Goal: Task Accomplishment & Management: Complete application form

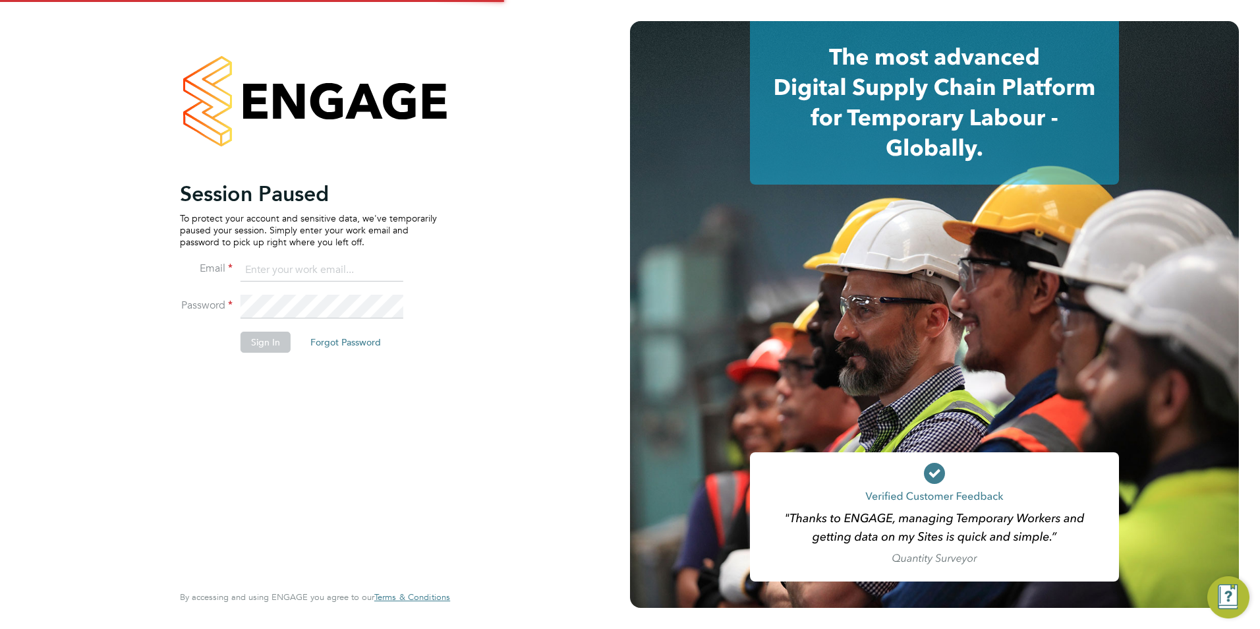
type input "george@mmpconsultancy.co.uk"
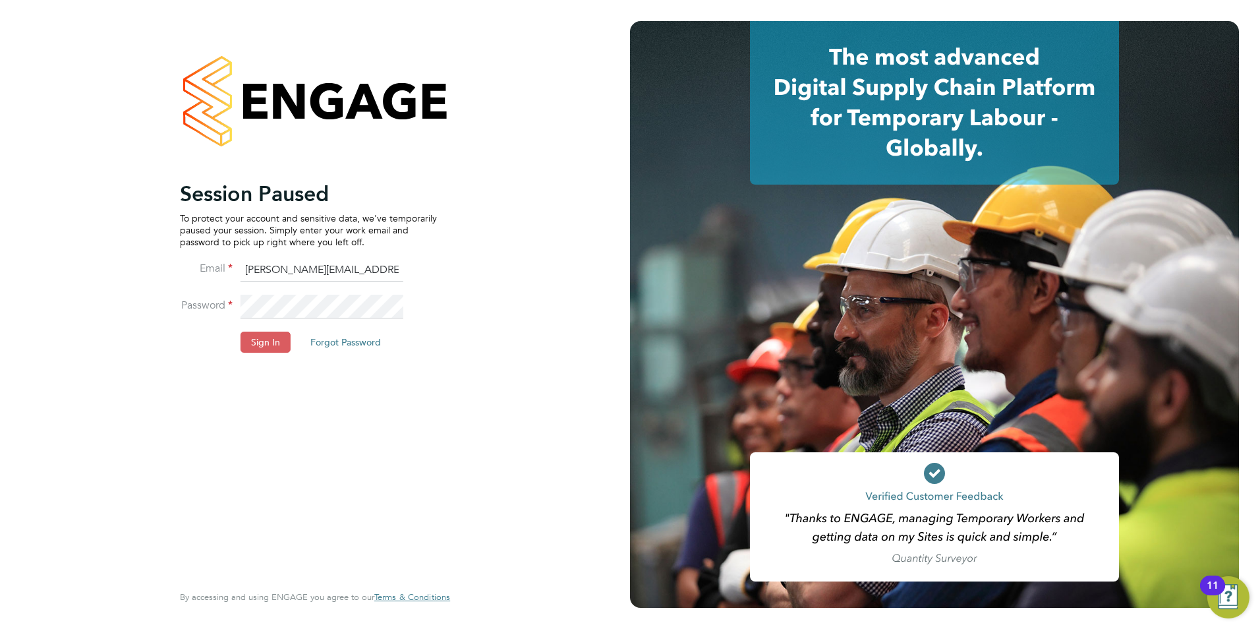
click at [241, 339] on button "Sign In" at bounding box center [265, 341] width 50 height 21
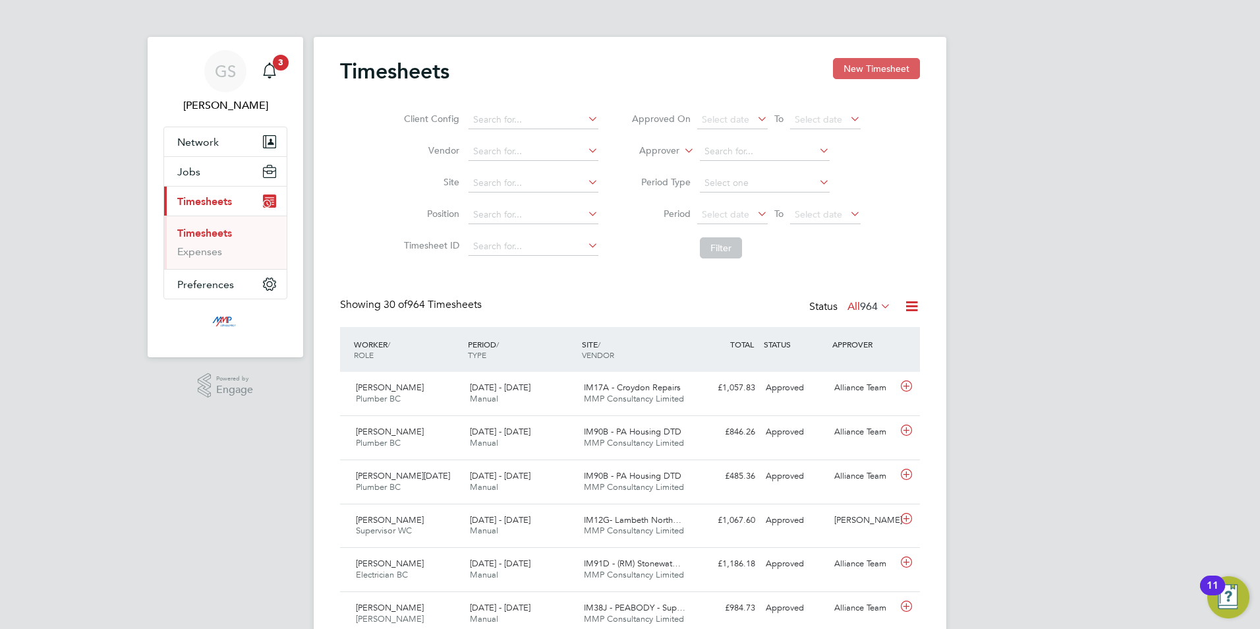
click at [908, 70] on button "New Timesheet" at bounding box center [876, 68] width 87 height 21
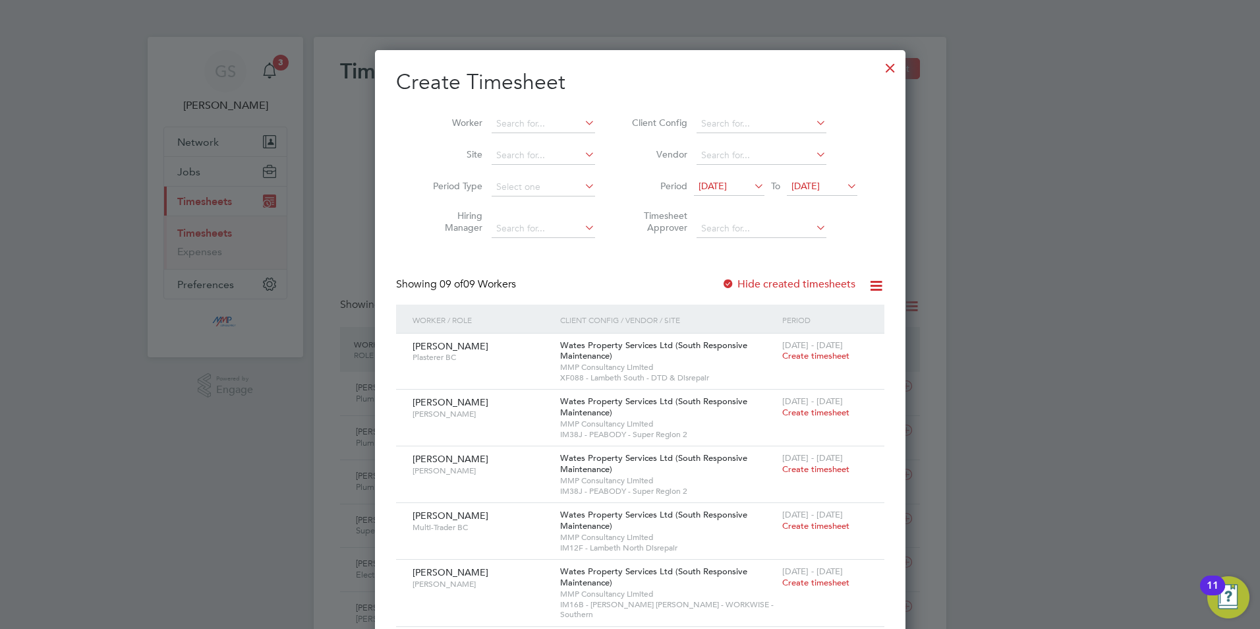
click at [878, 66] on div at bounding box center [890, 65] width 24 height 24
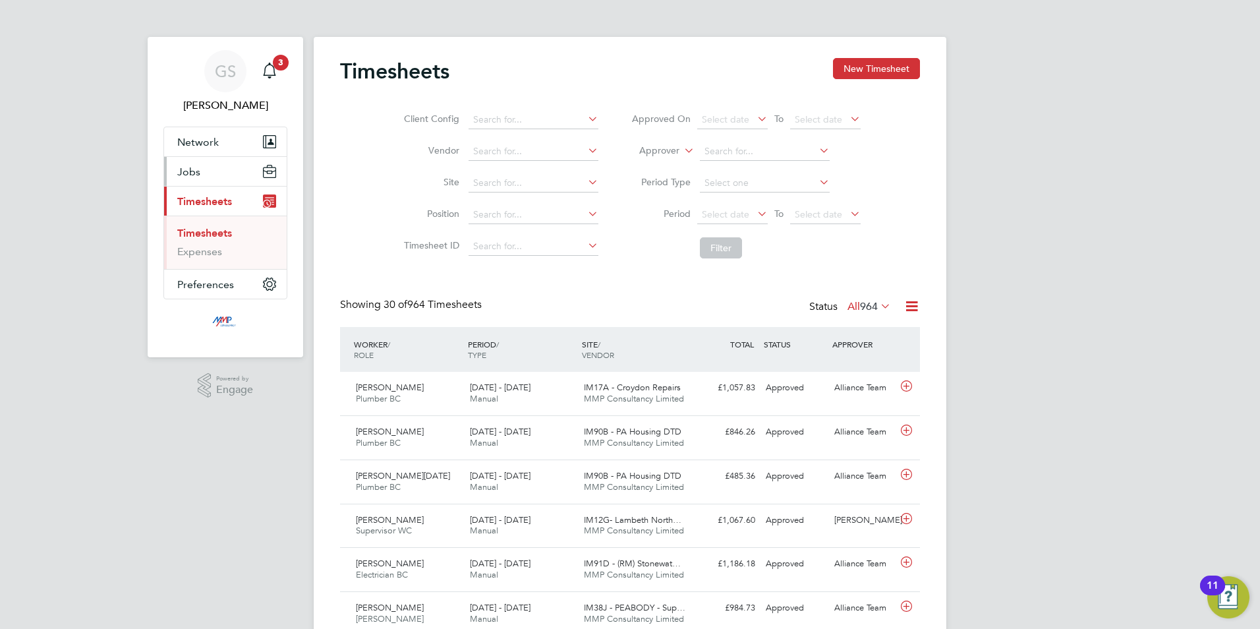
click at [210, 171] on button "Jobs" at bounding box center [225, 171] width 123 height 29
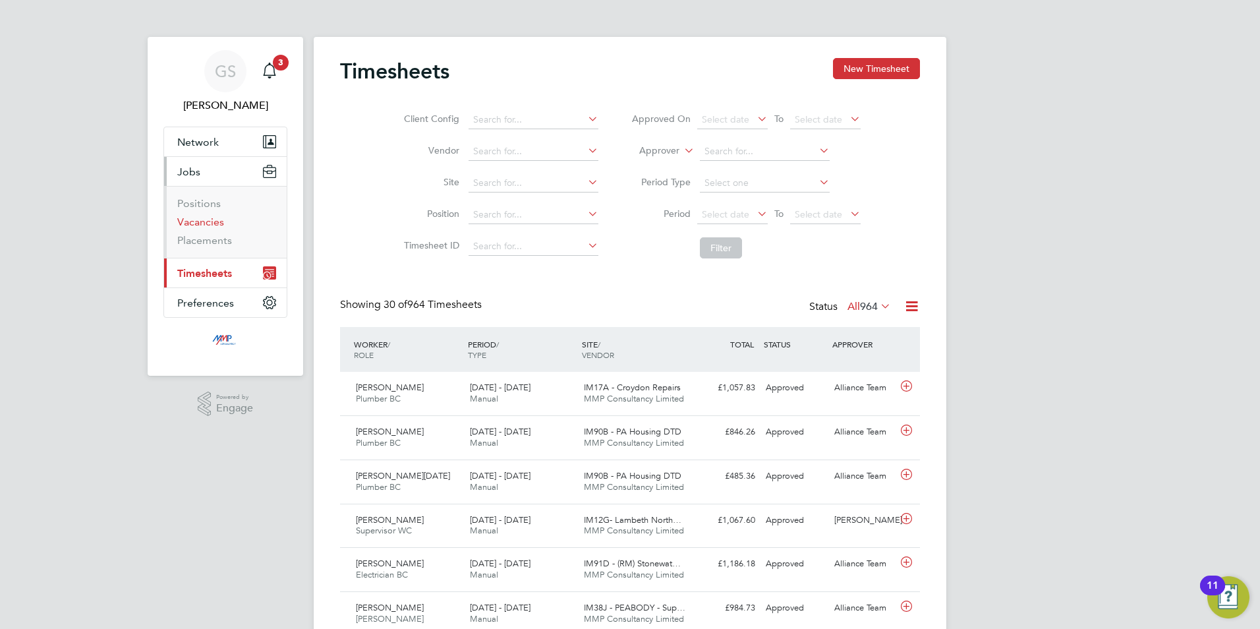
click at [214, 222] on link "Vacancies" at bounding box center [200, 221] width 47 height 13
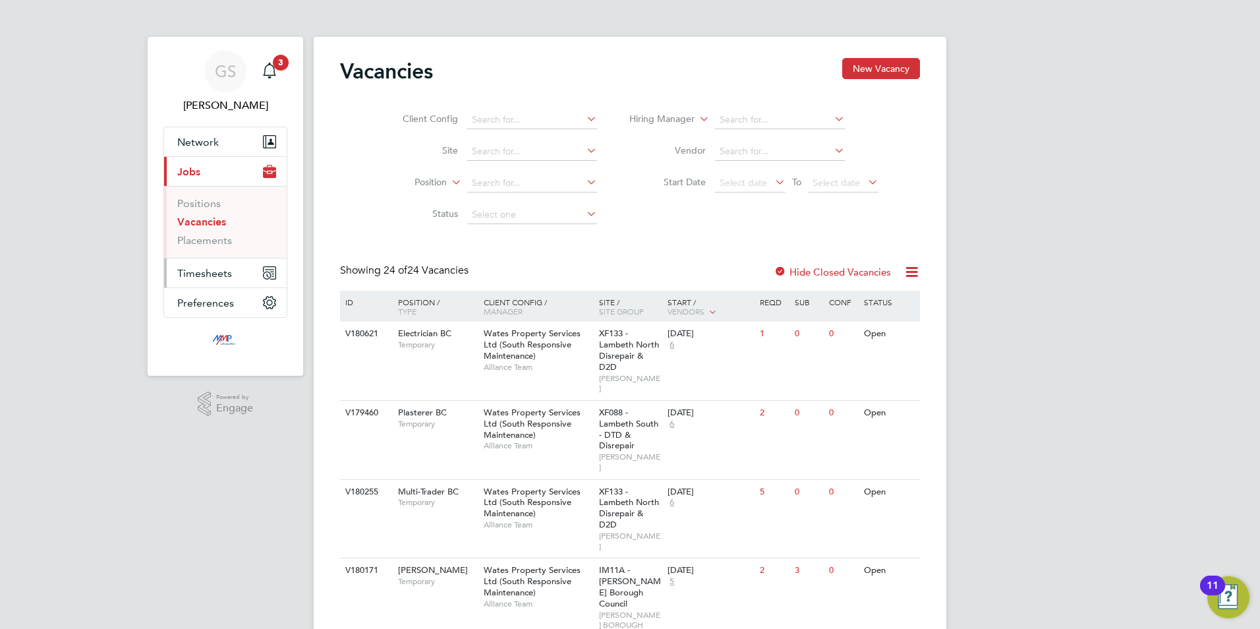
click at [216, 274] on span "Timesheets" at bounding box center [204, 273] width 55 height 13
click at [215, 229] on link "Timesheets" at bounding box center [204, 233] width 55 height 13
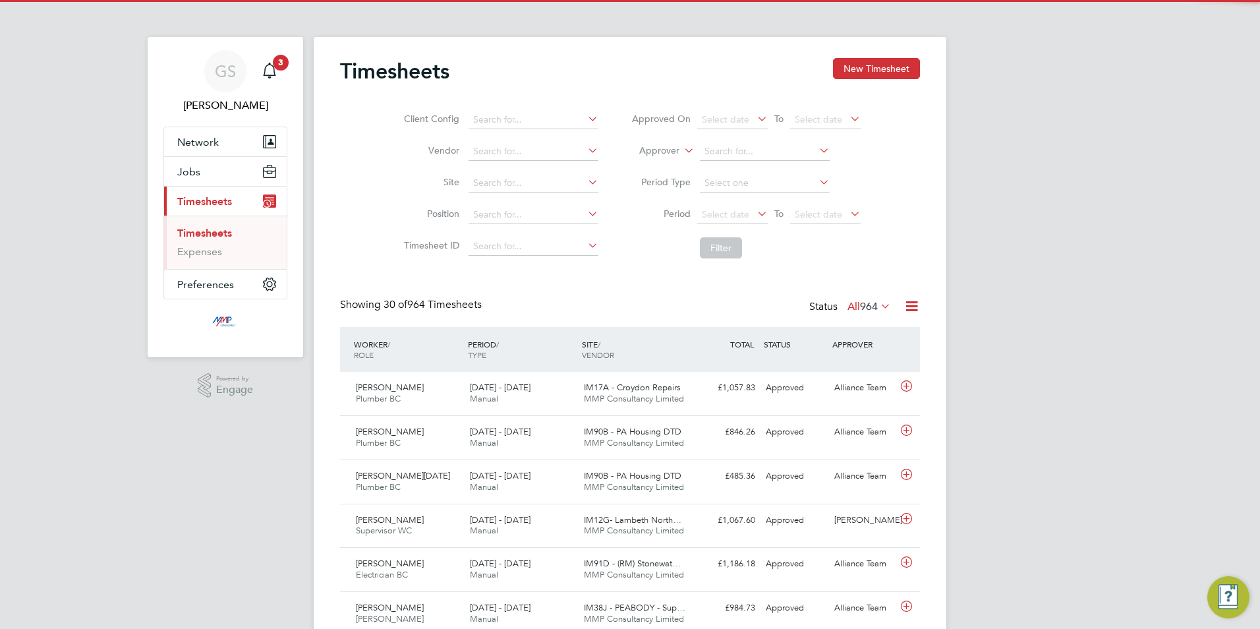
scroll to position [34, 115]
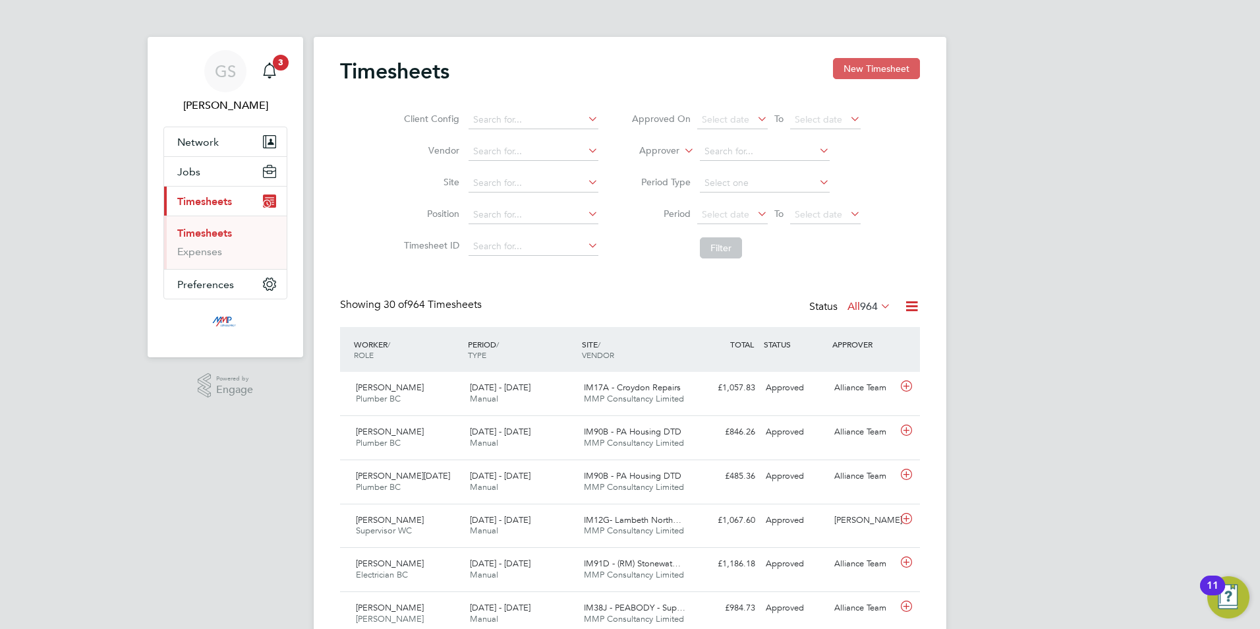
click at [858, 76] on button "New Timesheet" at bounding box center [876, 68] width 87 height 21
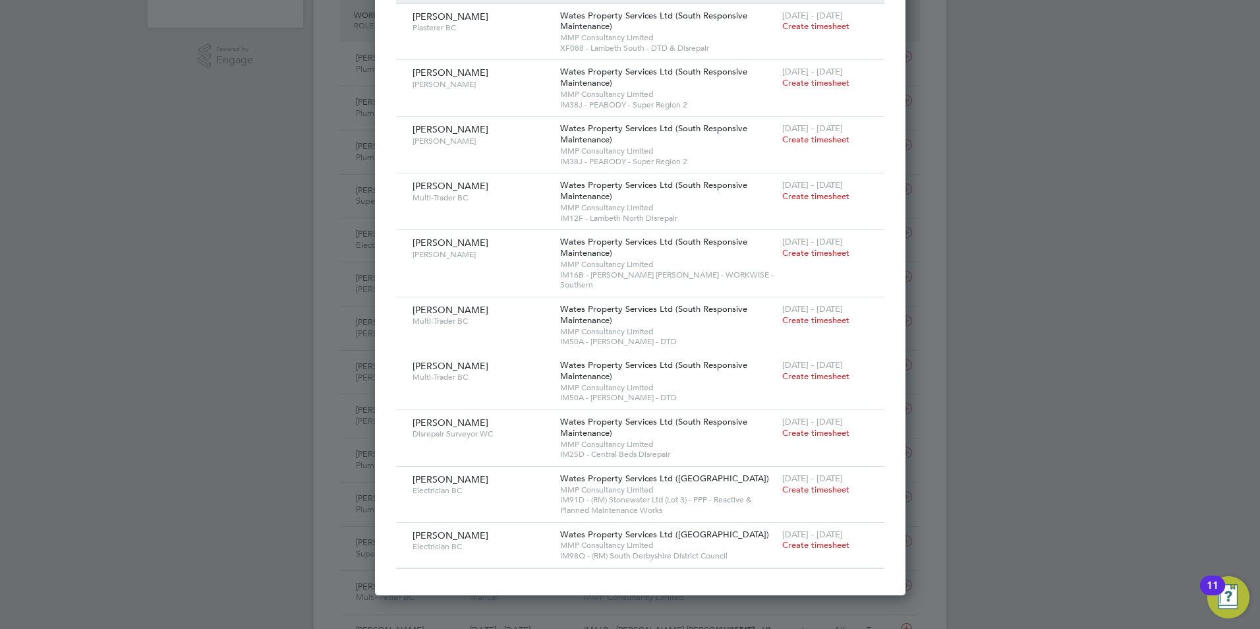
scroll to position [0, 0]
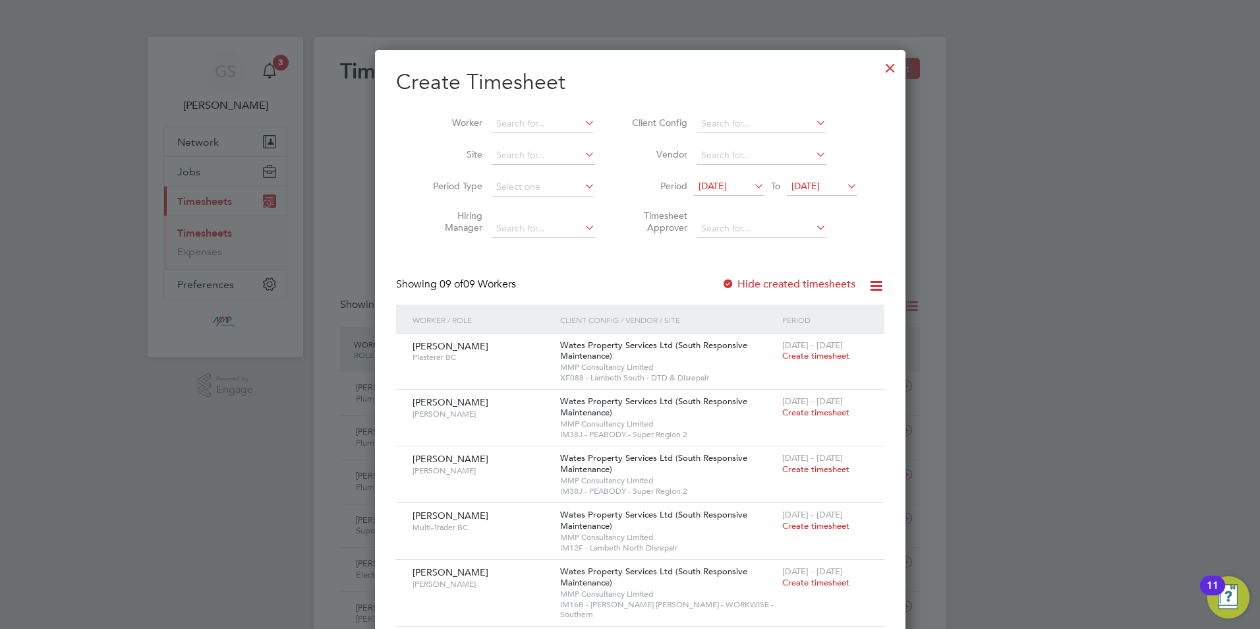
click at [878, 61] on div at bounding box center [890, 65] width 24 height 24
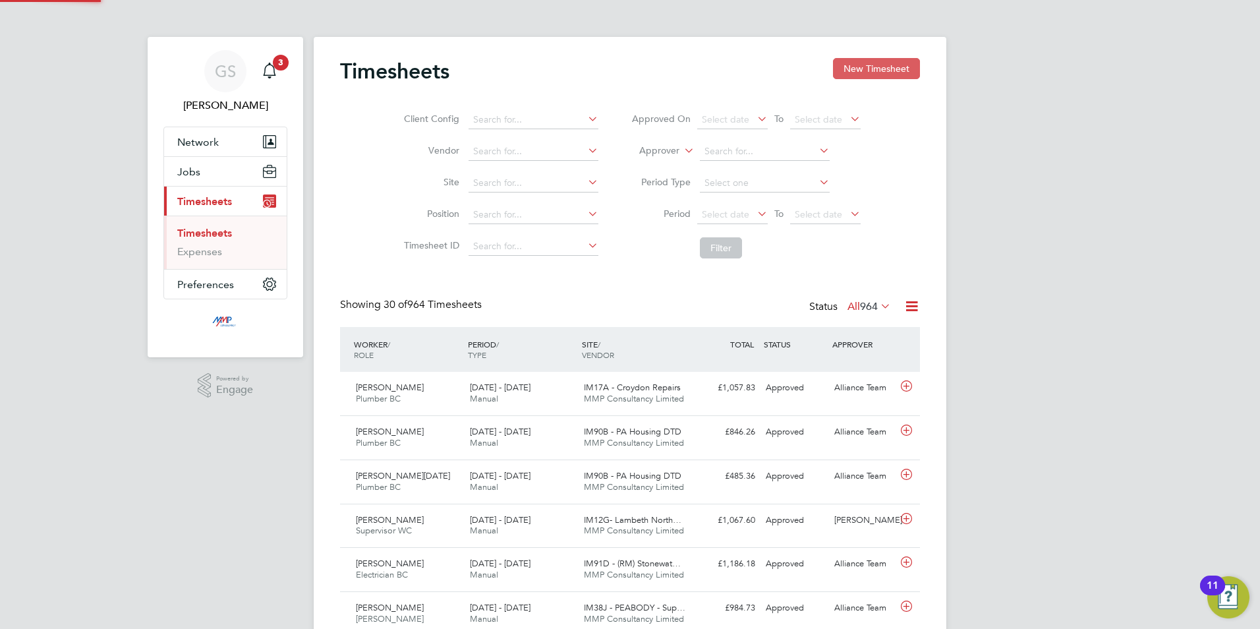
scroll to position [34, 115]
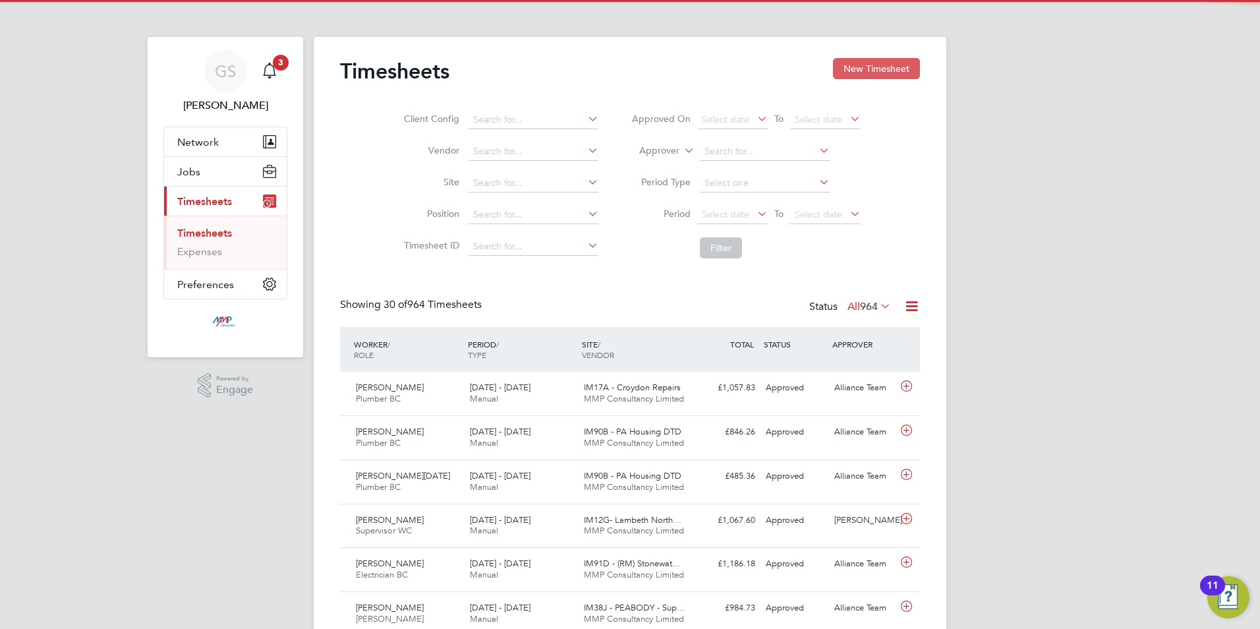
click at [874, 69] on button "New Timesheet" at bounding box center [876, 68] width 87 height 21
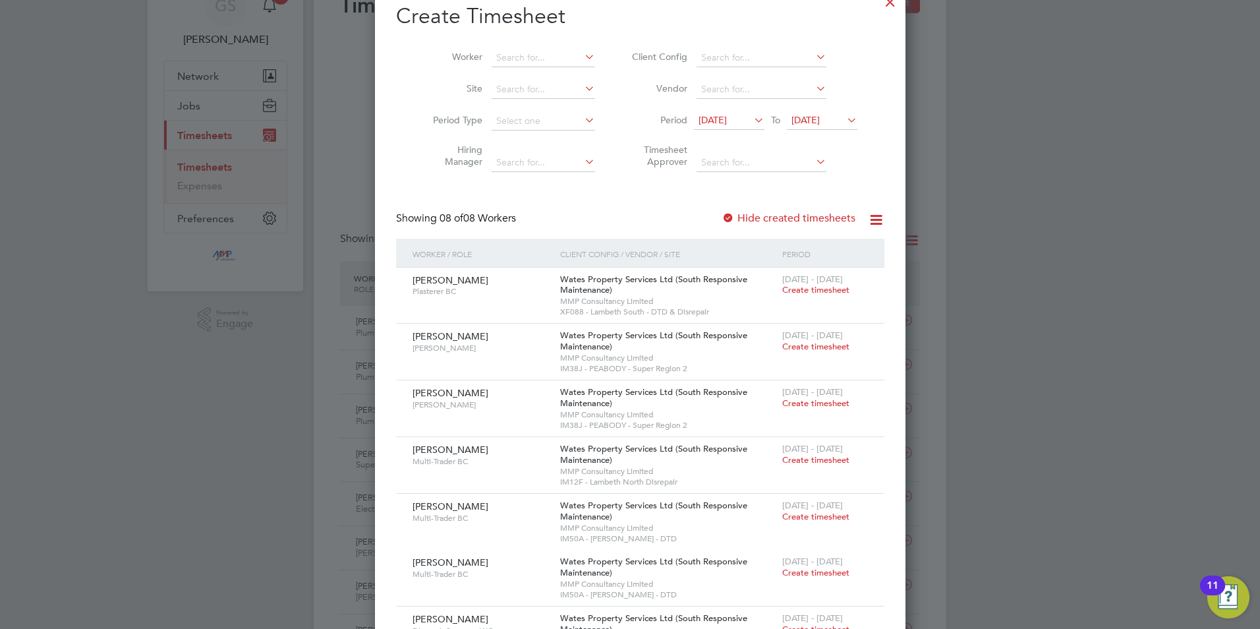
click at [766, 222] on label "Hide created timesheets" at bounding box center [788, 217] width 134 height 13
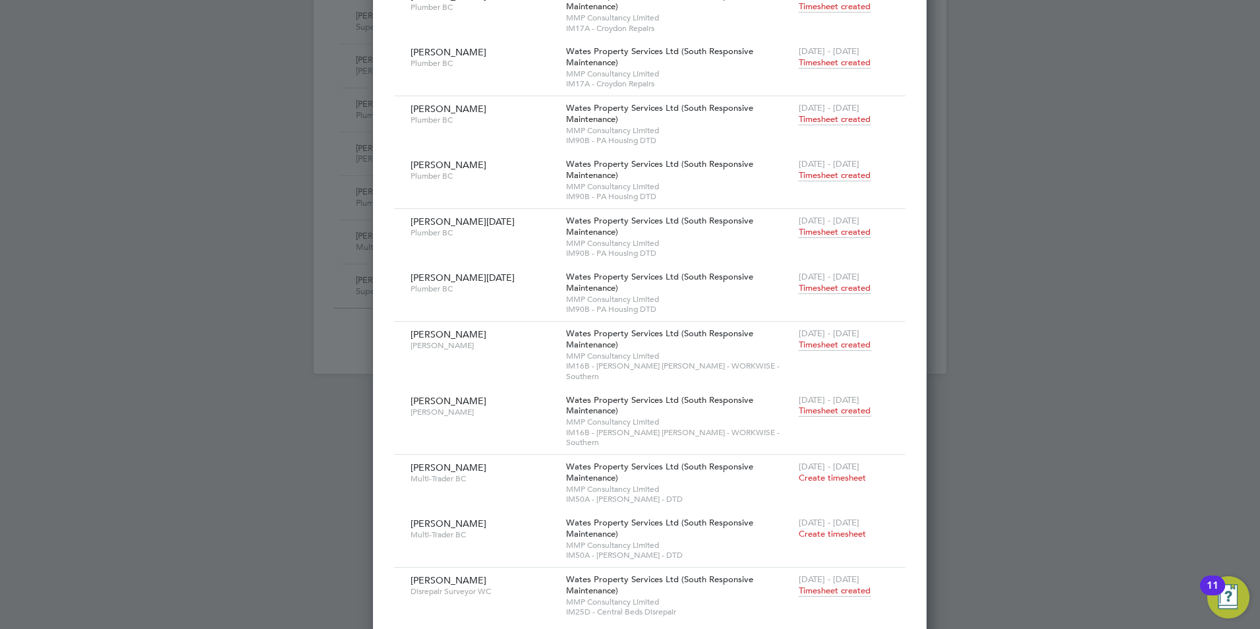
click at [805, 405] on span "Timesheet created" at bounding box center [835, 411] width 72 height 12
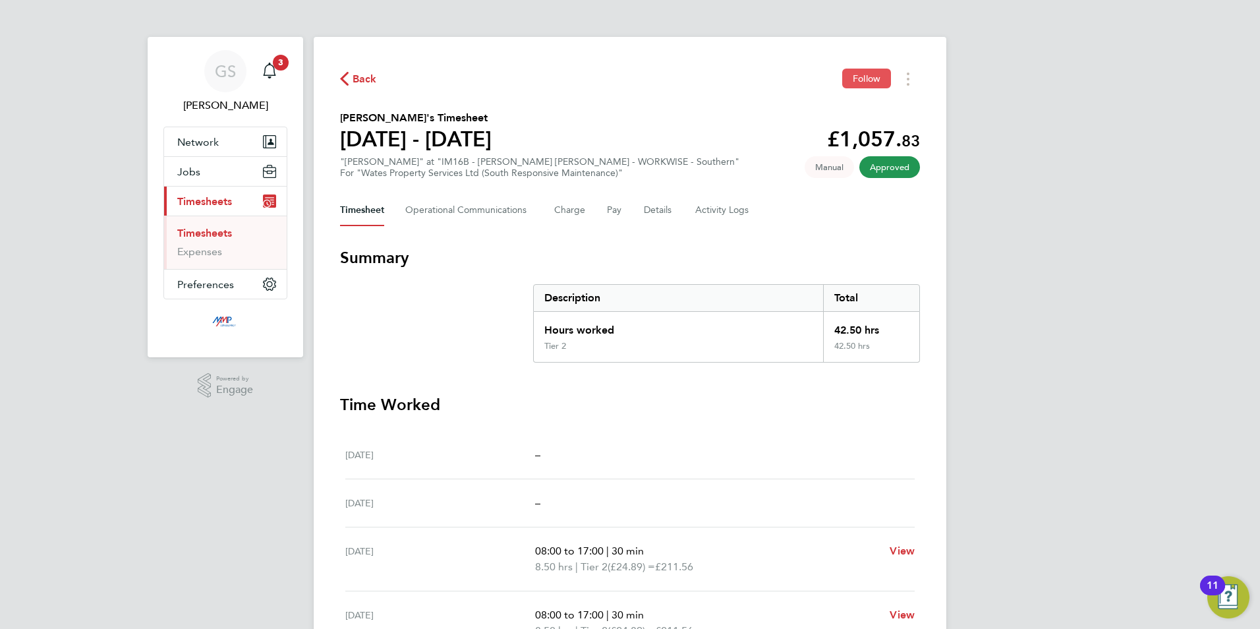
click at [862, 83] on span "Follow" at bounding box center [867, 78] width 28 height 12
click at [219, 234] on link "Timesheets" at bounding box center [204, 233] width 55 height 13
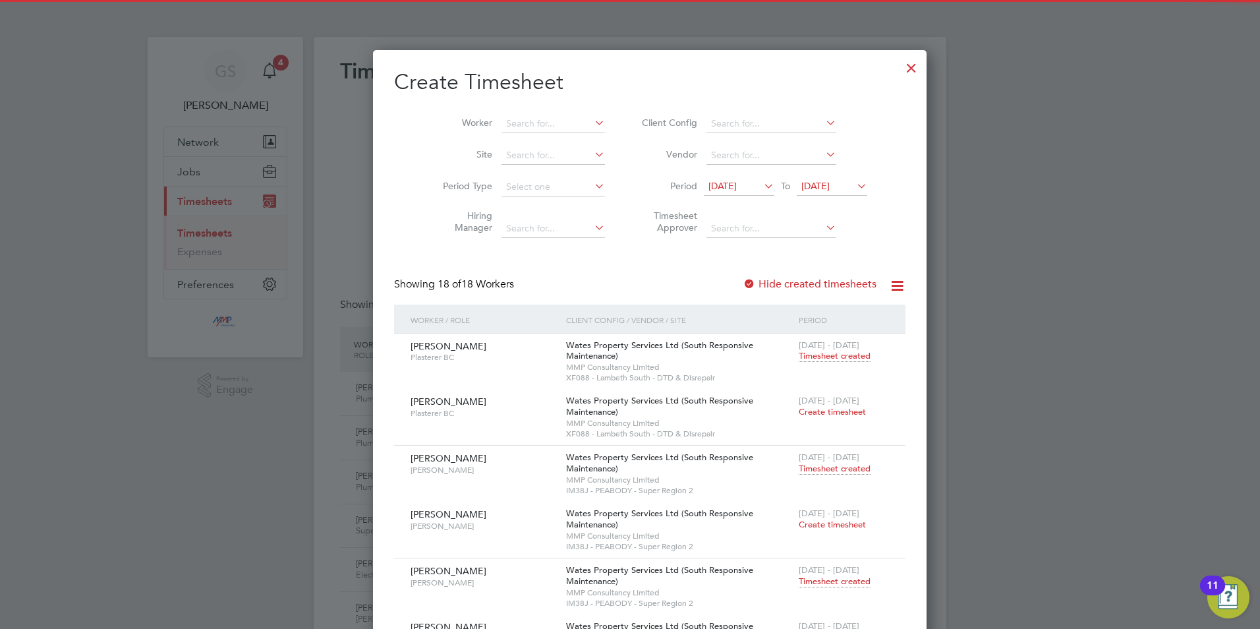
scroll to position [34, 115]
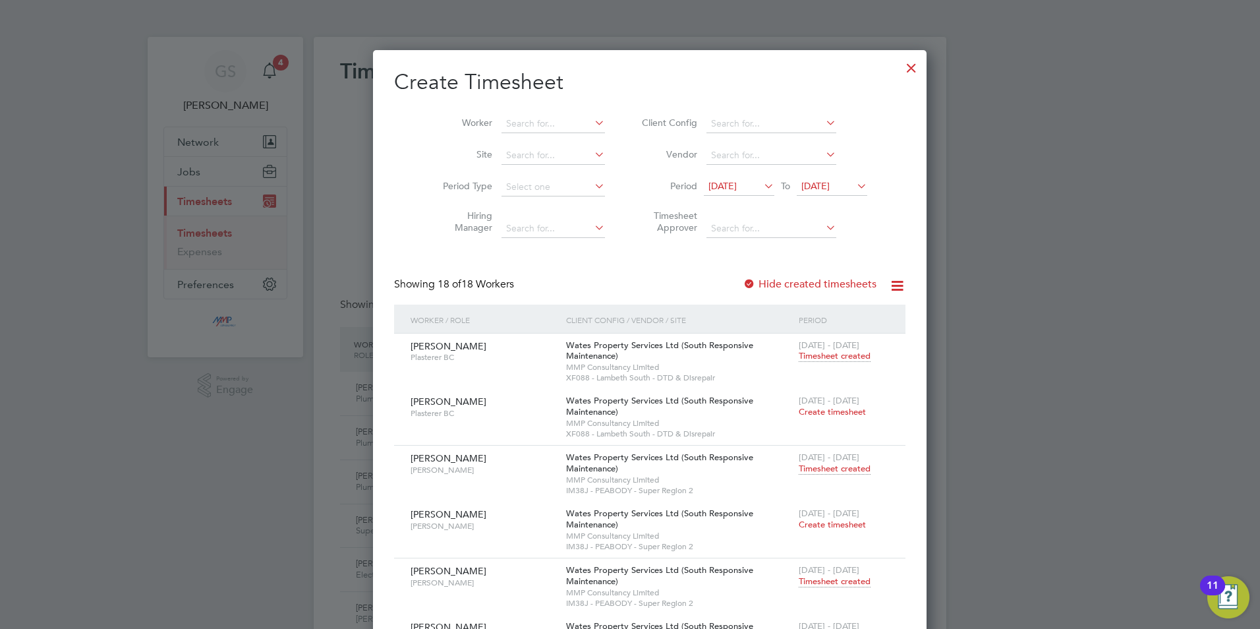
click at [899, 73] on div at bounding box center [911, 65] width 24 height 24
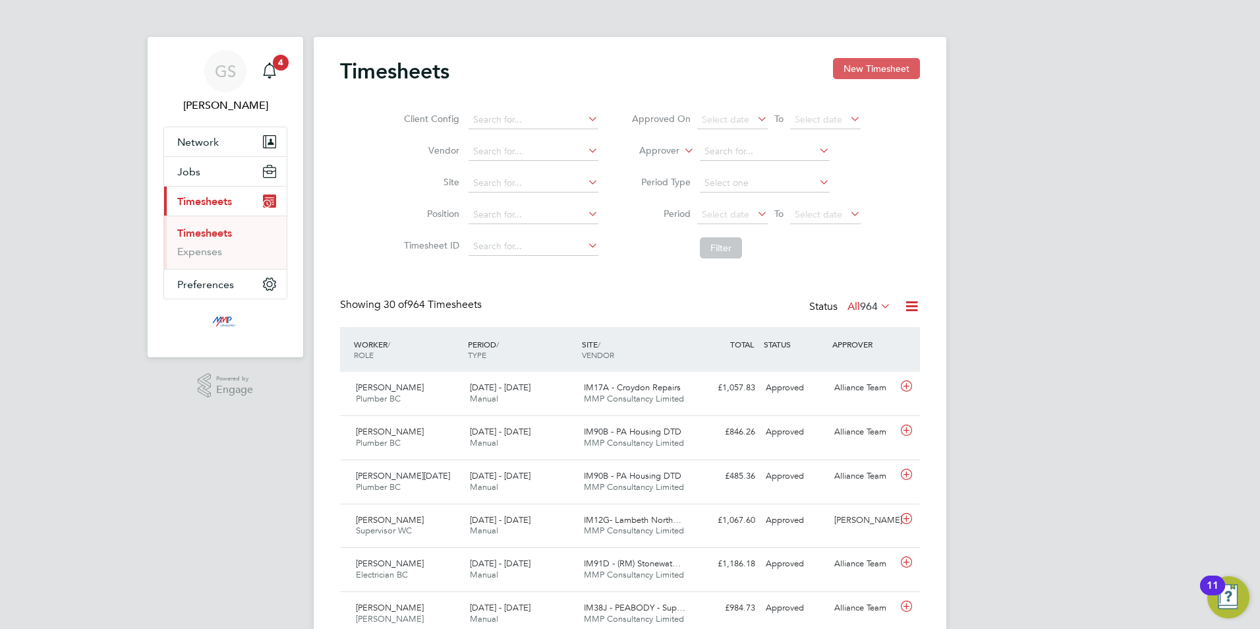
click at [869, 74] on button "New Timesheet" at bounding box center [876, 68] width 87 height 21
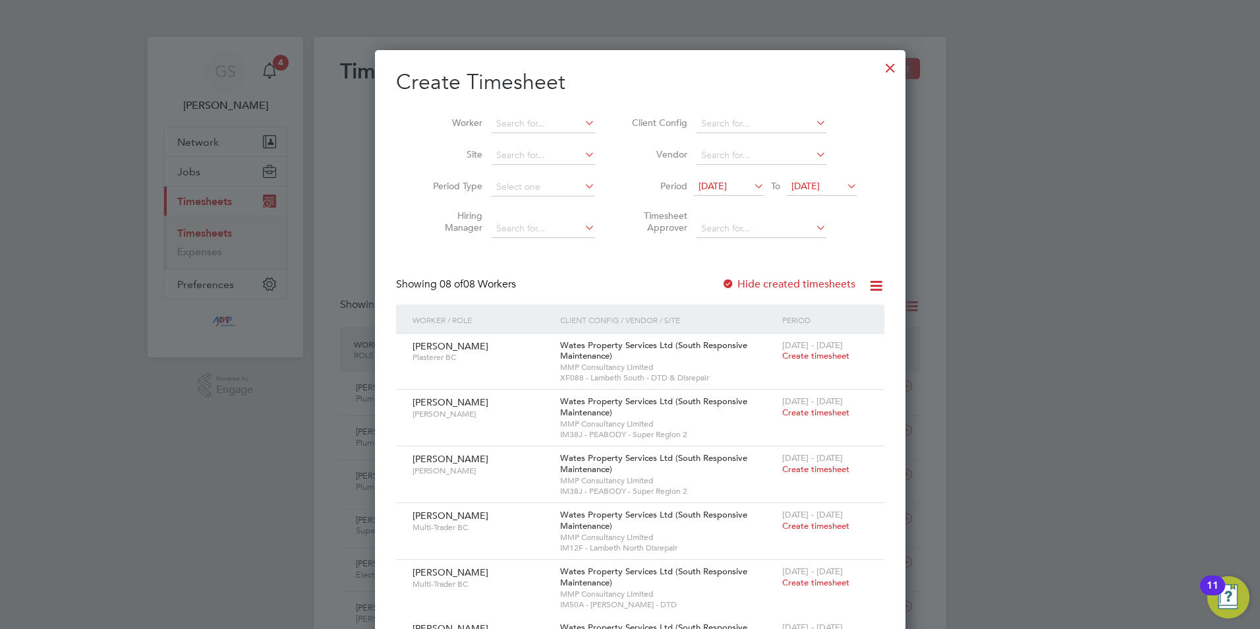
click at [878, 71] on div at bounding box center [890, 65] width 24 height 24
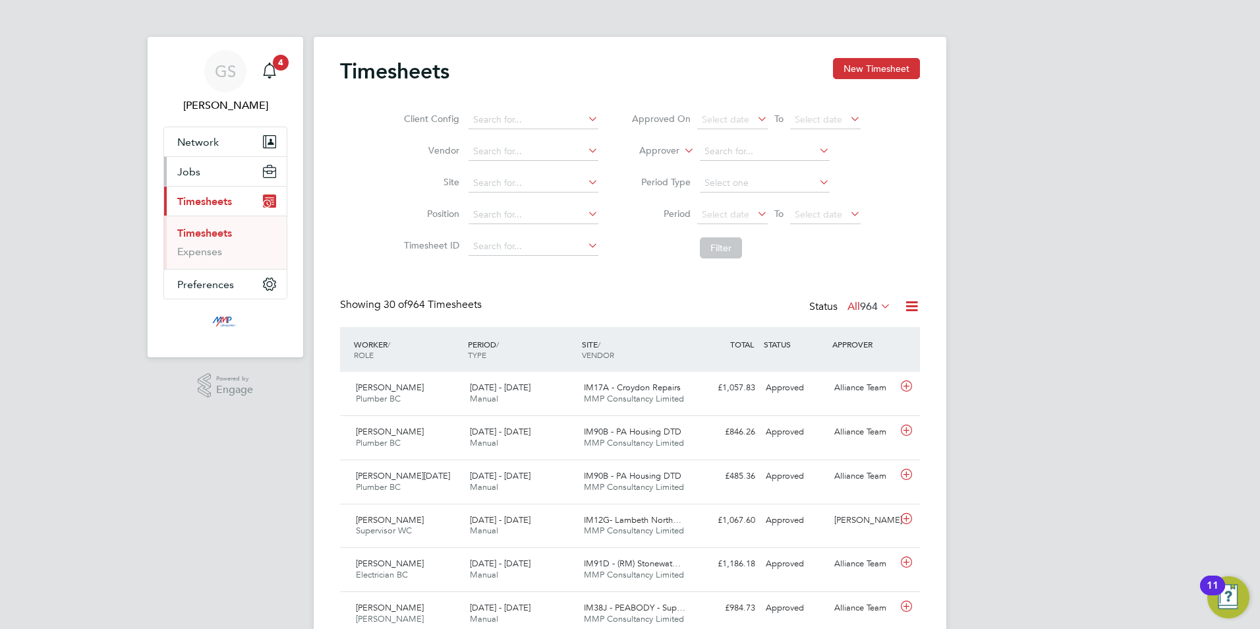
click at [224, 169] on button "Jobs" at bounding box center [225, 171] width 123 height 29
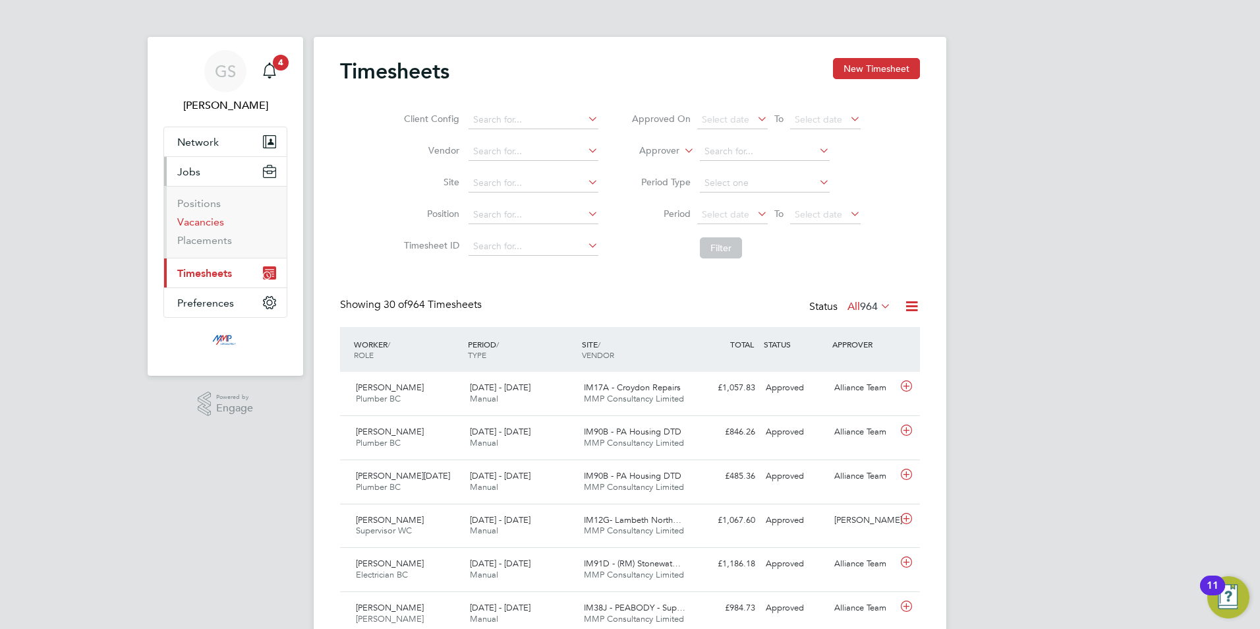
click at [218, 221] on link "Vacancies" at bounding box center [200, 221] width 47 height 13
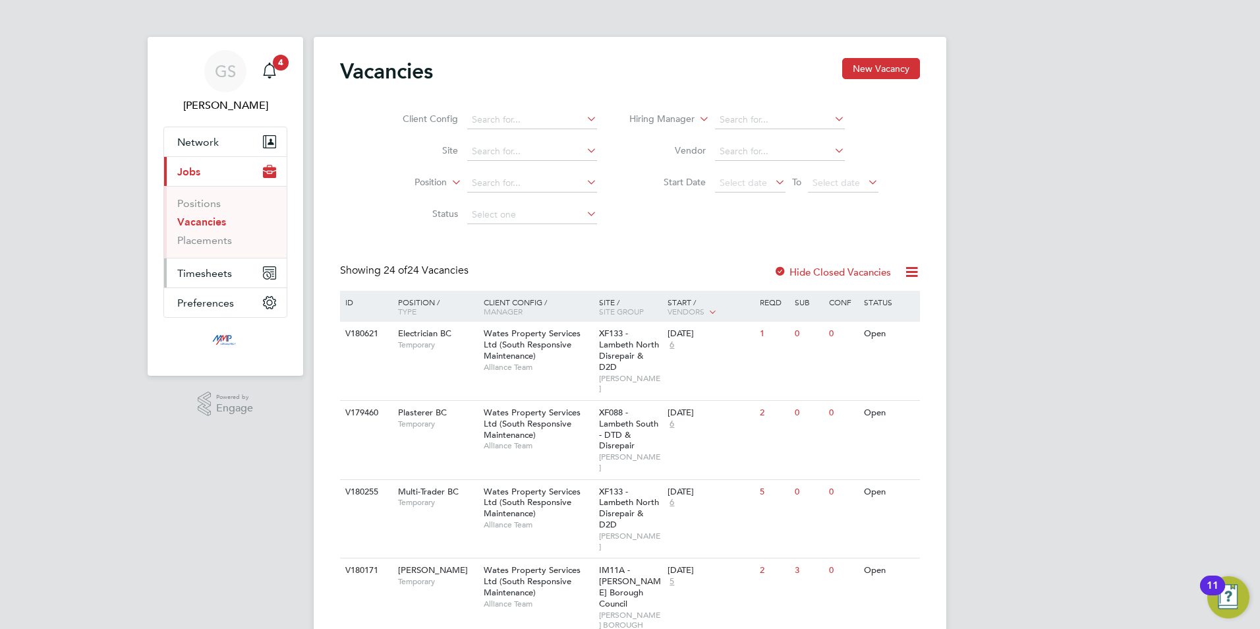
click at [216, 276] on span "Timesheets" at bounding box center [204, 273] width 55 height 13
click at [225, 237] on link "Timesheets" at bounding box center [204, 233] width 55 height 13
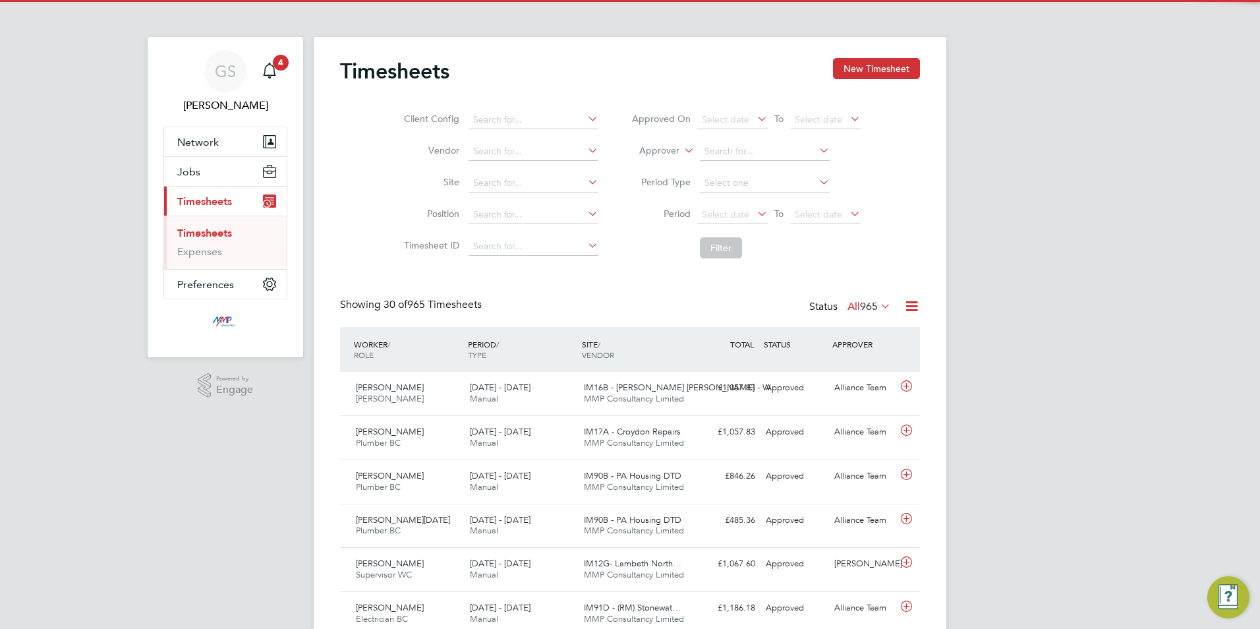
scroll to position [34, 115]
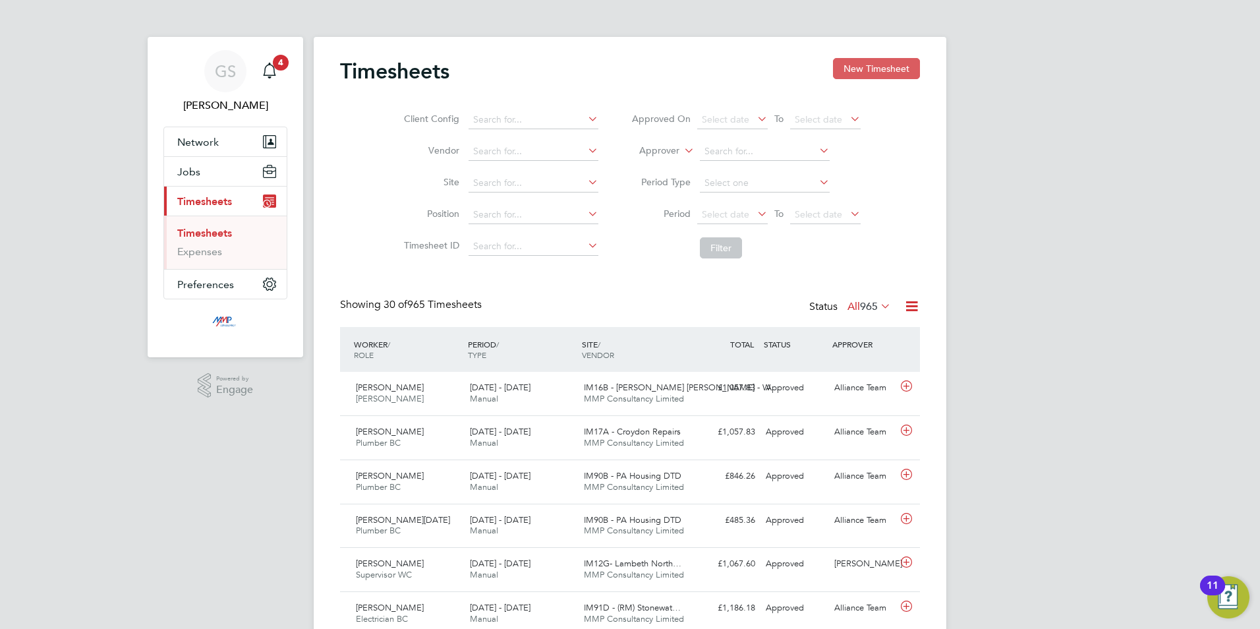
click at [872, 70] on button "New Timesheet" at bounding box center [876, 68] width 87 height 21
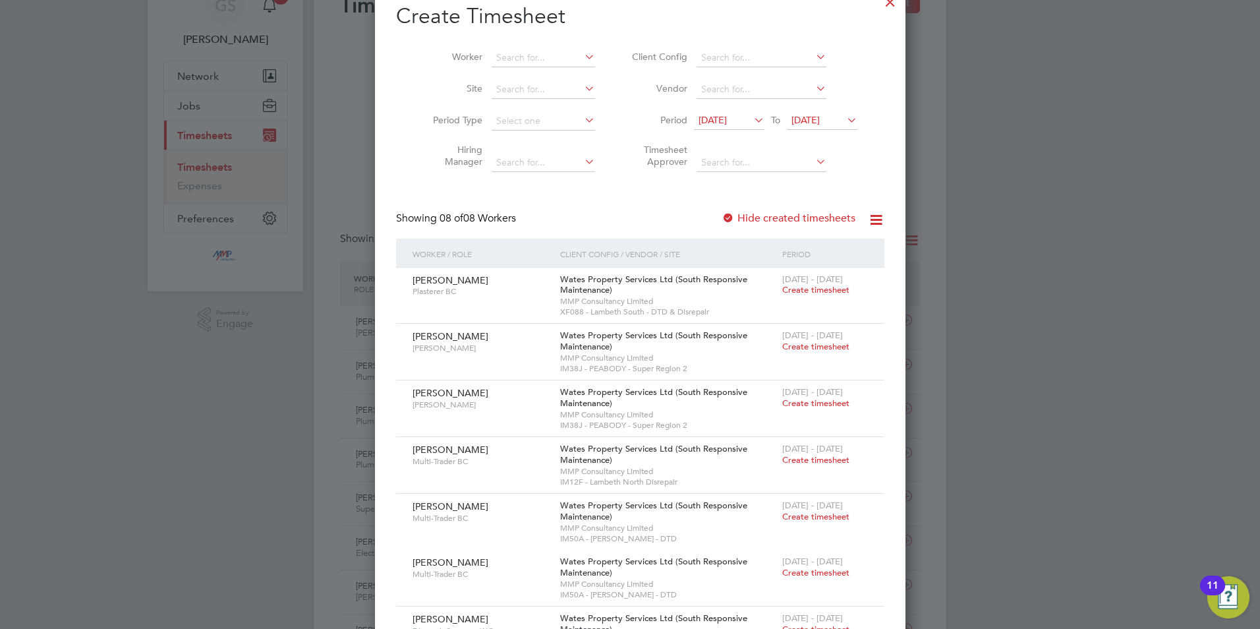
click at [748, 217] on label "Hide created timesheets" at bounding box center [788, 217] width 134 height 13
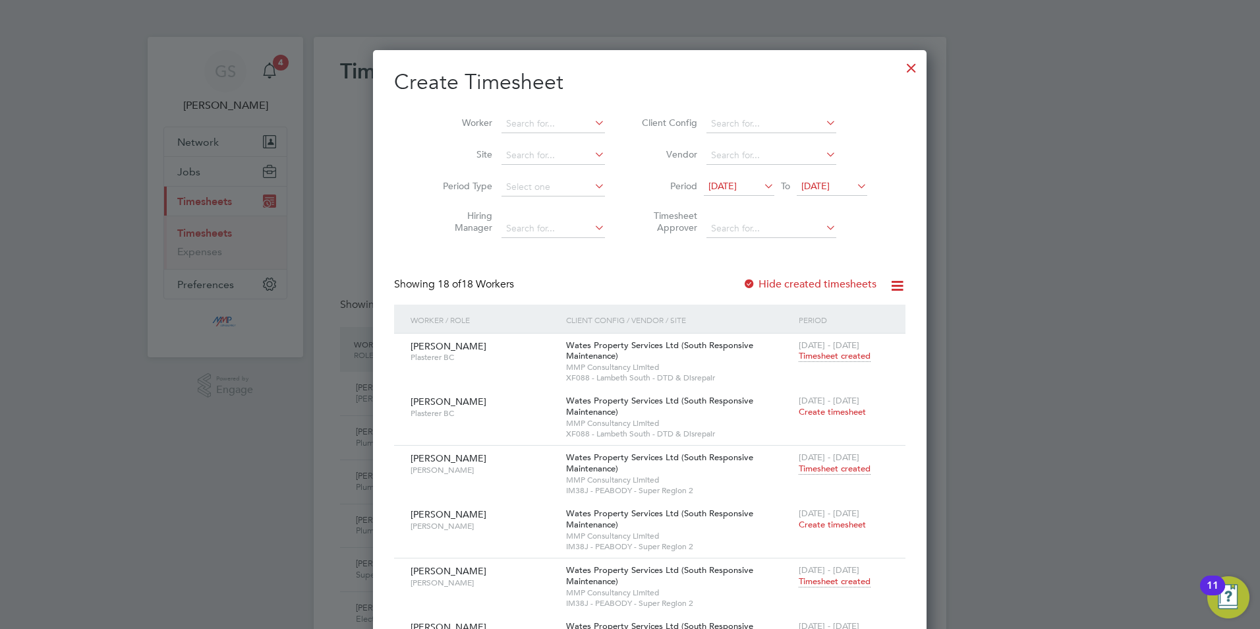
click at [899, 69] on div at bounding box center [911, 65] width 24 height 24
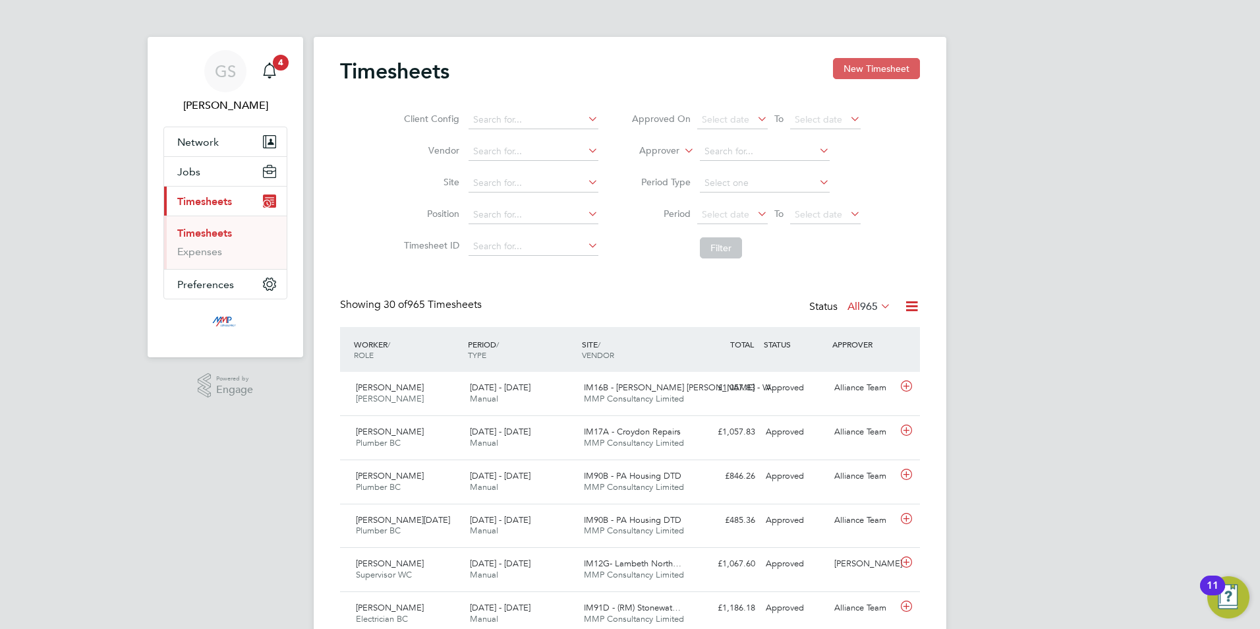
click at [868, 70] on button "New Timesheet" at bounding box center [876, 68] width 87 height 21
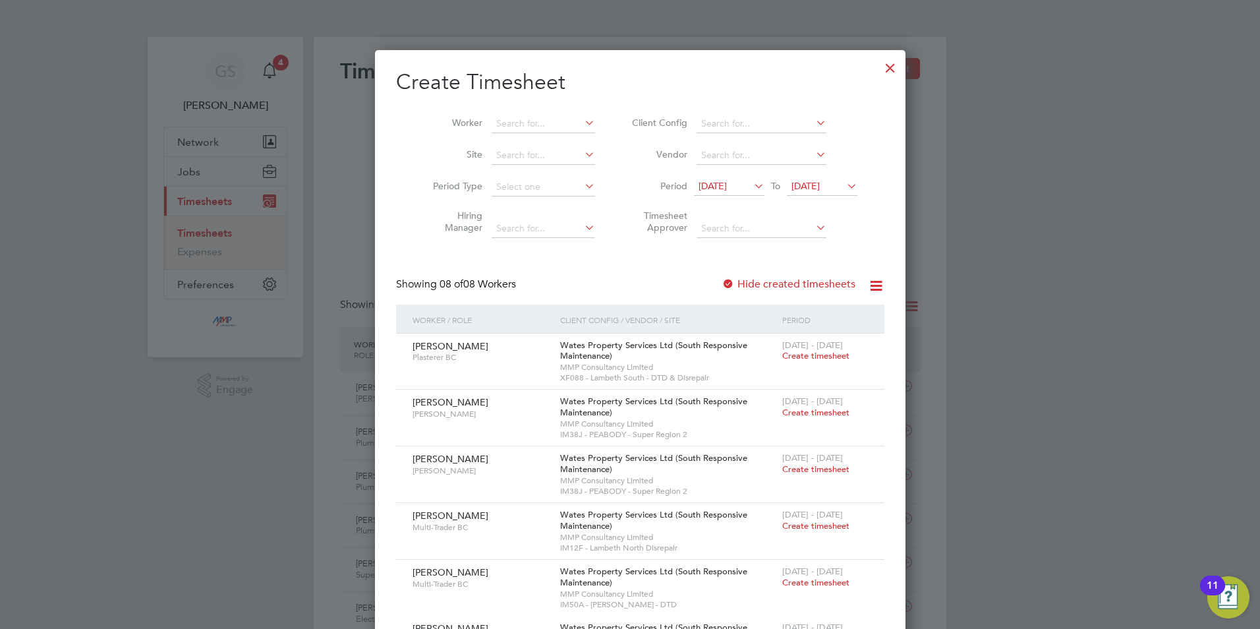
click at [878, 76] on div at bounding box center [890, 65] width 24 height 24
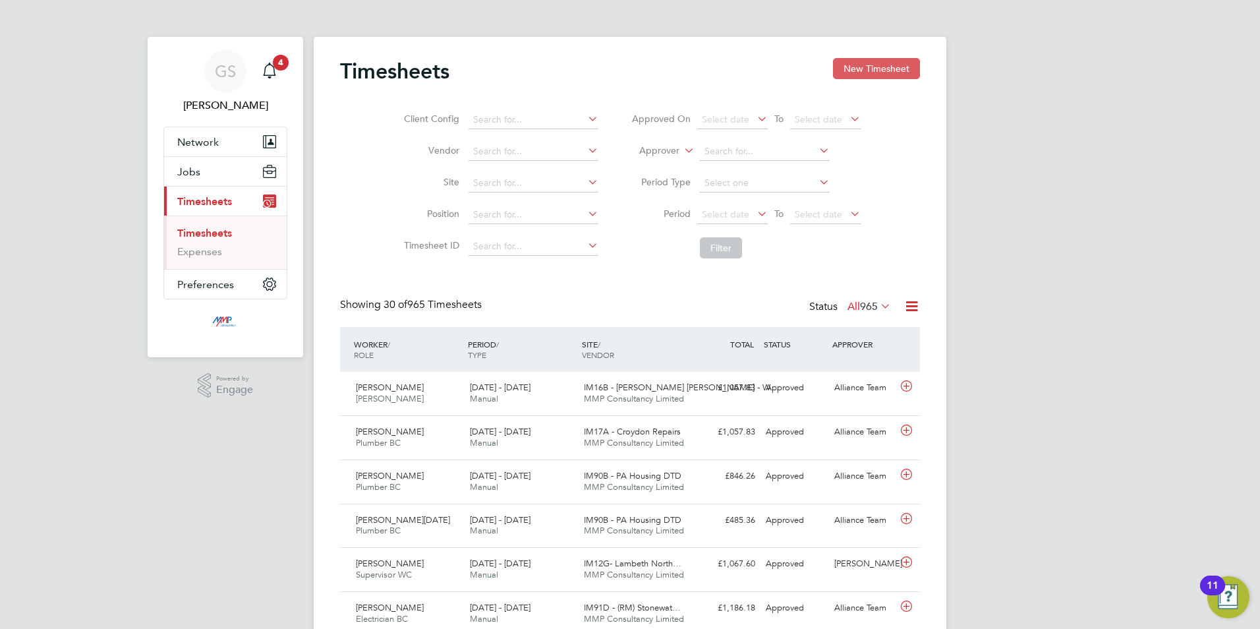
click at [857, 68] on button "New Timesheet" at bounding box center [876, 68] width 87 height 21
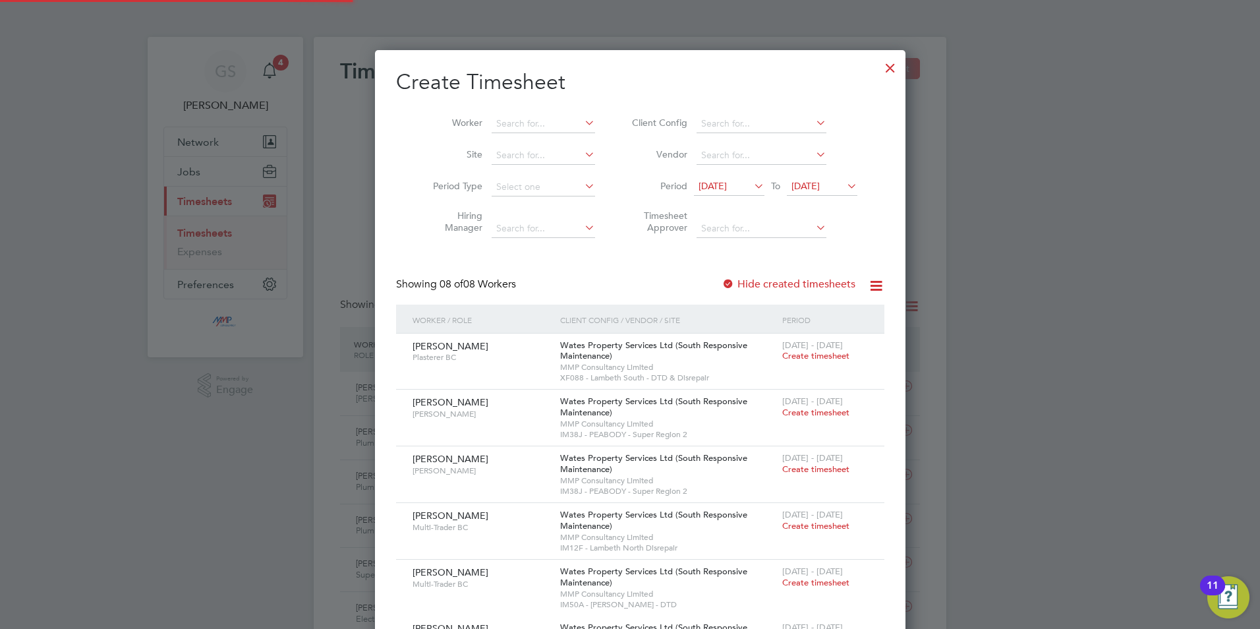
scroll to position [807, 510]
click at [878, 73] on div at bounding box center [890, 65] width 24 height 24
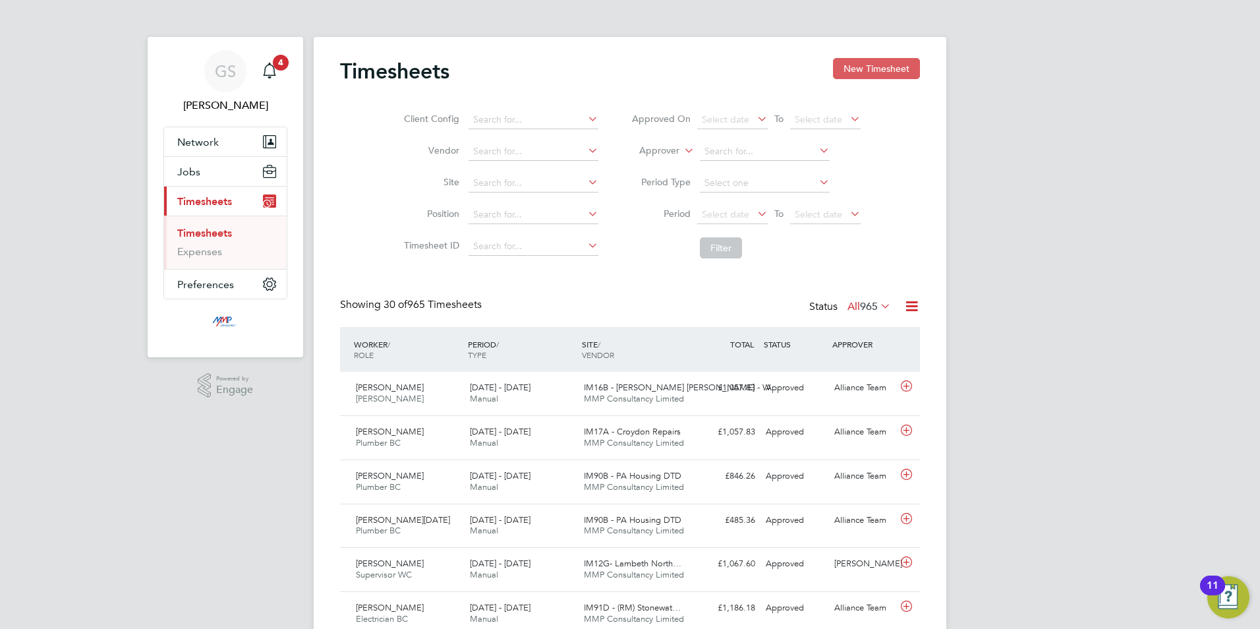
scroll to position [34, 115]
click at [206, 173] on button "Jobs" at bounding box center [225, 171] width 123 height 29
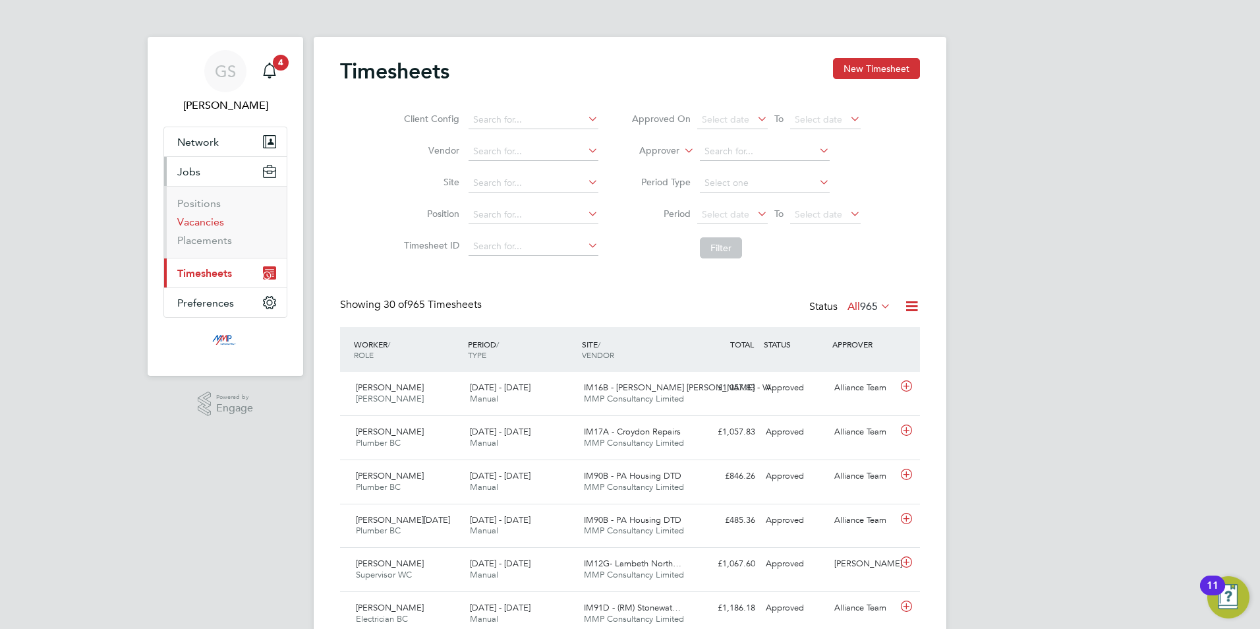
click at [212, 217] on link "Vacancies" at bounding box center [200, 221] width 47 height 13
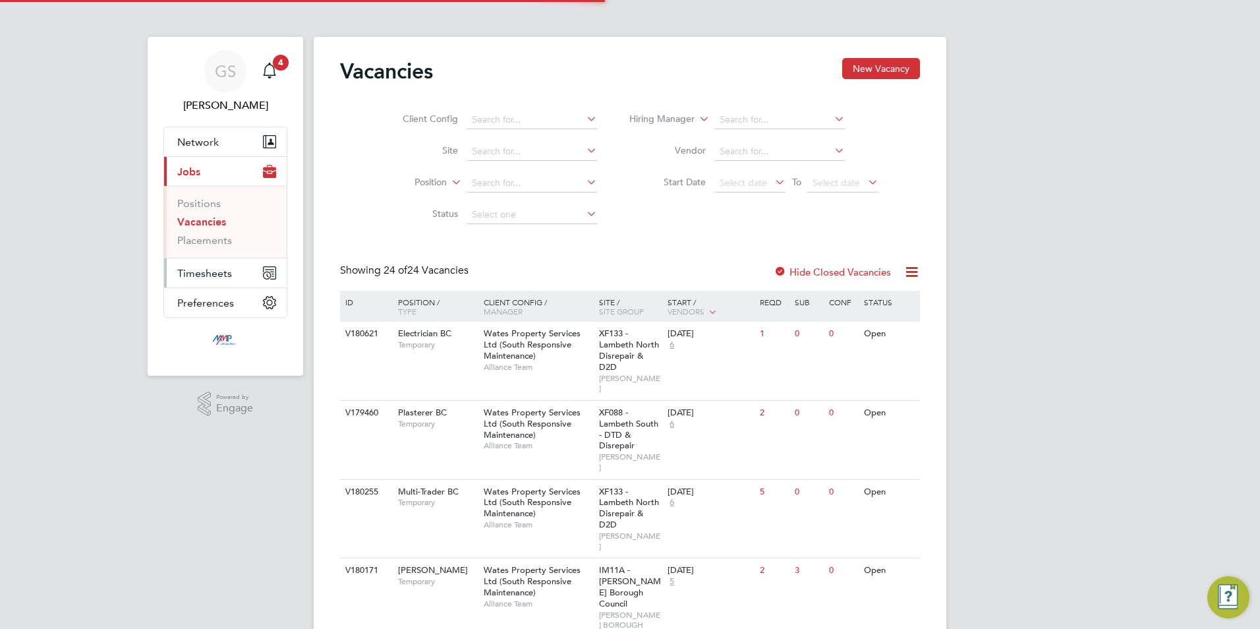
click at [227, 274] on span "Timesheets" at bounding box center [204, 273] width 55 height 13
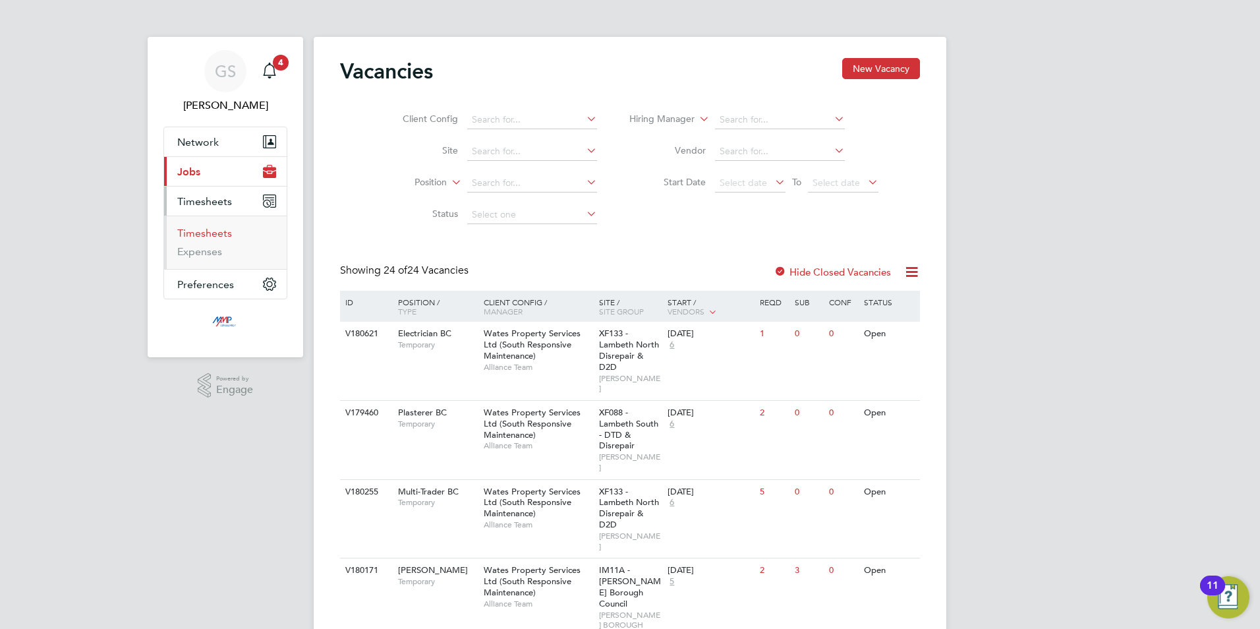
click at [227, 232] on link "Timesheets" at bounding box center [204, 233] width 55 height 13
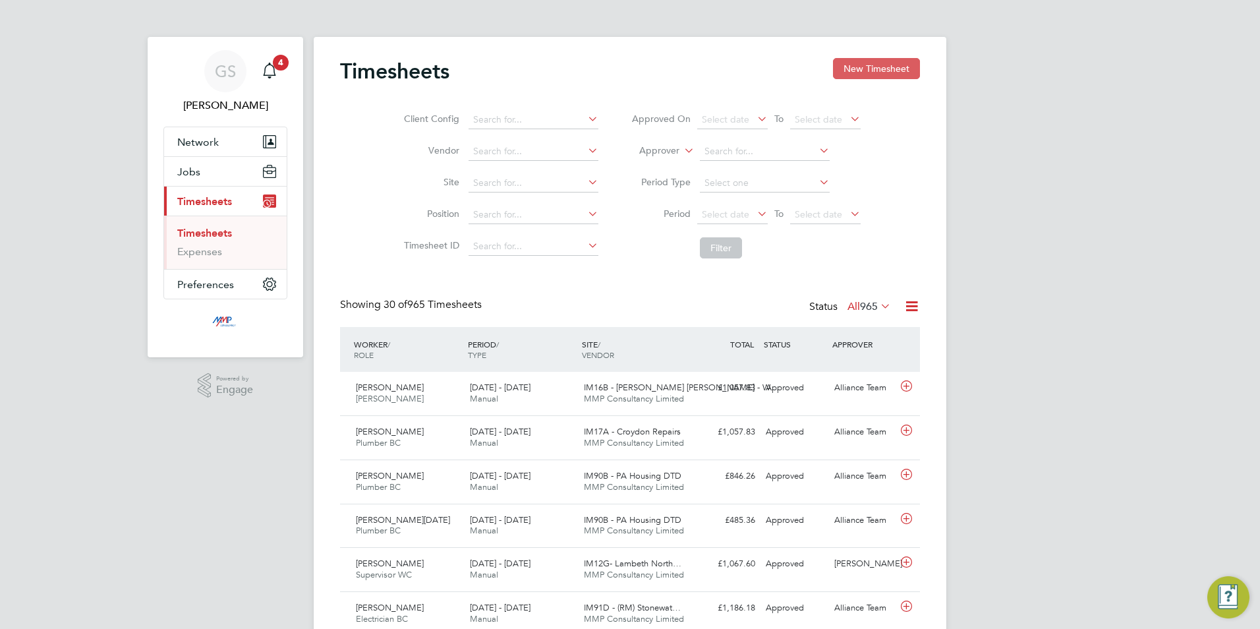
click at [858, 72] on button "New Timesheet" at bounding box center [876, 68] width 87 height 21
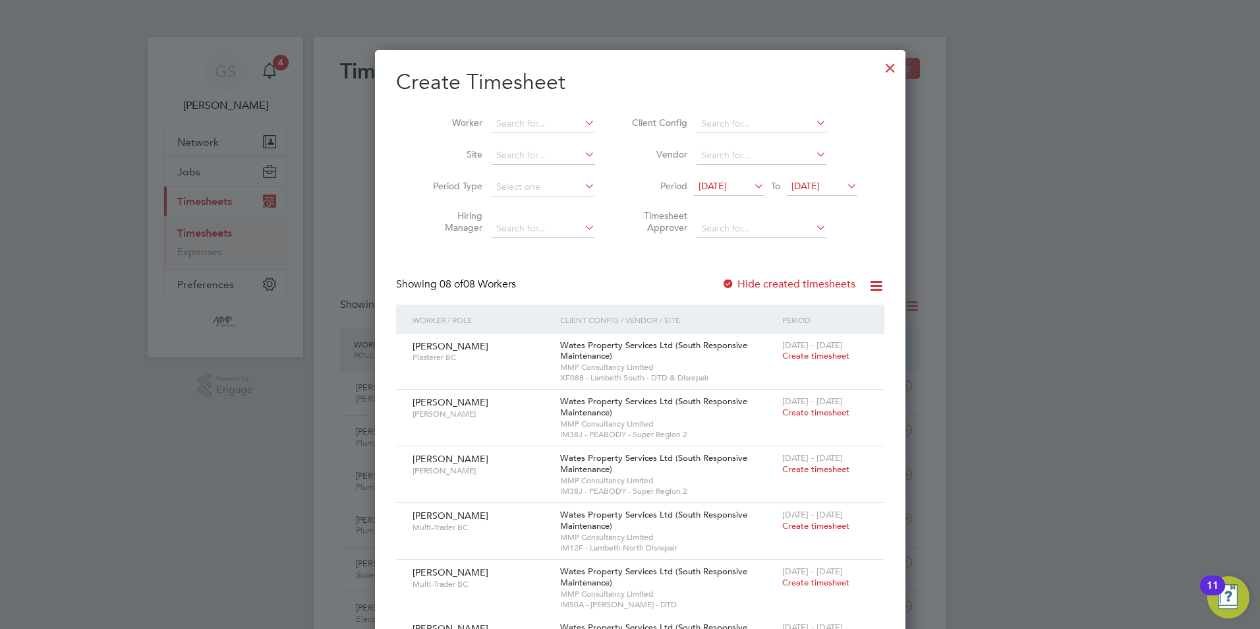
click at [878, 70] on div at bounding box center [890, 65] width 24 height 24
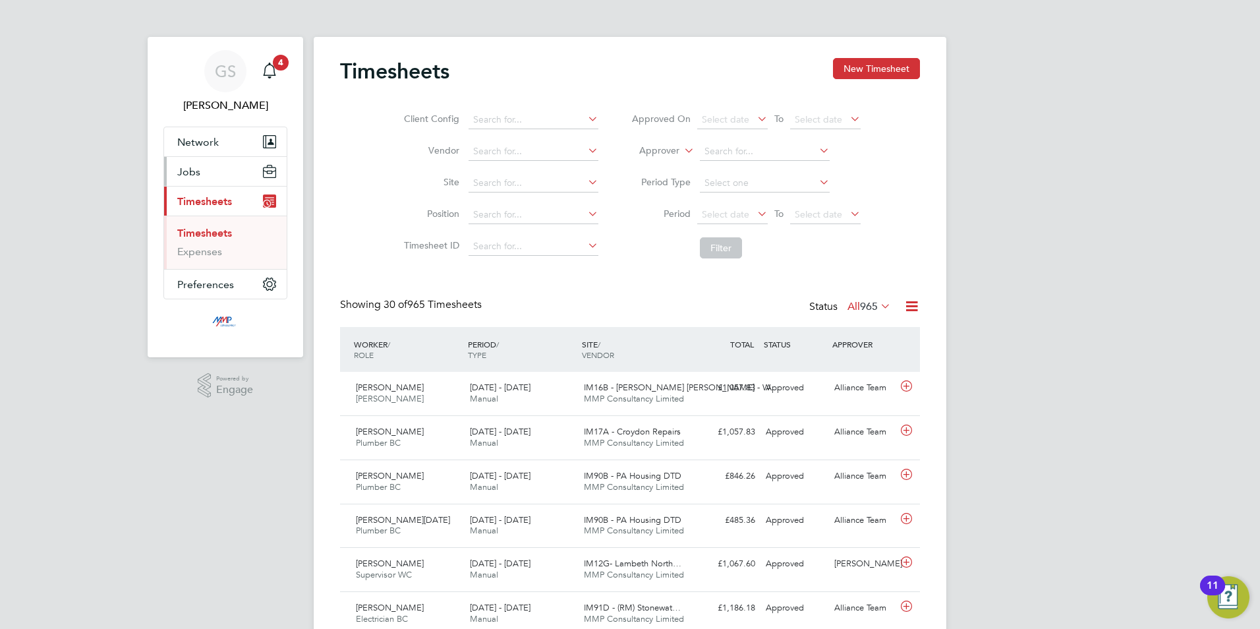
click at [207, 173] on button "Jobs" at bounding box center [225, 171] width 123 height 29
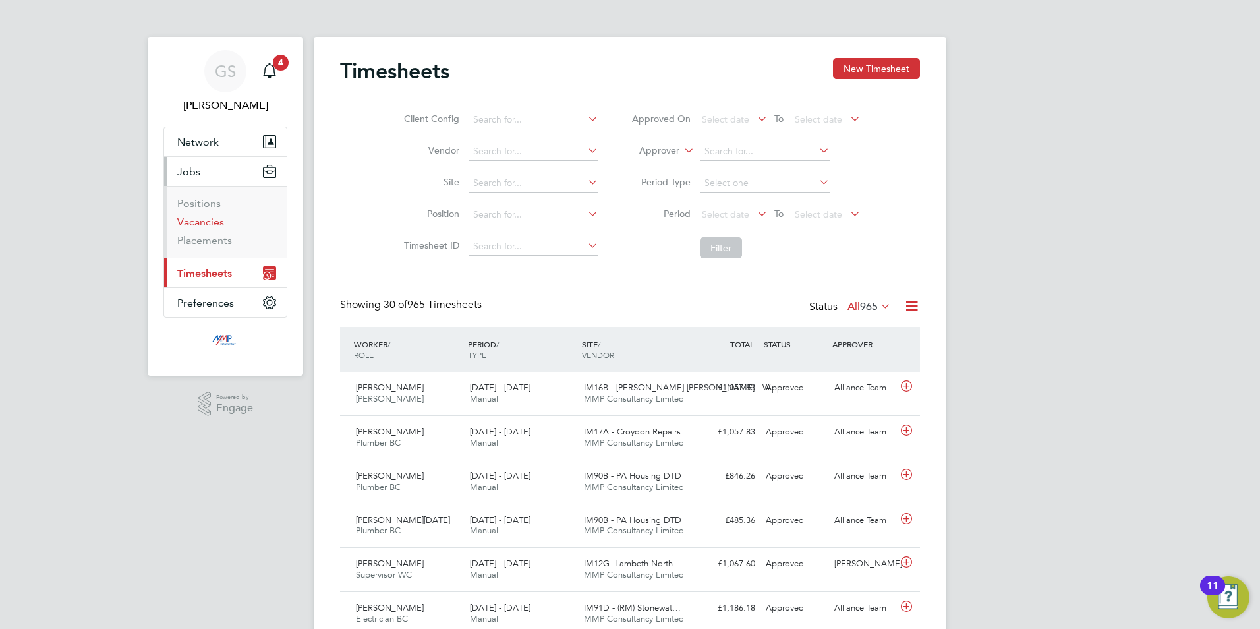
click at [210, 220] on link "Vacancies" at bounding box center [200, 221] width 47 height 13
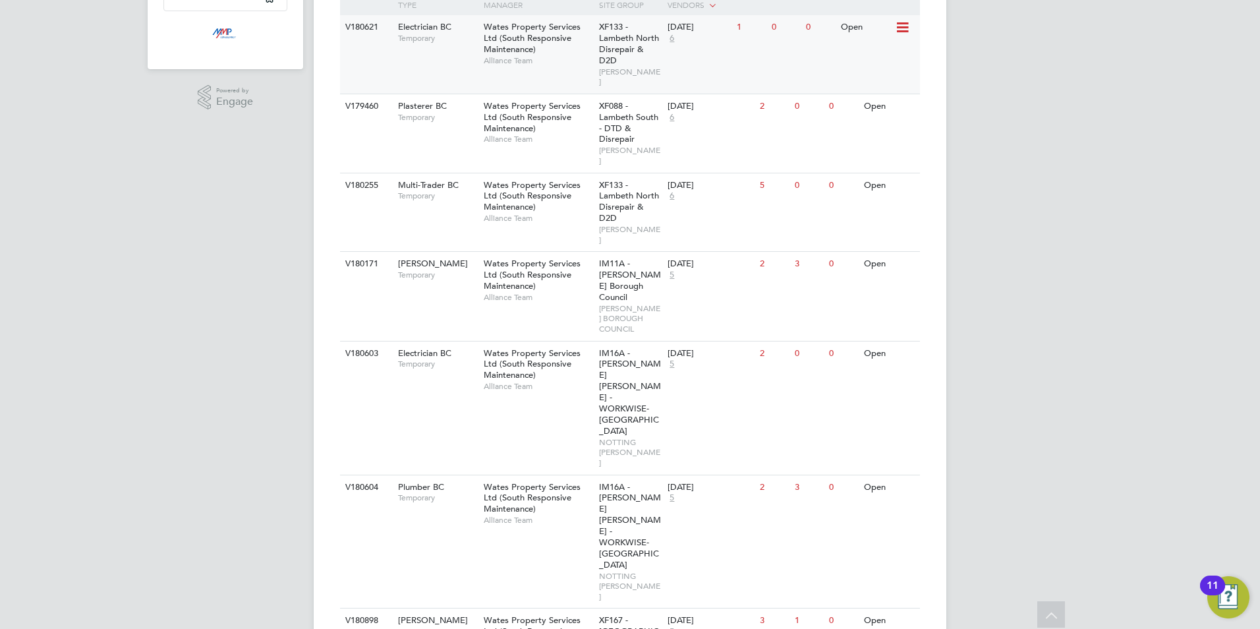
scroll to position [329, 0]
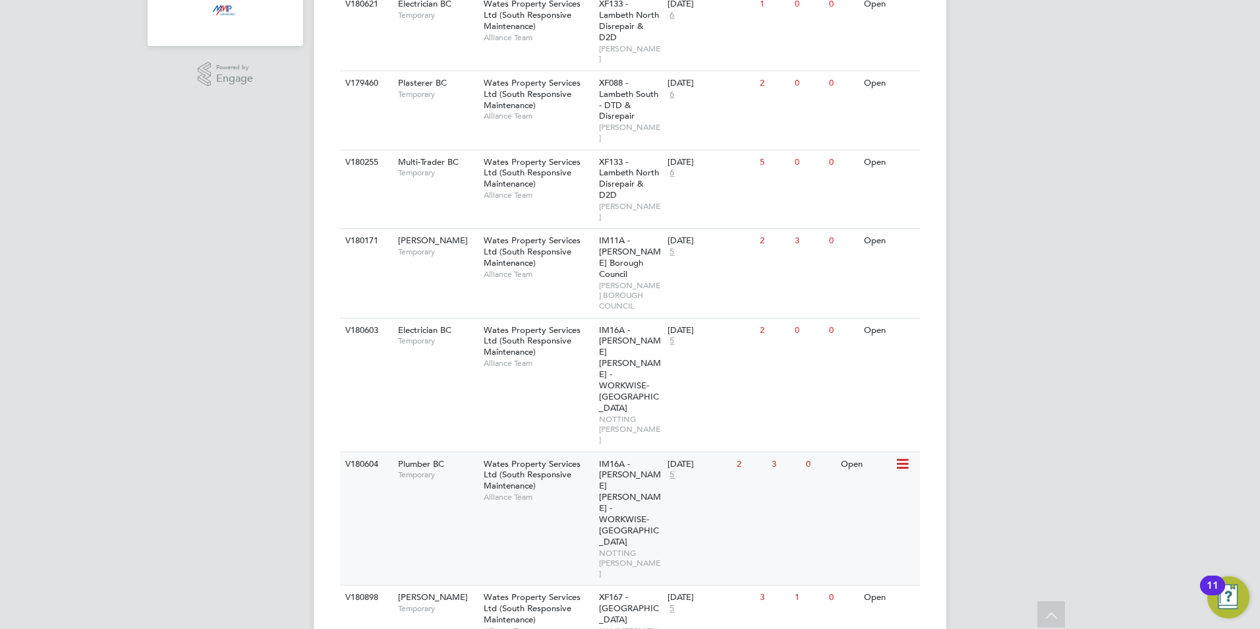
click at [636, 458] on span "IM16A - [PERSON_NAME] [PERSON_NAME] - WORKWISE- [GEOGRAPHIC_DATA]" at bounding box center [630, 502] width 62 height 89
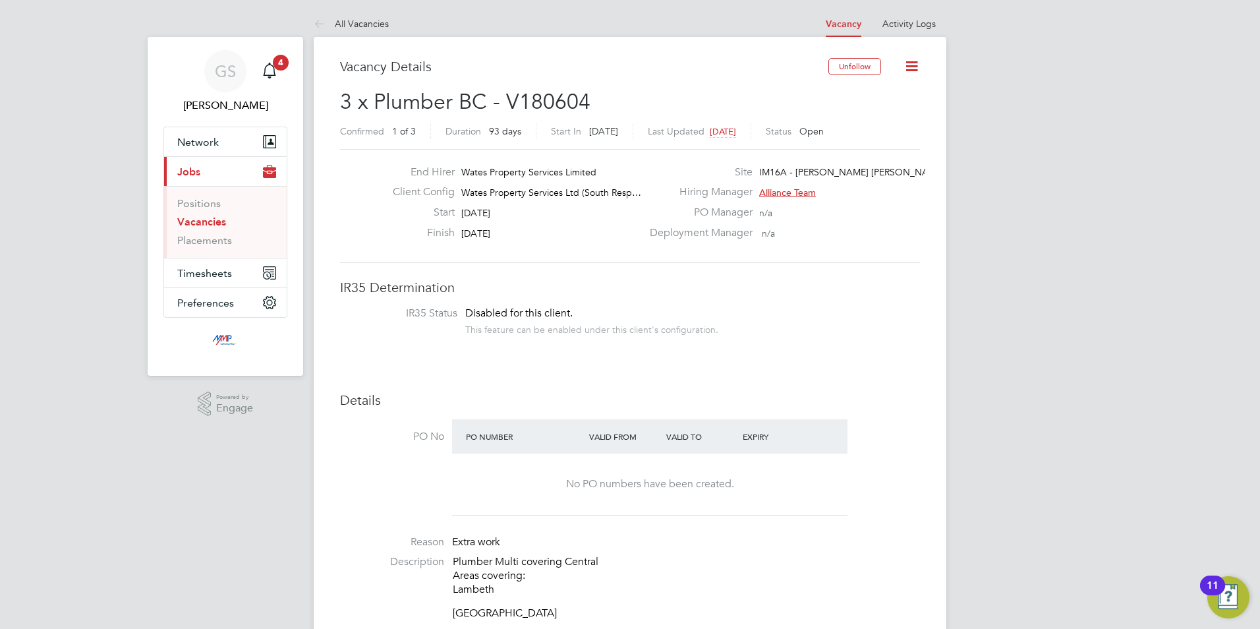
drag, startPoint x: 208, startPoint y: 224, endPoint x: 213, endPoint y: 229, distance: 7.5
click at [208, 224] on link "Vacancies" at bounding box center [201, 221] width 49 height 13
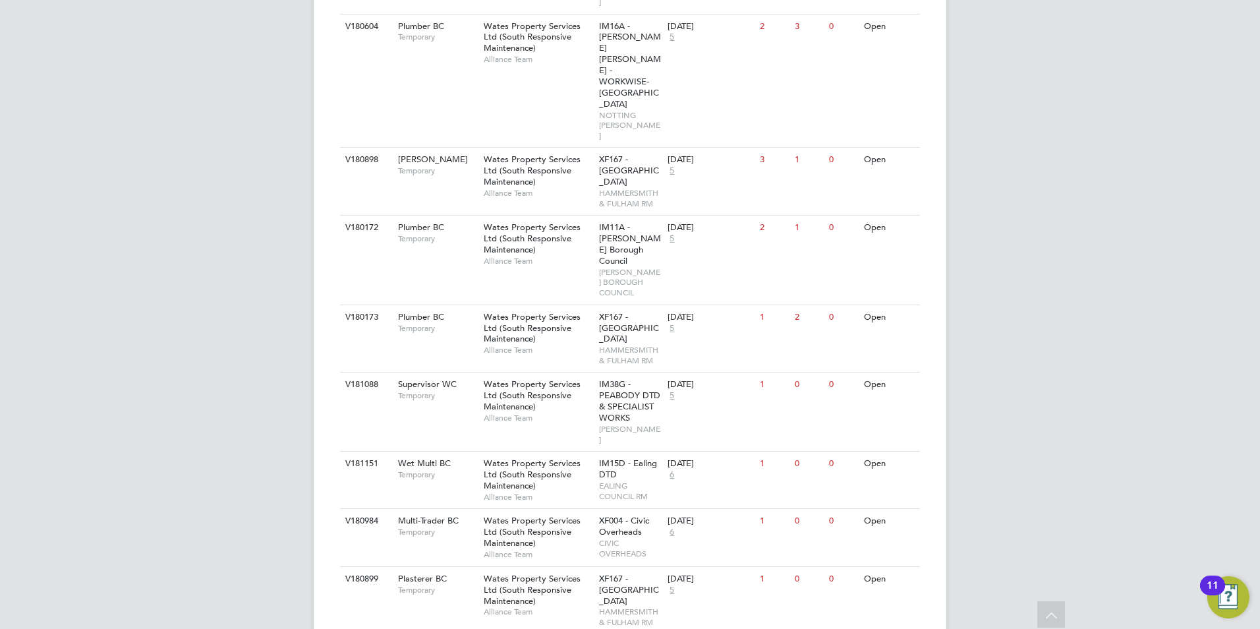
scroll to position [791, 0]
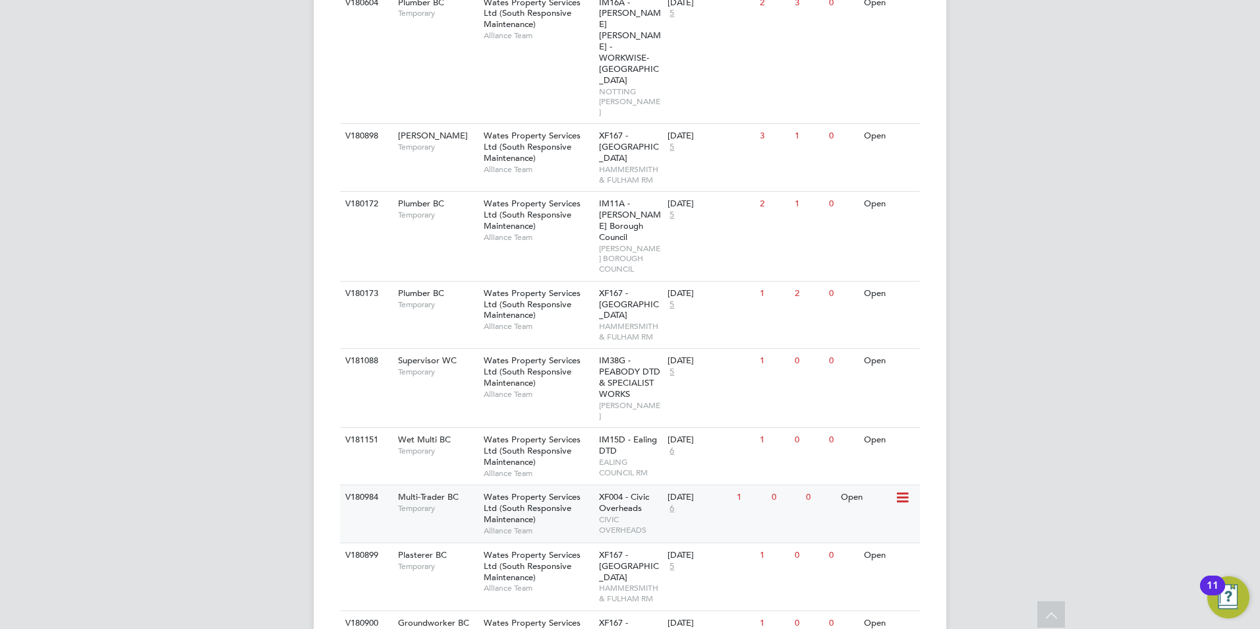
click at [622, 514] on span "CIVIC OVERHEADS" at bounding box center [630, 524] width 63 height 20
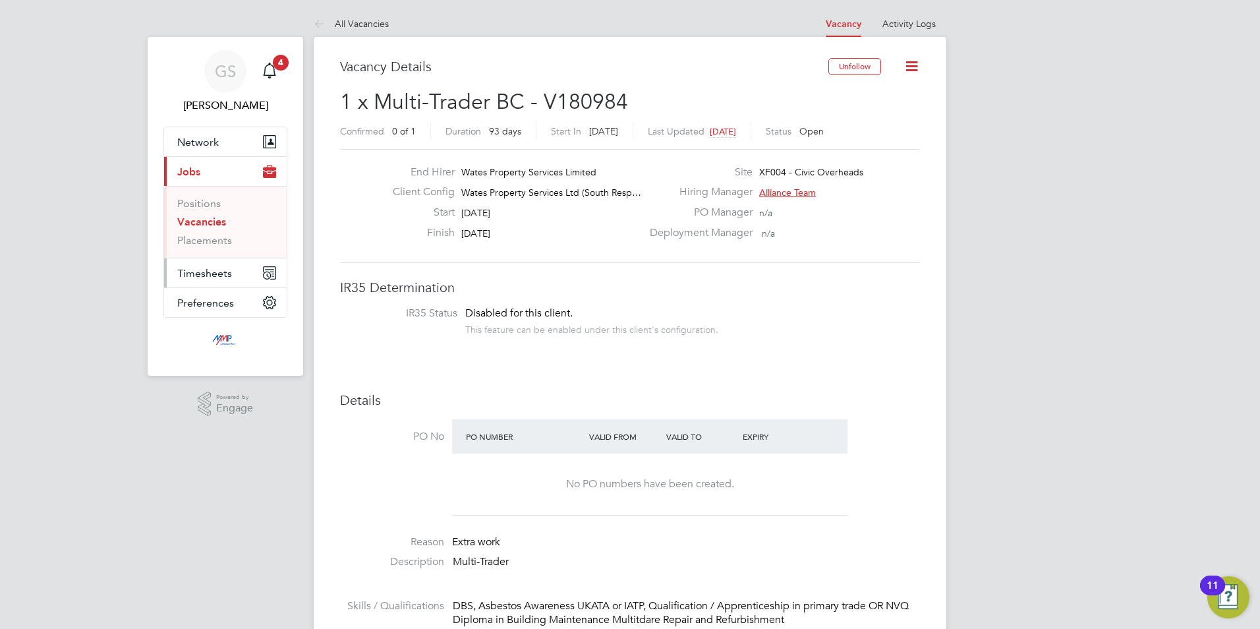
click at [225, 269] on span "Timesheets" at bounding box center [204, 273] width 55 height 13
click at [219, 233] on link "Timesheets" at bounding box center [204, 233] width 55 height 13
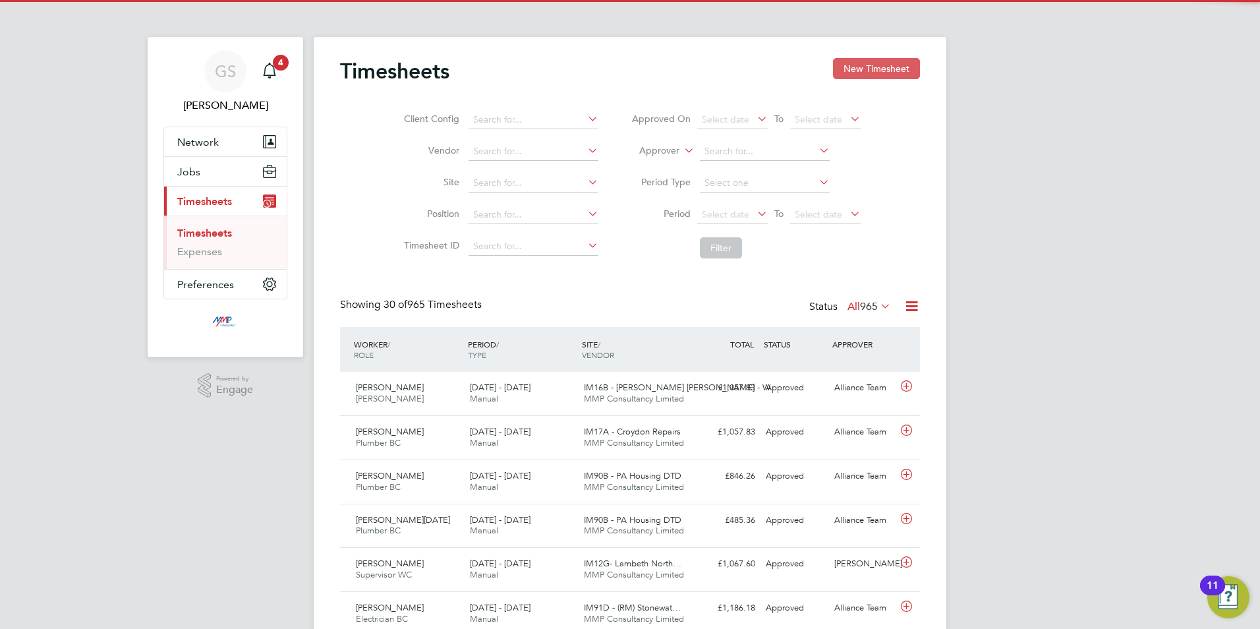
scroll to position [34, 115]
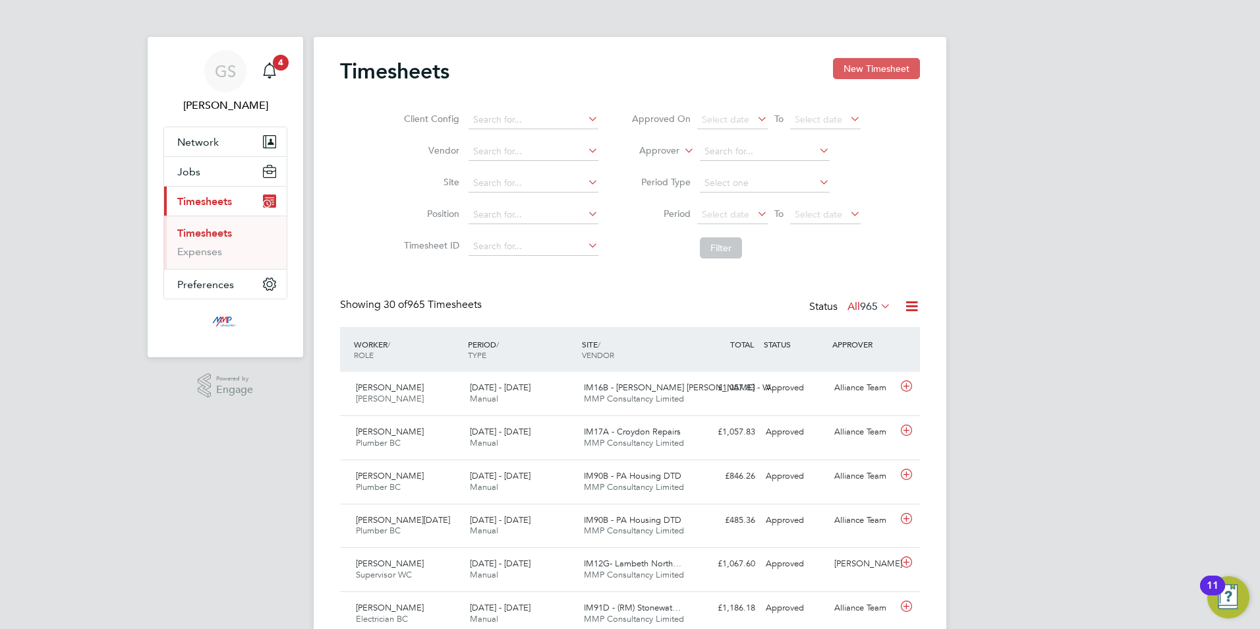
click at [889, 68] on button "New Timesheet" at bounding box center [876, 68] width 87 height 21
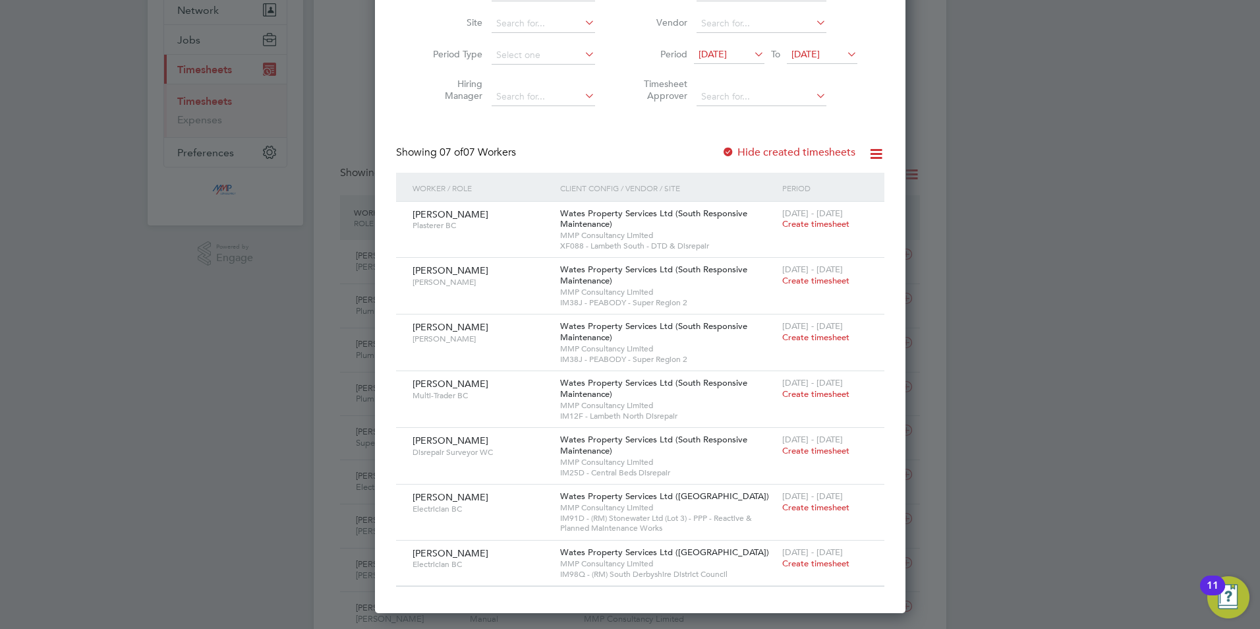
click at [766, 154] on label "Hide created timesheets" at bounding box center [788, 152] width 134 height 13
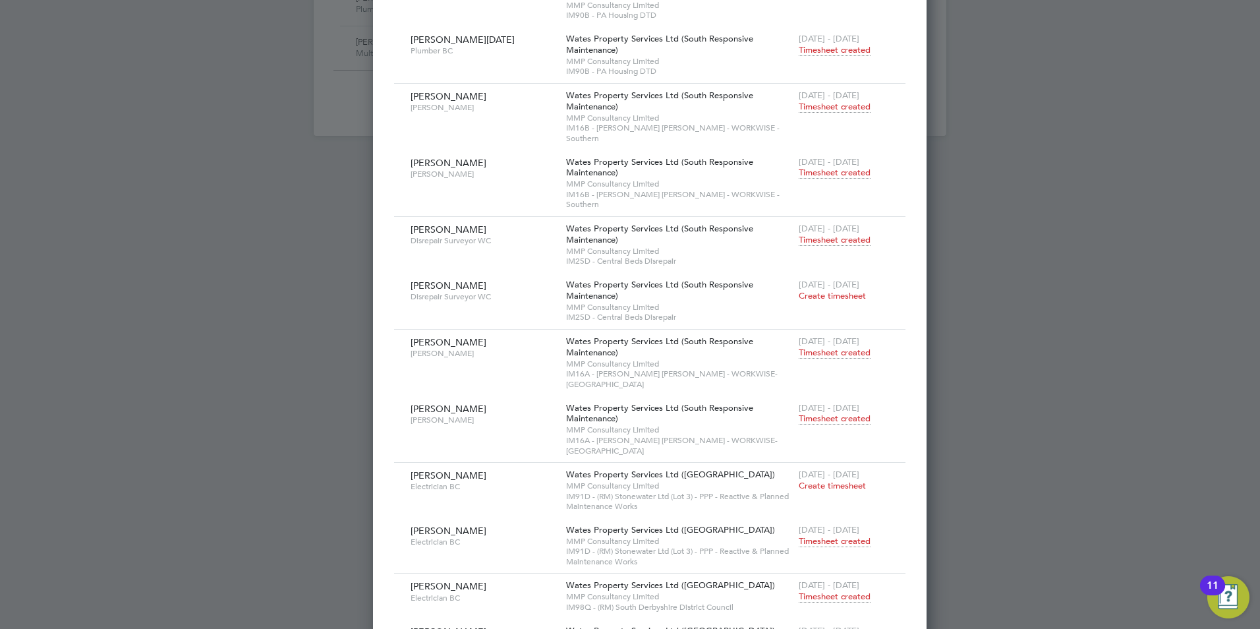
click at [806, 535] on span "Timesheet created" at bounding box center [835, 541] width 72 height 12
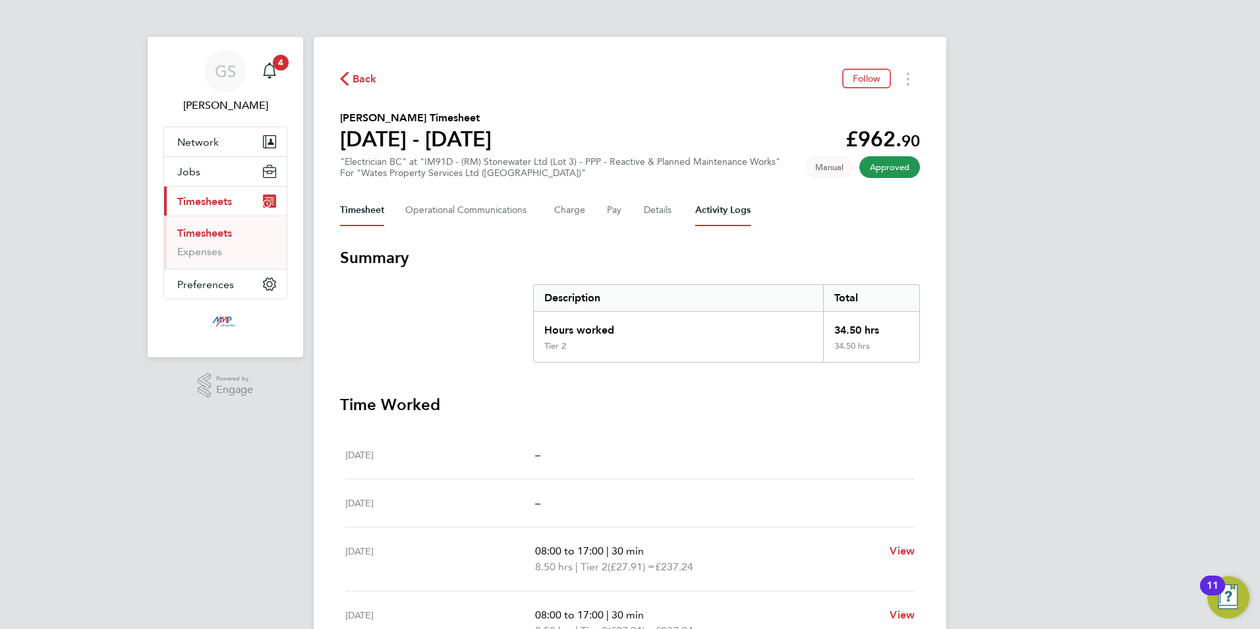
click at [714, 216] on Logs-tab "Activity Logs" at bounding box center [722, 210] width 55 height 32
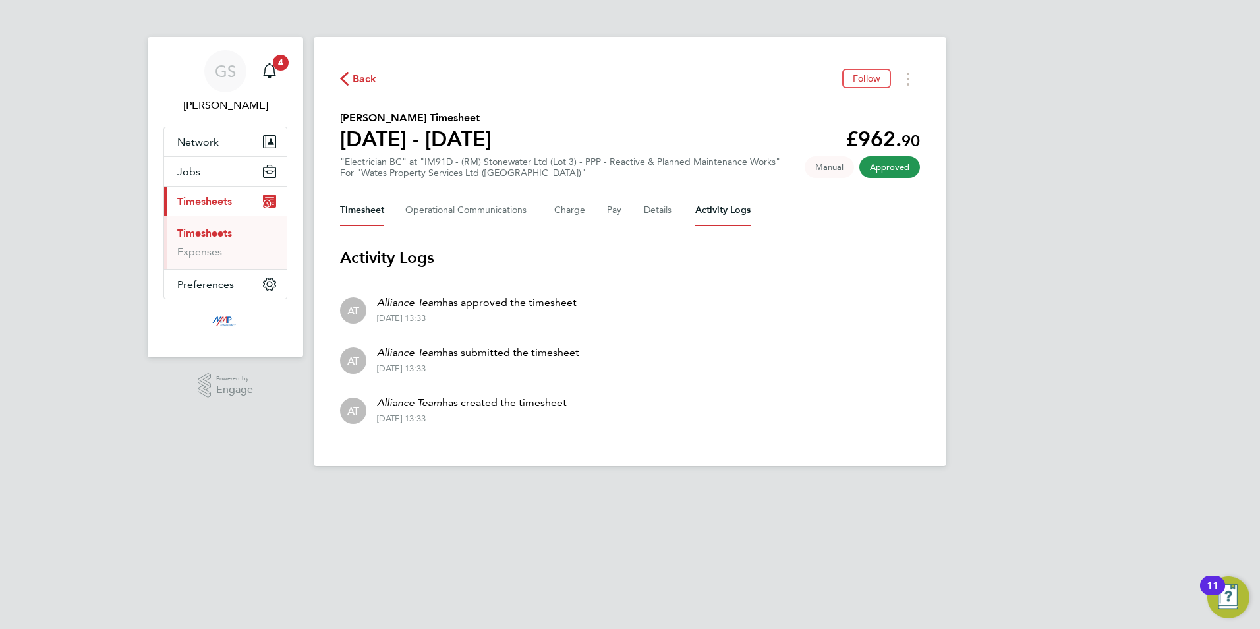
click at [362, 210] on button "Timesheet" at bounding box center [362, 210] width 44 height 32
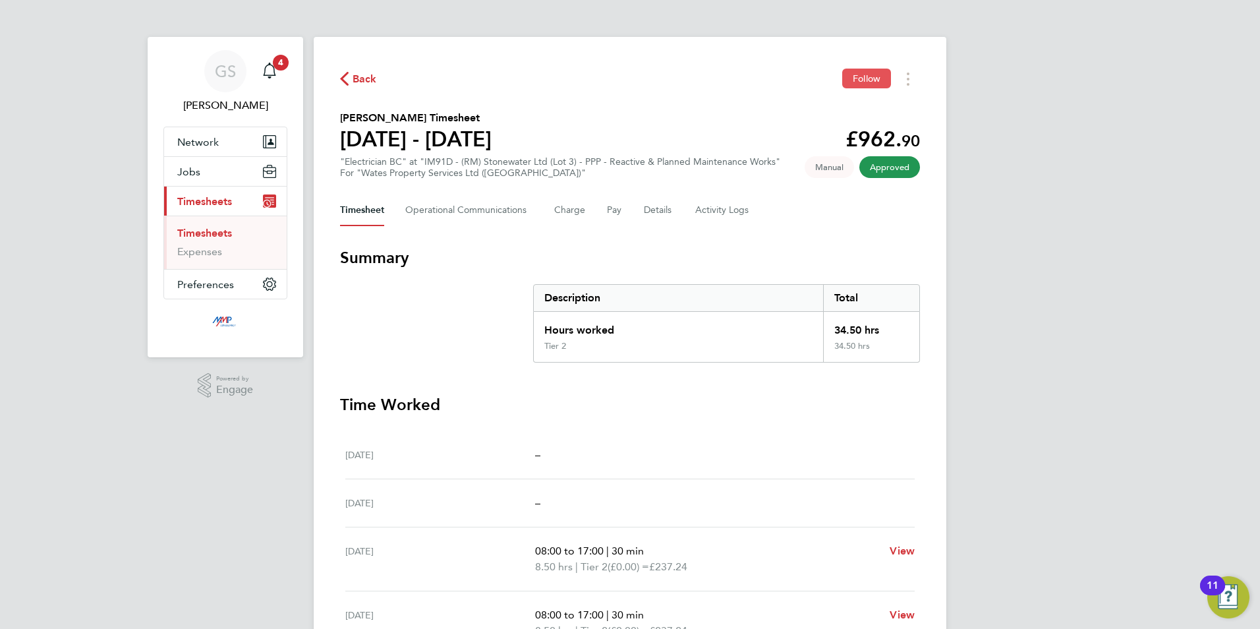
click at [873, 81] on span "Follow" at bounding box center [867, 78] width 28 height 12
click at [225, 234] on link "Timesheets" at bounding box center [204, 233] width 55 height 13
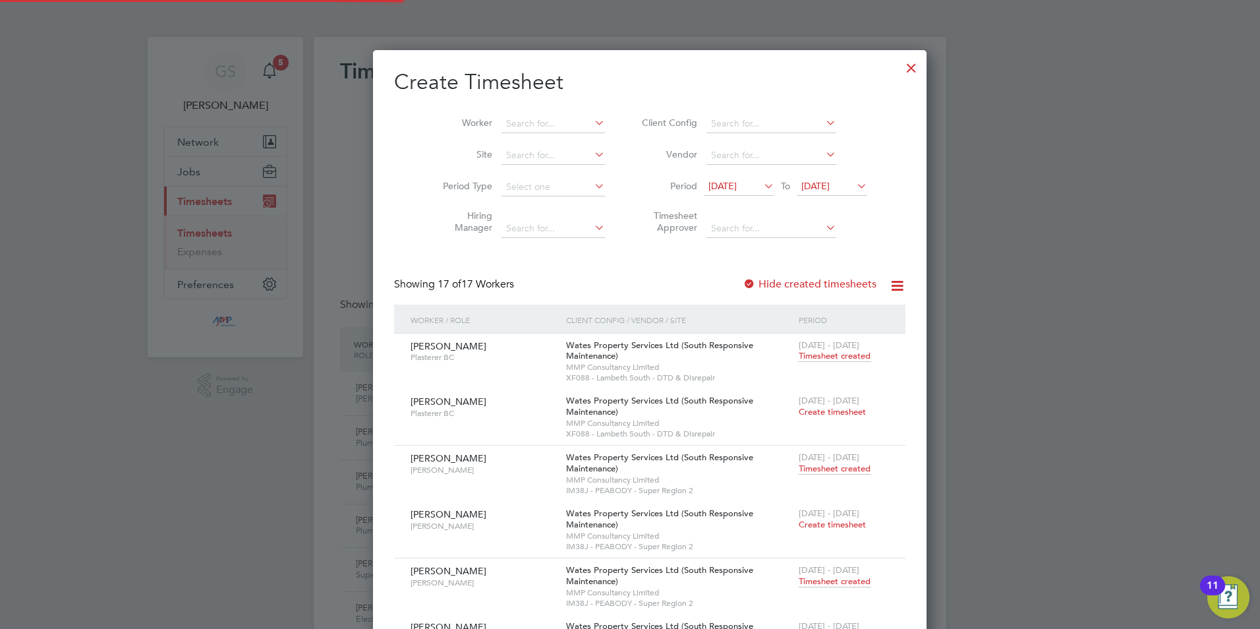
scroll to position [34, 115]
click at [899, 64] on div at bounding box center [911, 65] width 24 height 24
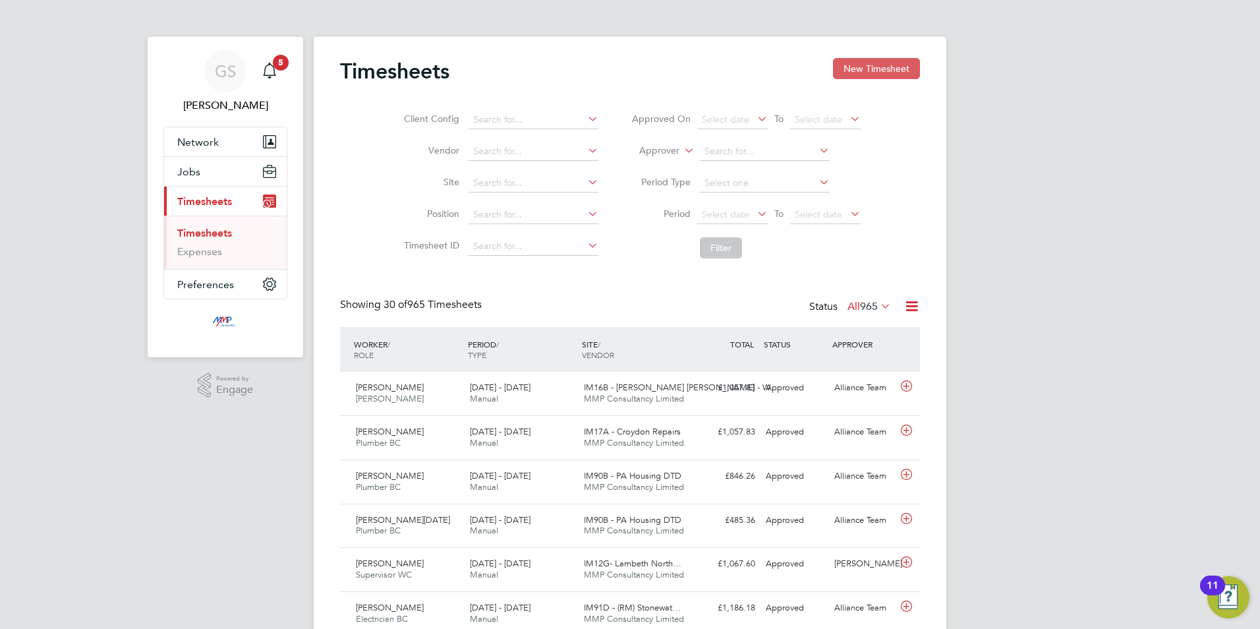
click at [872, 72] on button "New Timesheet" at bounding box center [876, 68] width 87 height 21
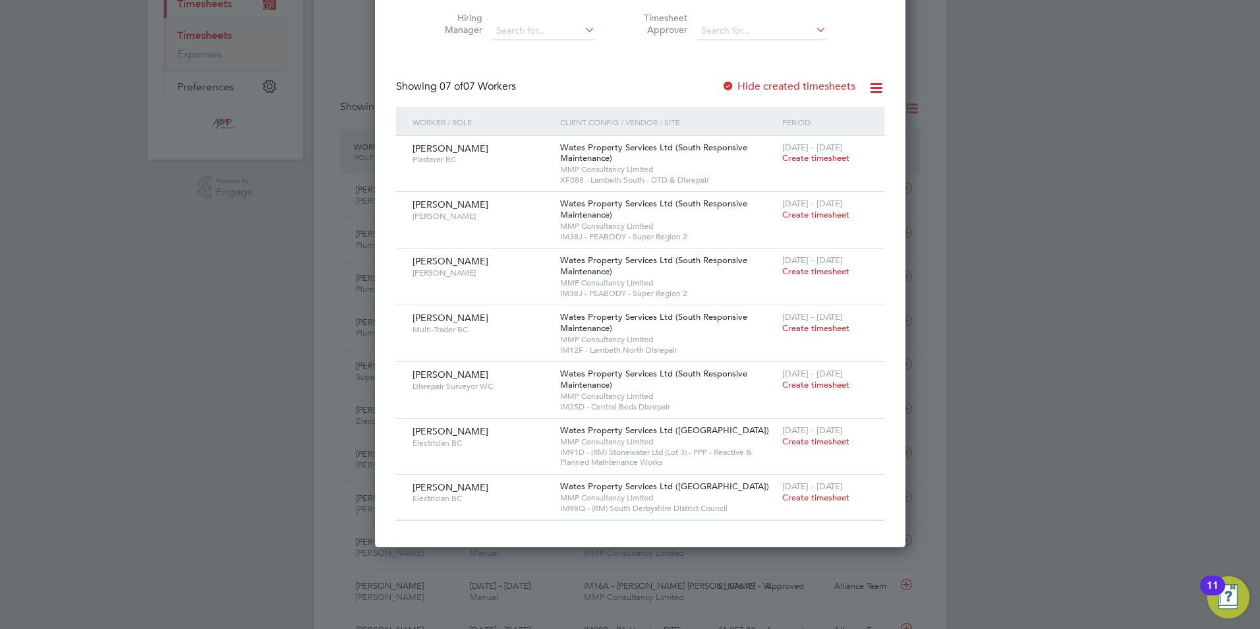
click at [752, 88] on label "Hide created timesheets" at bounding box center [788, 86] width 134 height 13
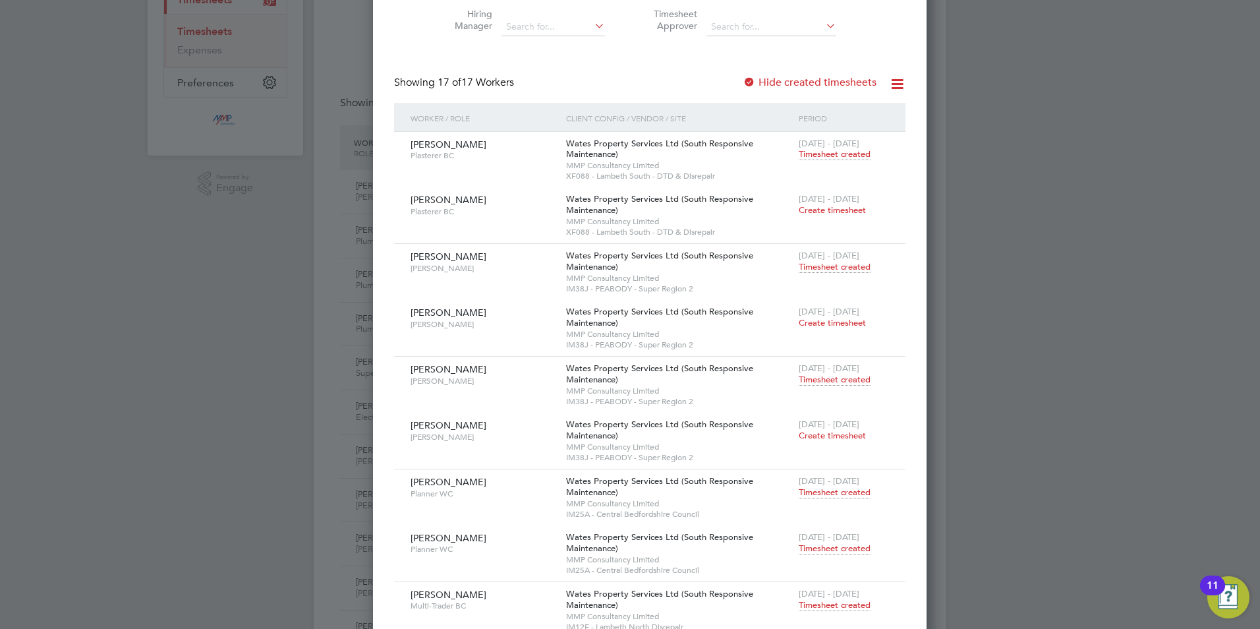
scroll to position [0, 0]
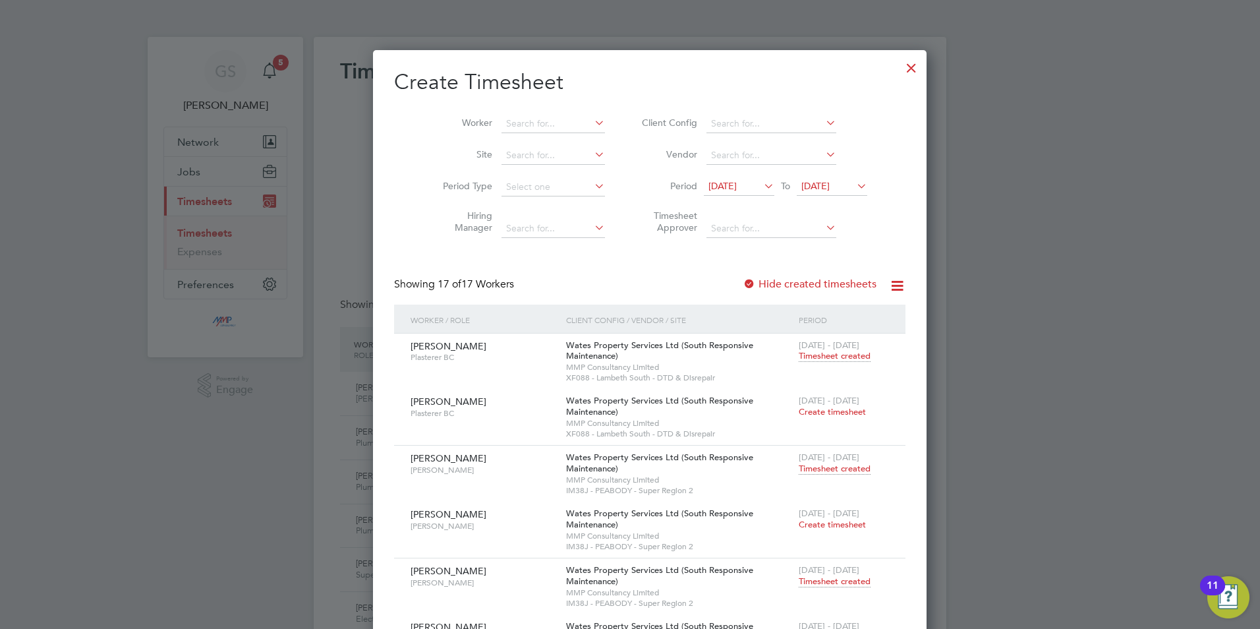
click at [899, 70] on div at bounding box center [911, 65] width 24 height 24
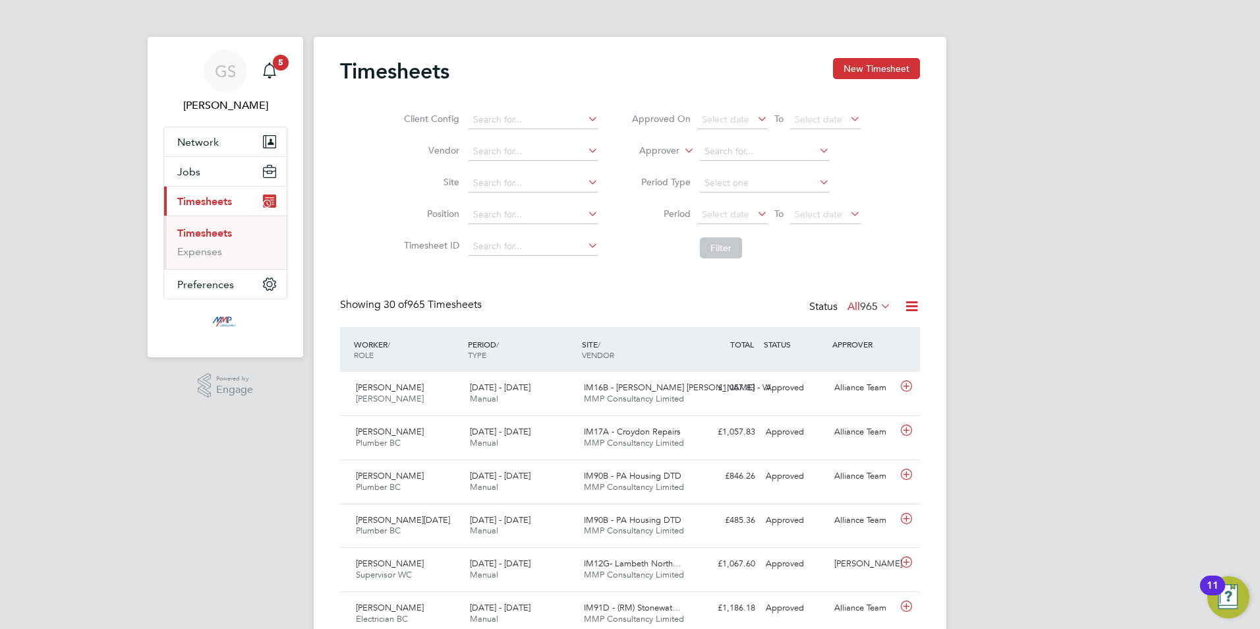
scroll to position [34, 115]
click at [870, 72] on button "New Timesheet" at bounding box center [876, 68] width 87 height 21
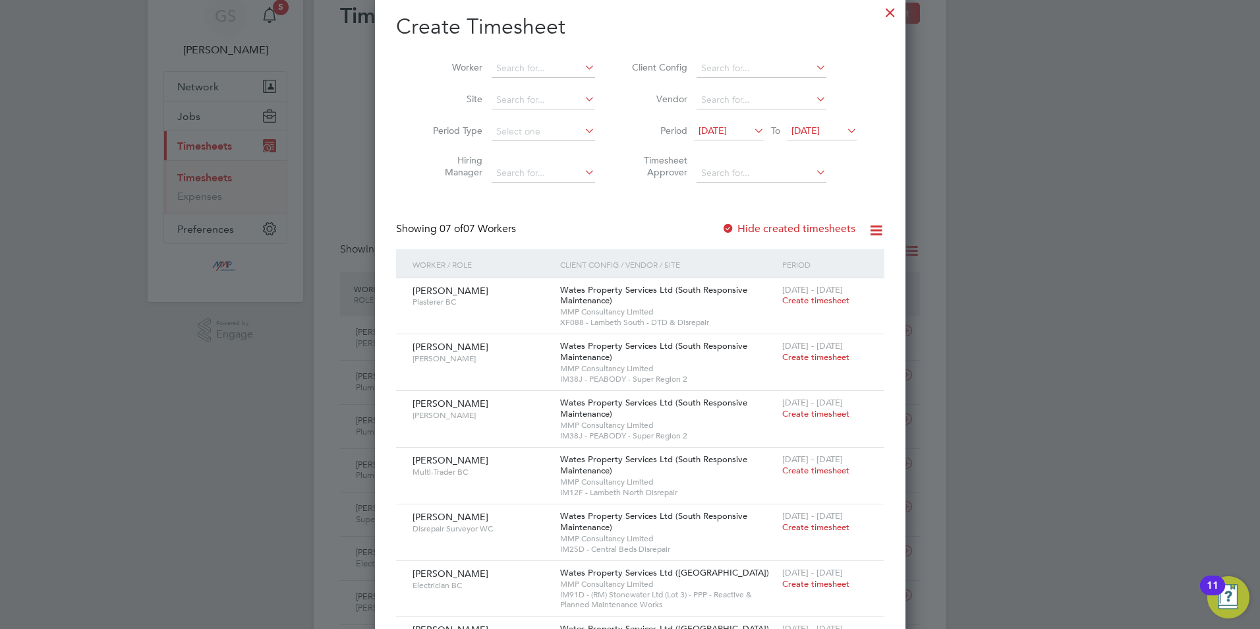
scroll to position [0, 0]
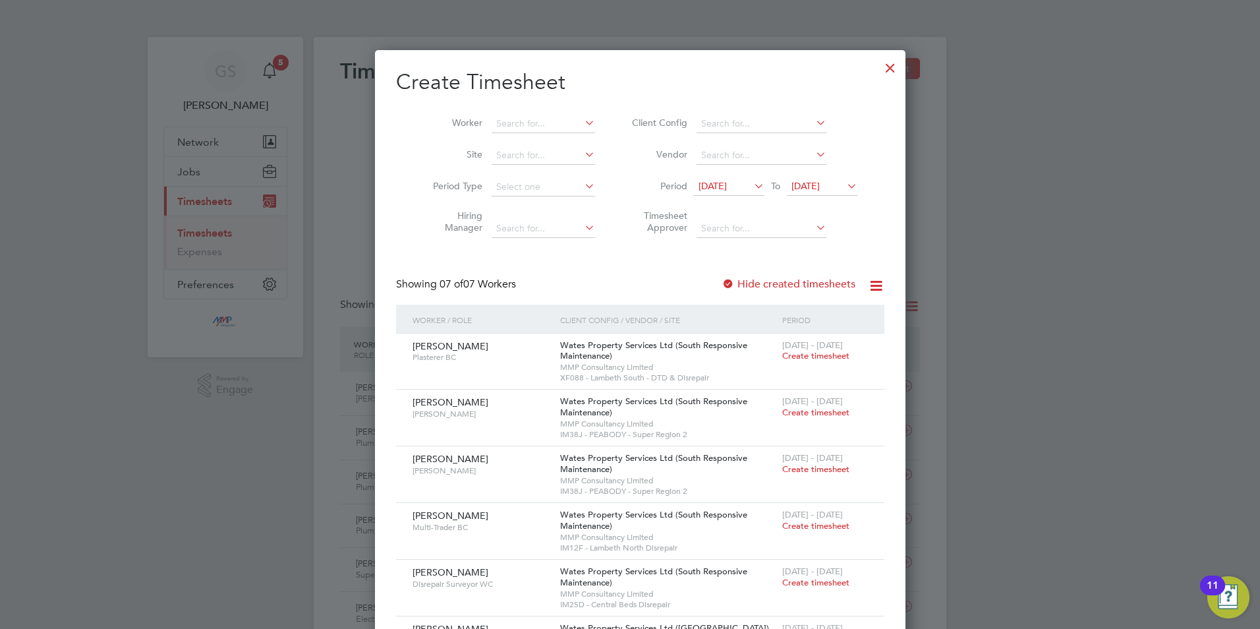
click at [878, 70] on div at bounding box center [890, 65] width 24 height 24
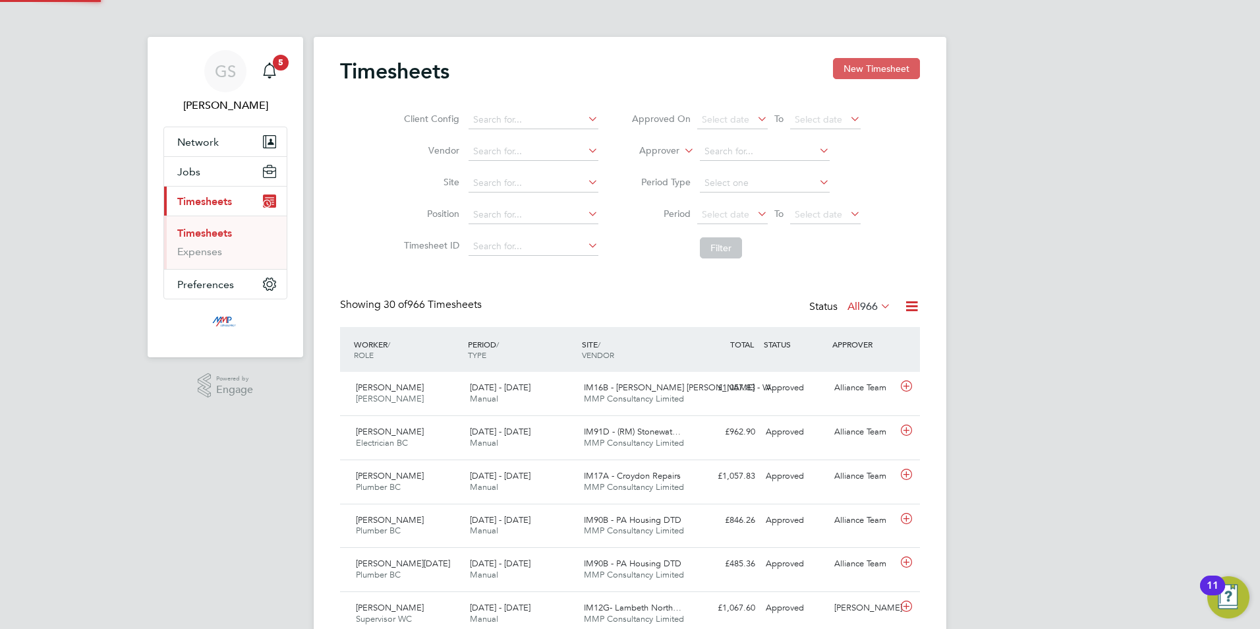
scroll to position [34, 115]
click at [871, 71] on button "New Timesheet" at bounding box center [876, 68] width 87 height 21
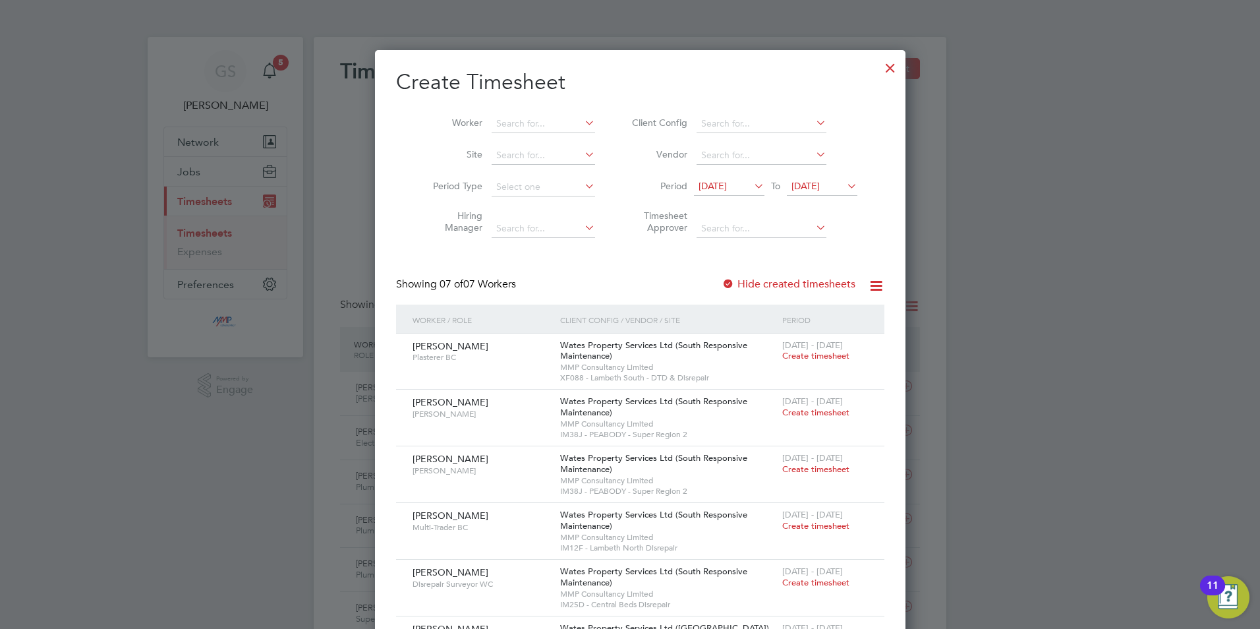
click at [878, 67] on div at bounding box center [890, 65] width 24 height 24
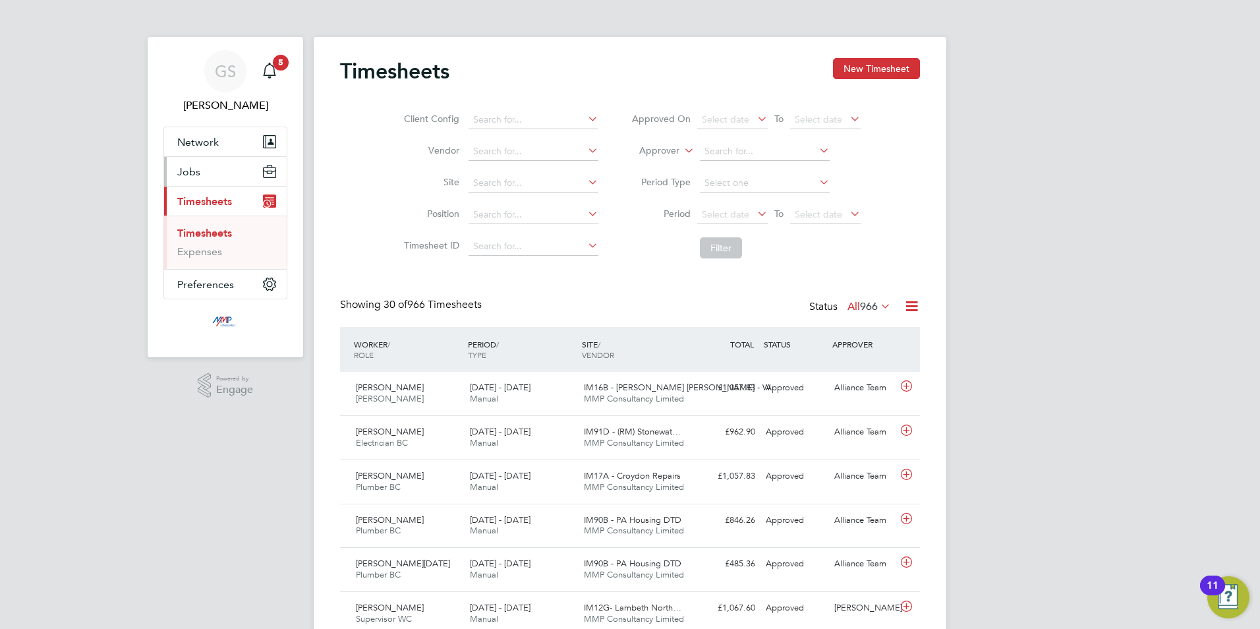
click at [223, 176] on button "Jobs" at bounding box center [225, 171] width 123 height 29
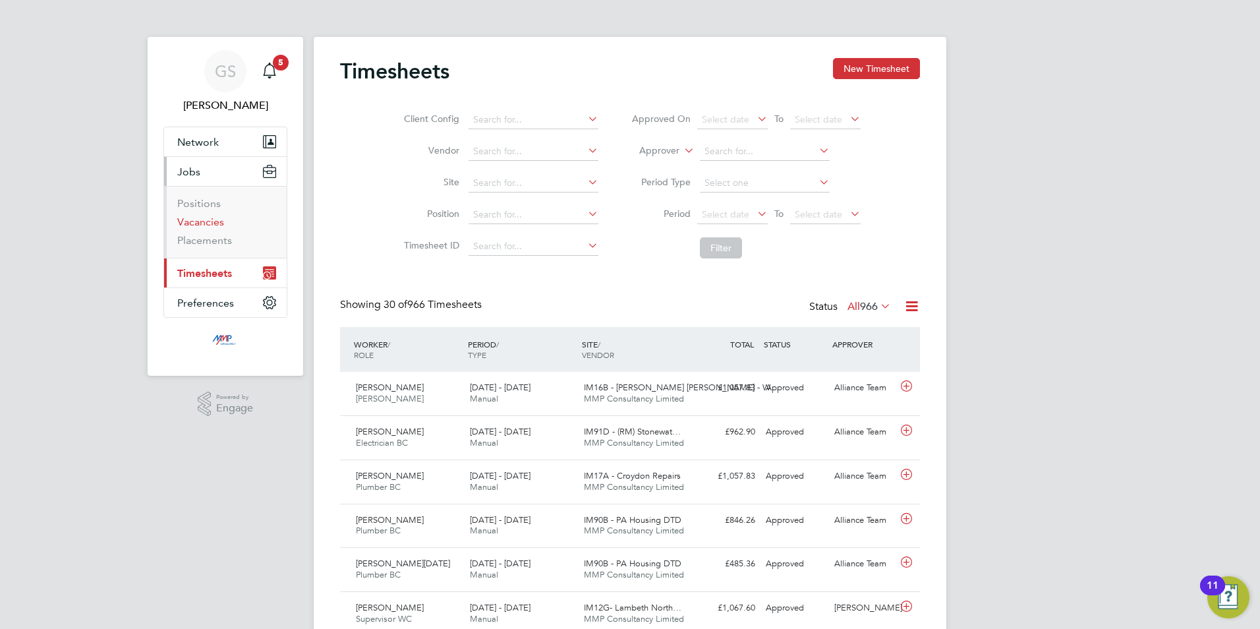
click at [217, 219] on link "Vacancies" at bounding box center [200, 221] width 47 height 13
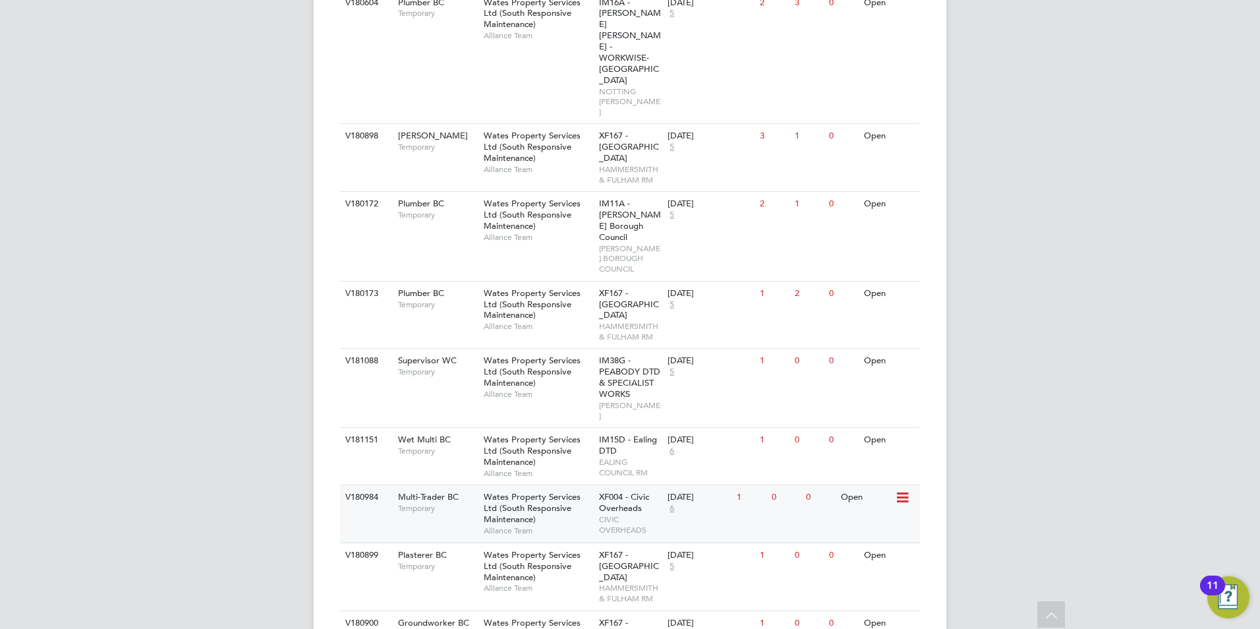
click at [648, 514] on span "CIVIC OVERHEADS" at bounding box center [630, 524] width 63 height 20
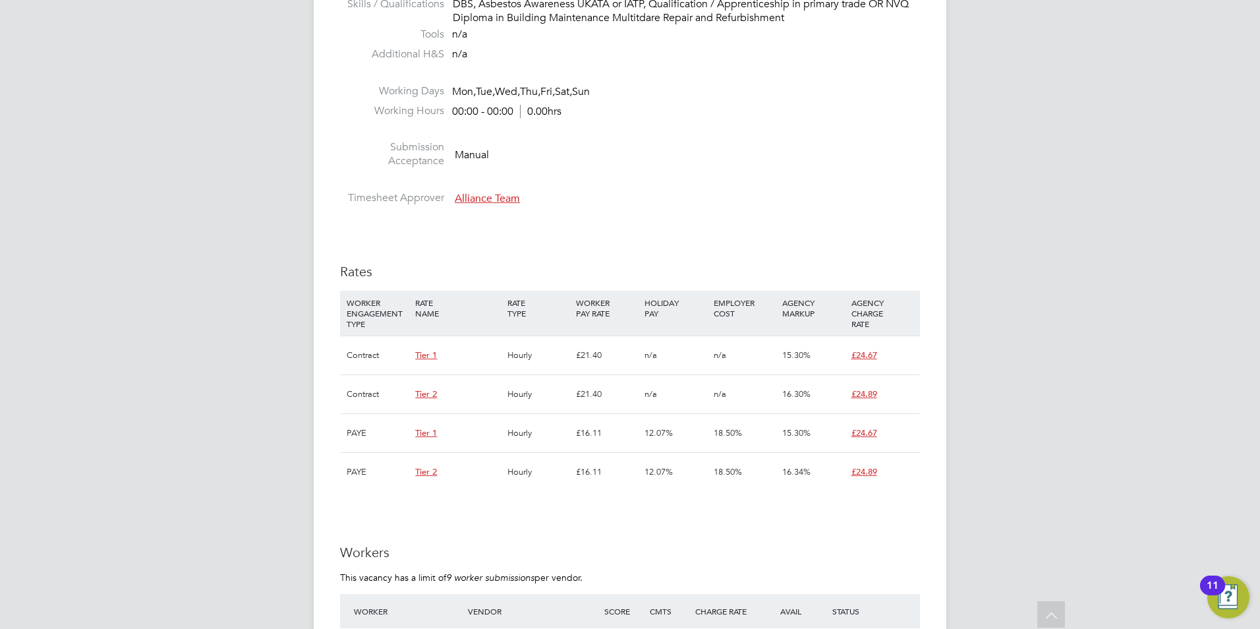
scroll to position [791, 0]
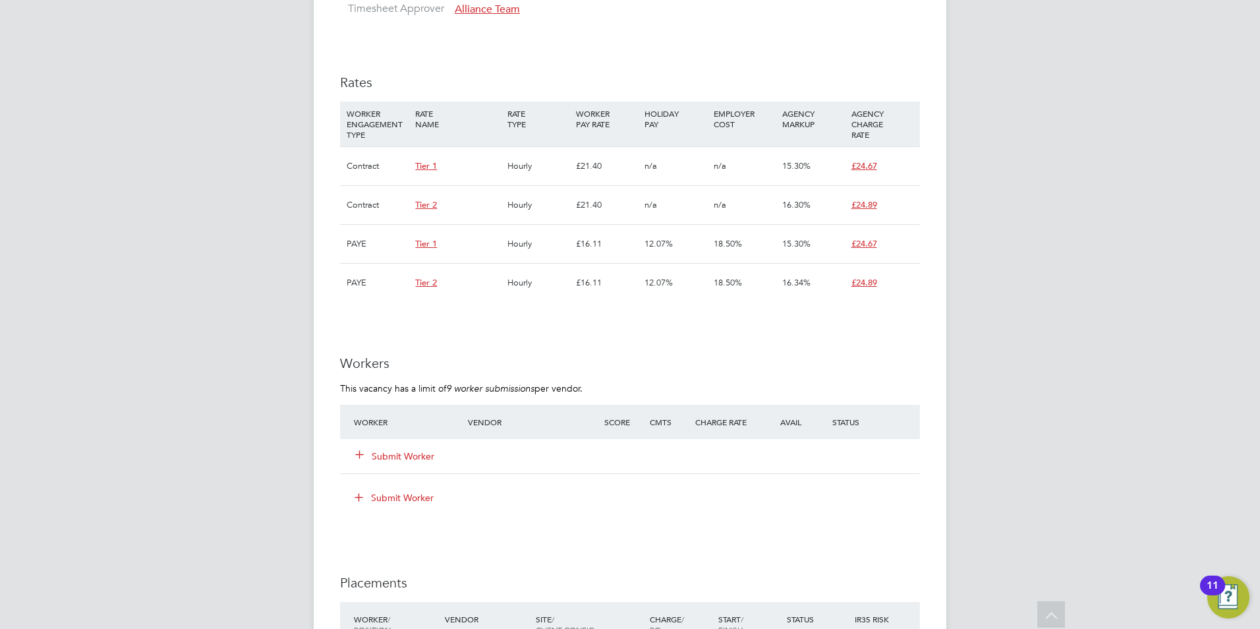
click at [431, 453] on button "Submit Worker" at bounding box center [395, 455] width 79 height 13
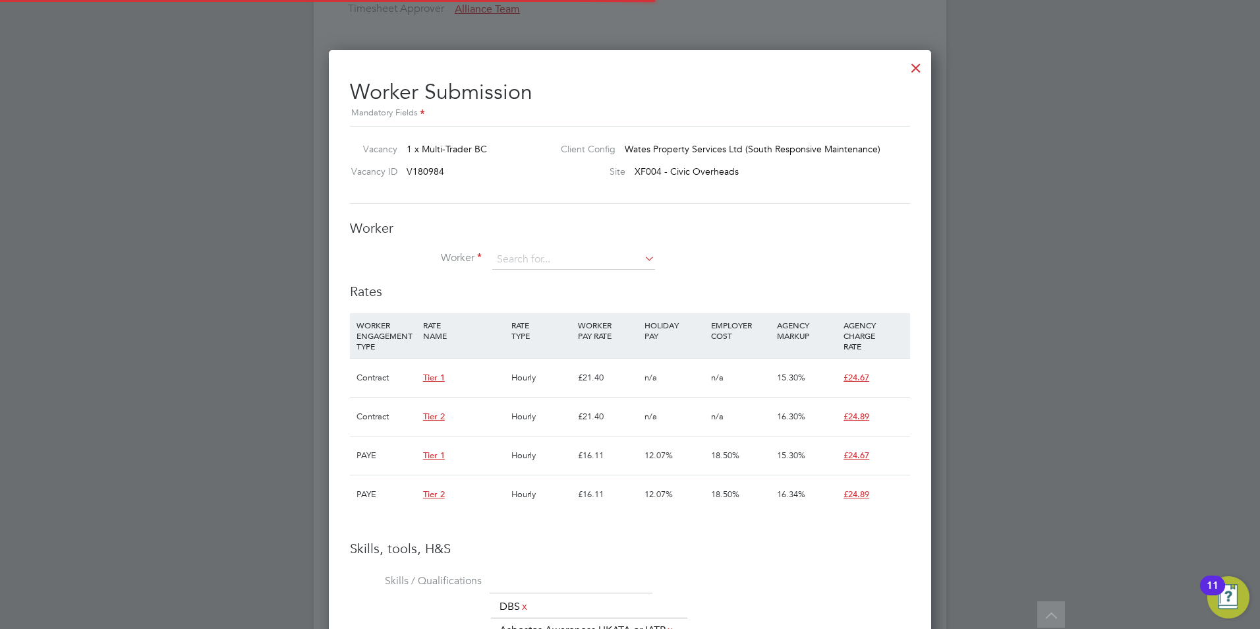
scroll to position [20, 343]
click at [538, 258] on input at bounding box center [573, 260] width 163 height 20
type input "p"
click at [588, 260] on input "[PERSON_NAME]" at bounding box center [573, 260] width 163 height 20
click at [569, 260] on input "[PERSON_NAME]" at bounding box center [573, 260] width 163 height 20
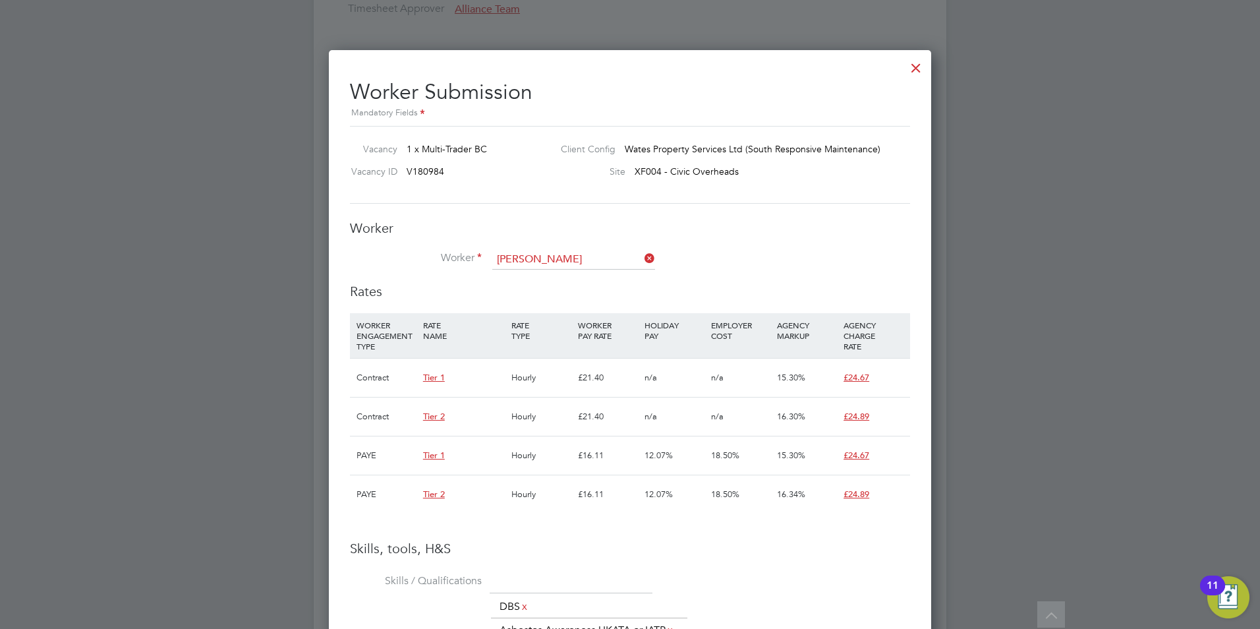
type input "[PERSON_NAME]"
click at [642, 258] on icon at bounding box center [642, 258] width 0 height 18
click at [620, 260] on input at bounding box center [573, 260] width 163 height 20
type input "[PERSON_NAME]"
click at [642, 254] on icon at bounding box center [642, 258] width 0 height 18
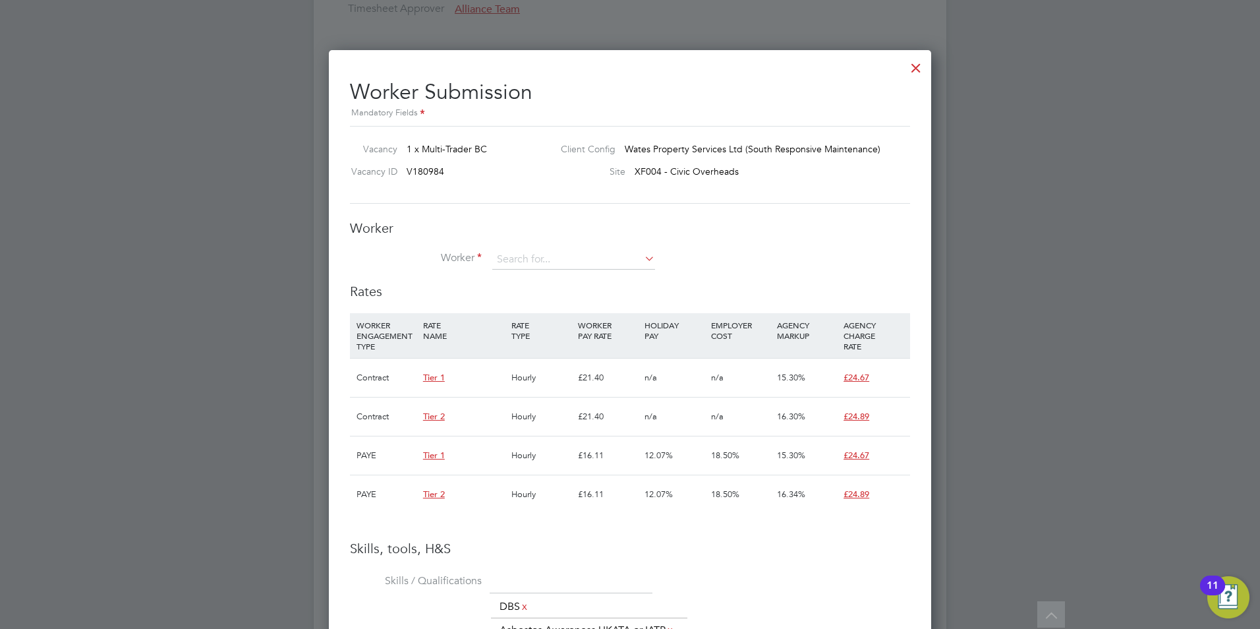
click at [913, 64] on div at bounding box center [916, 65] width 24 height 24
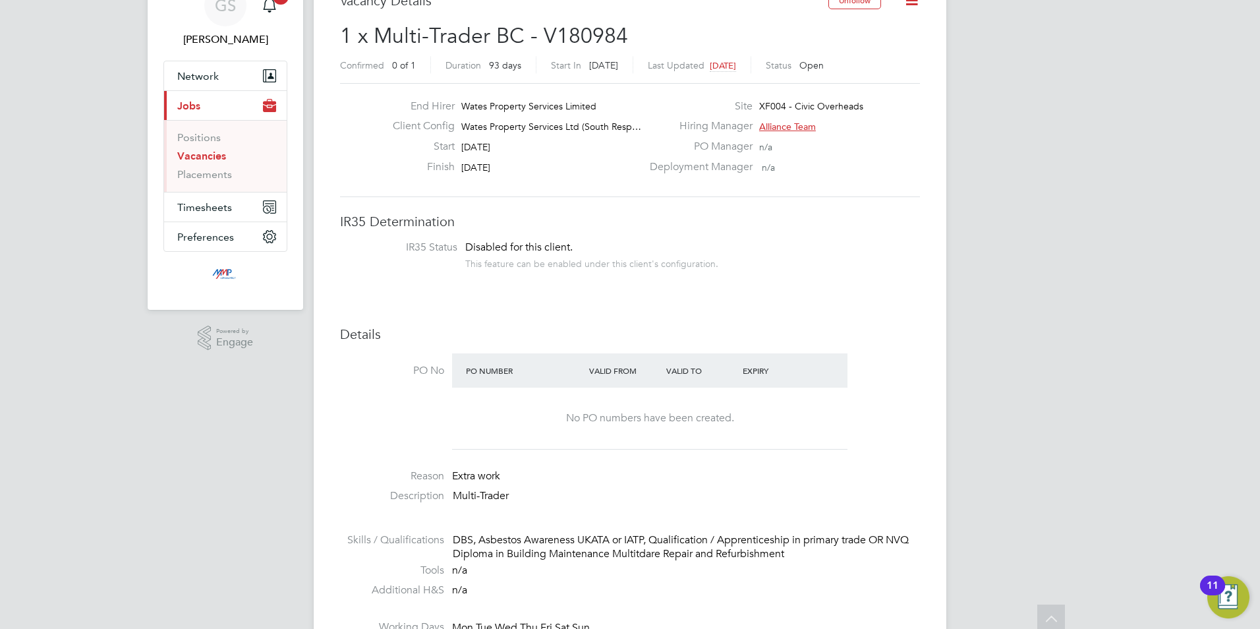
scroll to position [0, 0]
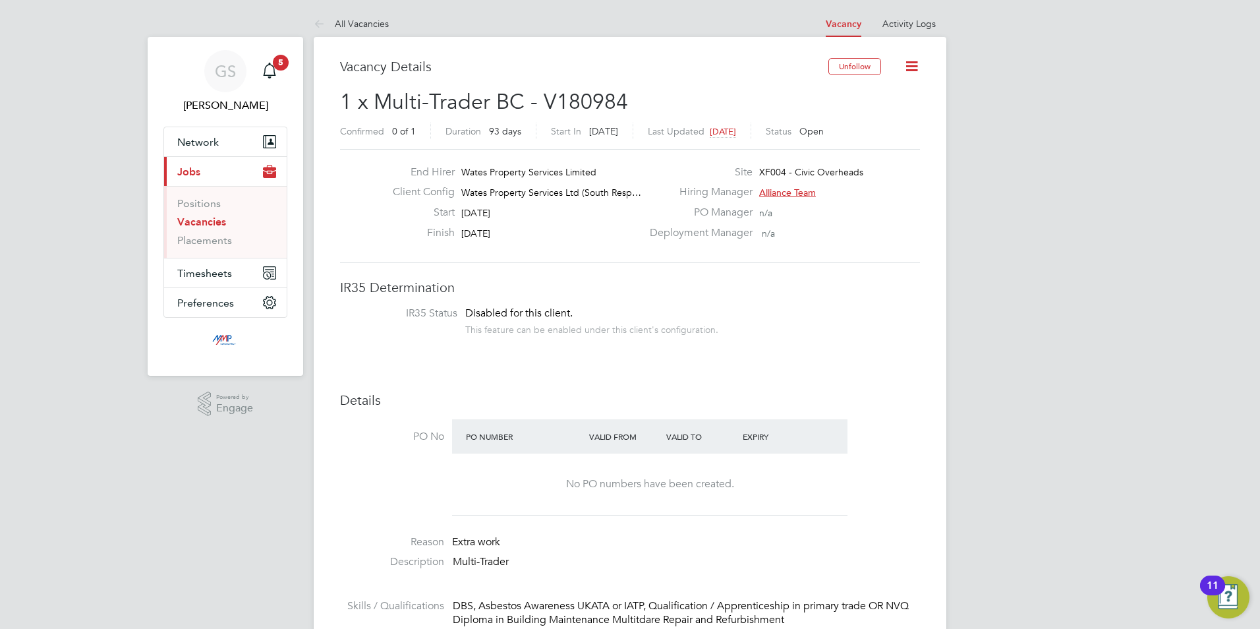
click at [209, 227] on link "Vacancies" at bounding box center [201, 221] width 49 height 13
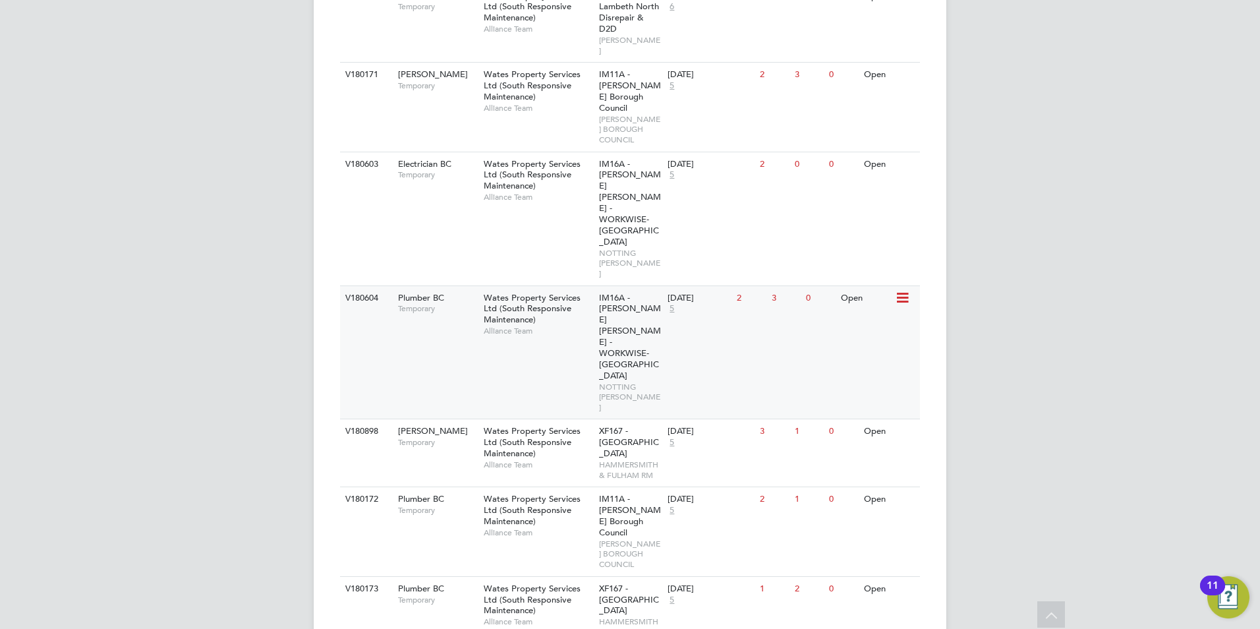
scroll to position [527, 0]
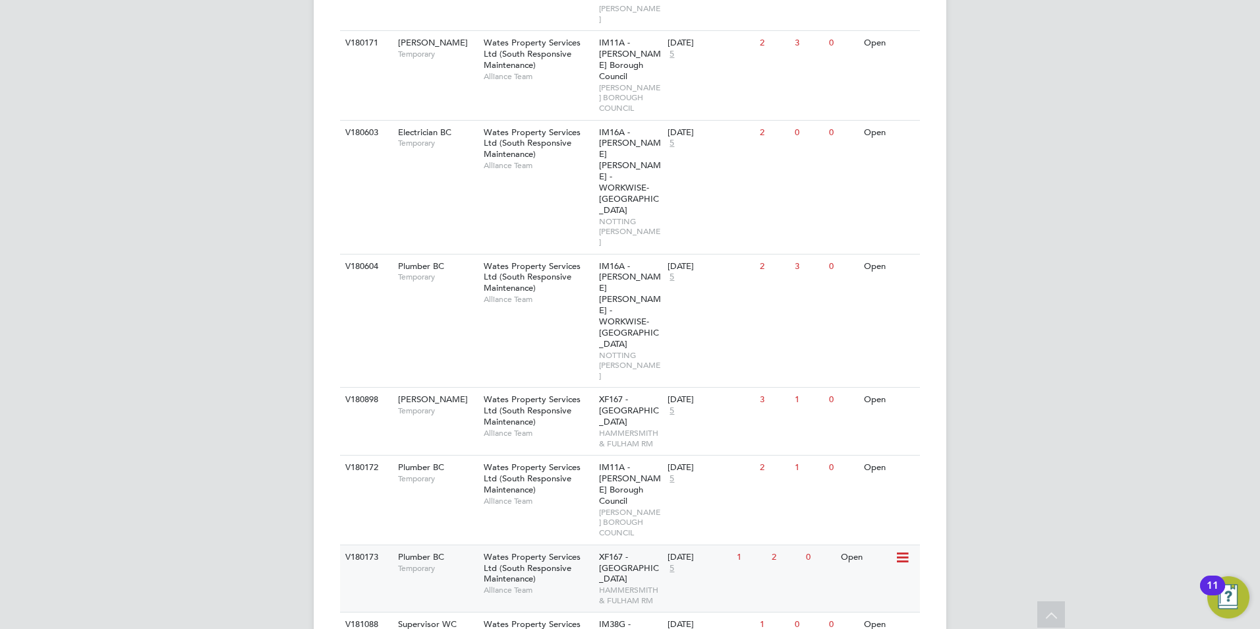
click at [540, 551] on span "Wates Property Services Ltd (South Responsive Maintenance)" at bounding box center [532, 568] width 97 height 34
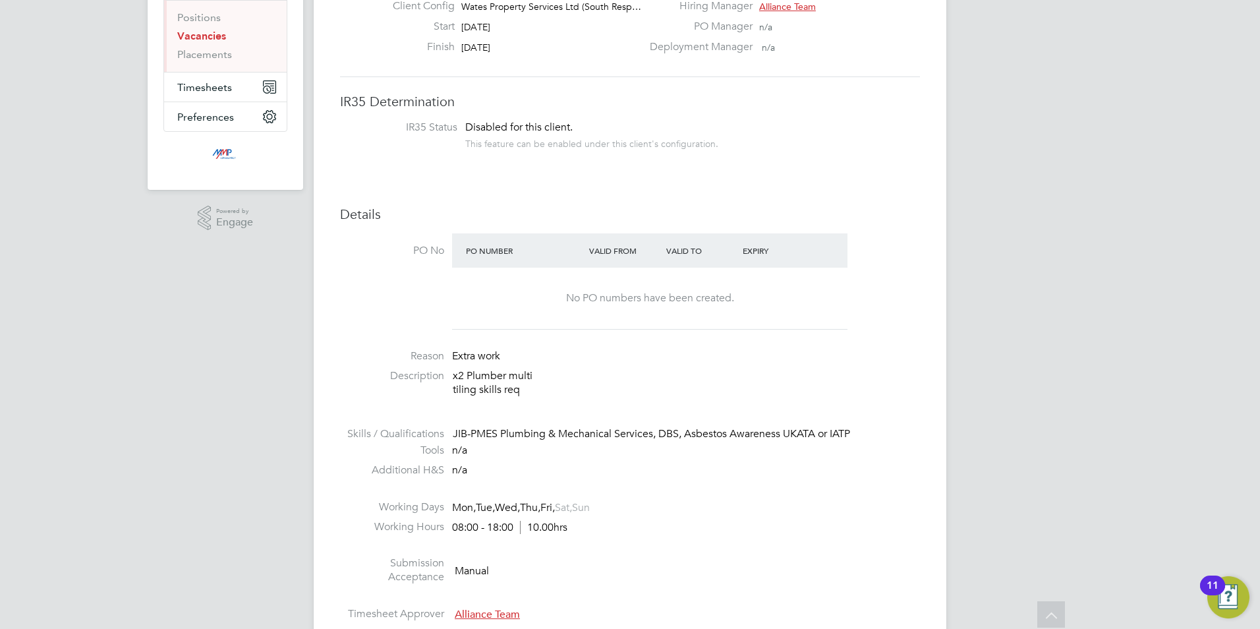
scroll to position [66, 0]
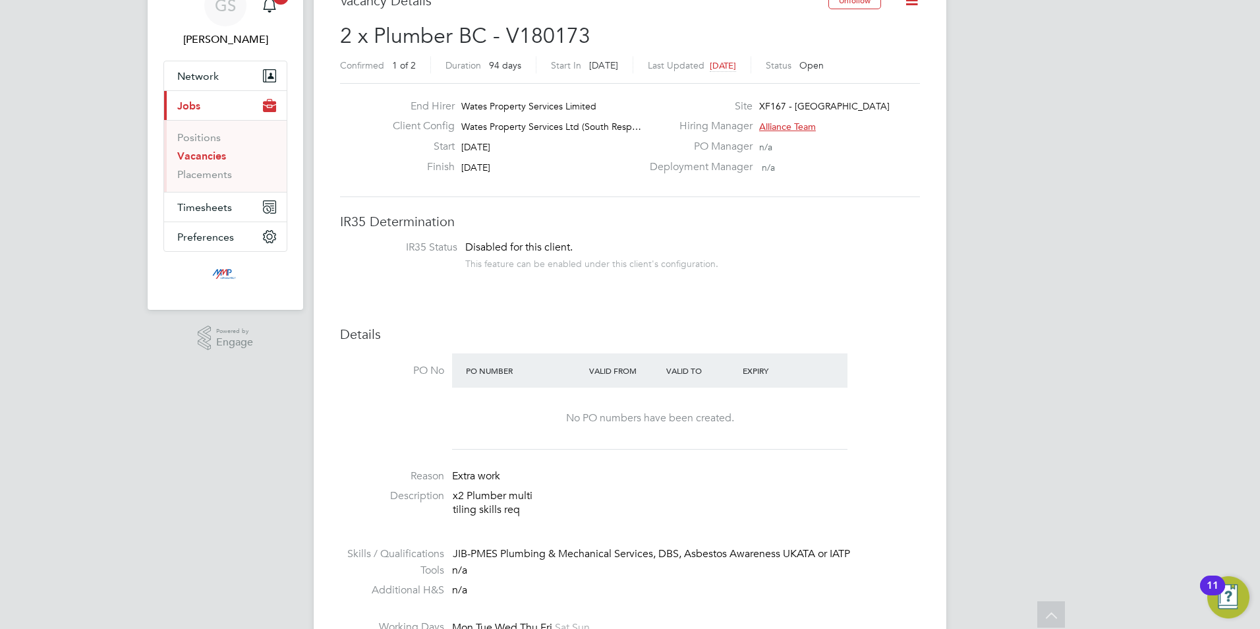
click at [209, 156] on link "Vacancies" at bounding box center [201, 156] width 49 height 13
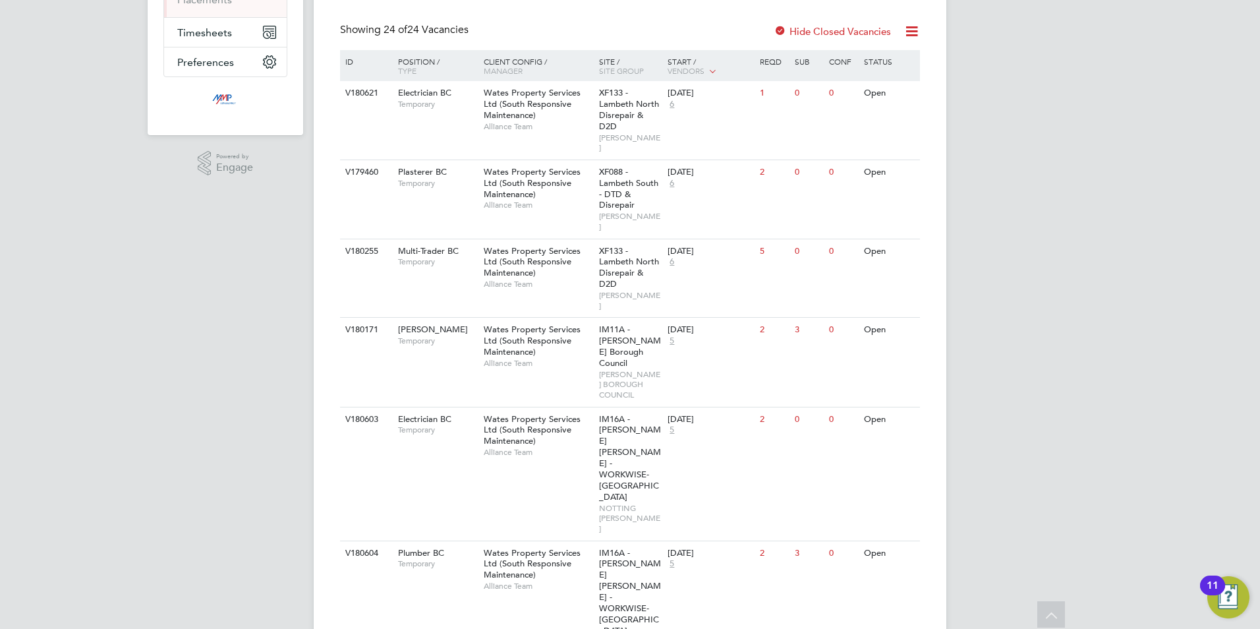
scroll to position [264, 0]
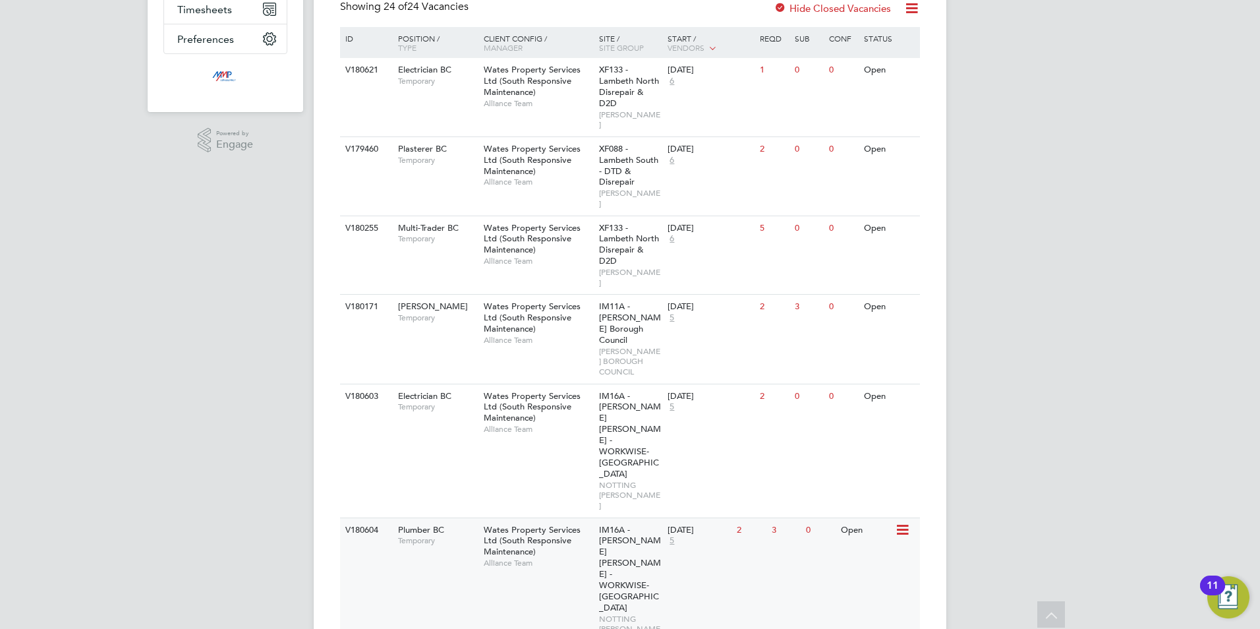
click at [573, 518] on div "Wates Property Services Ltd (South Responsive Maintenance) Alliance Team" at bounding box center [537, 546] width 115 height 57
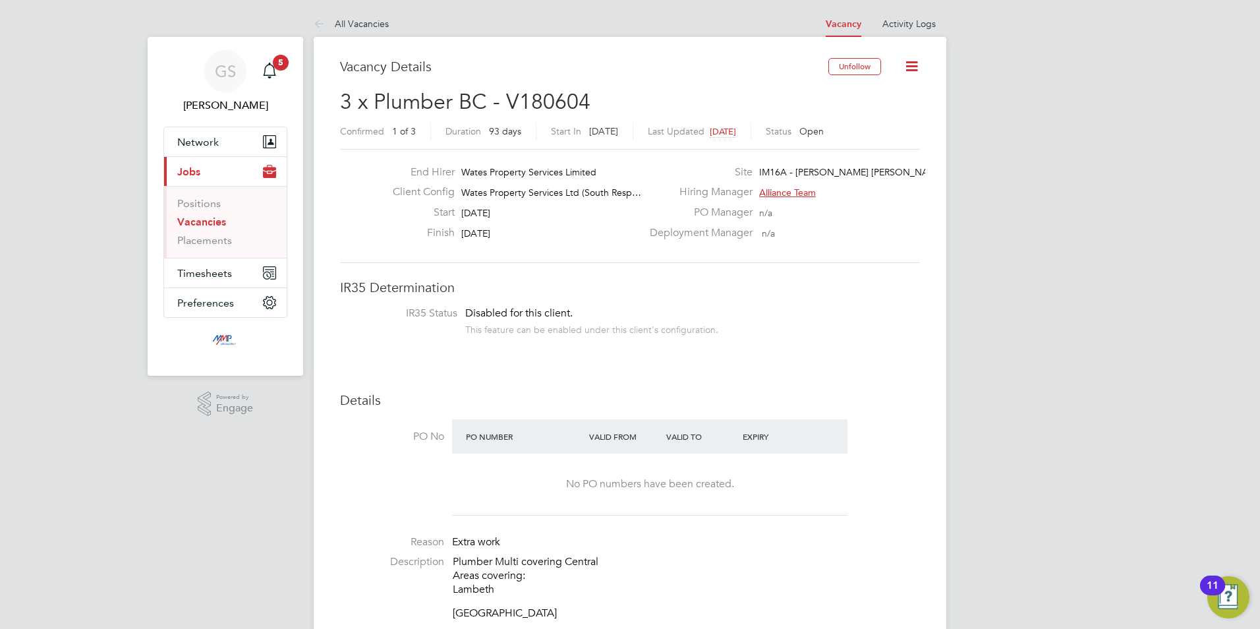
click at [188, 224] on link "Vacancies" at bounding box center [201, 221] width 49 height 13
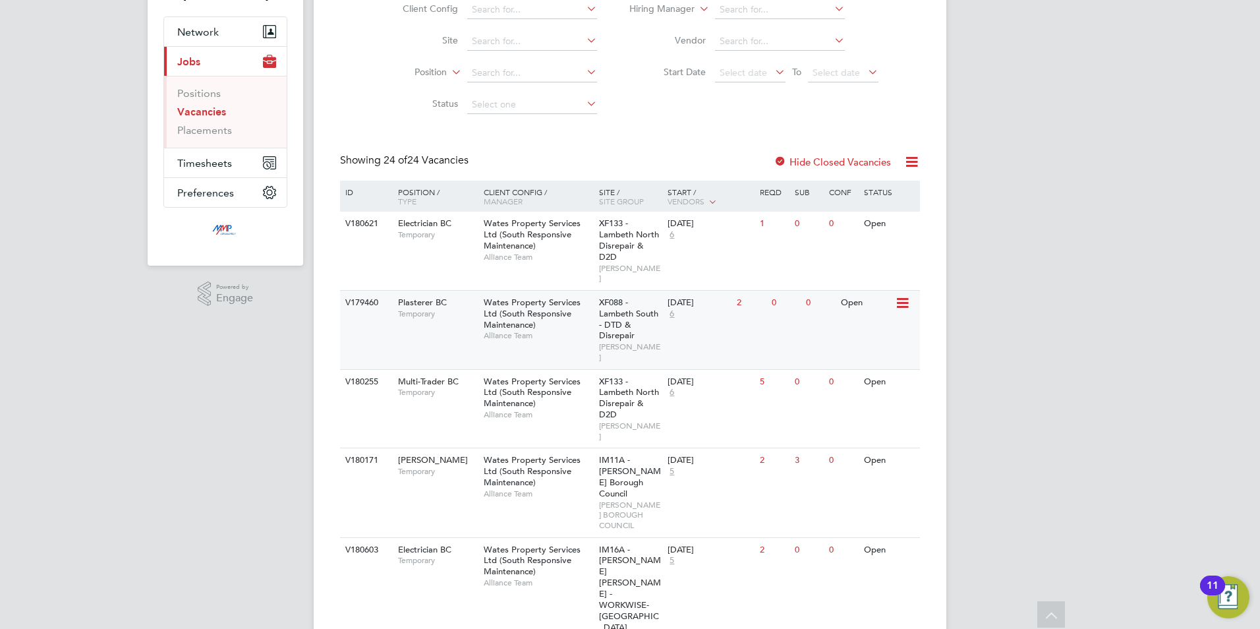
scroll to position [132, 0]
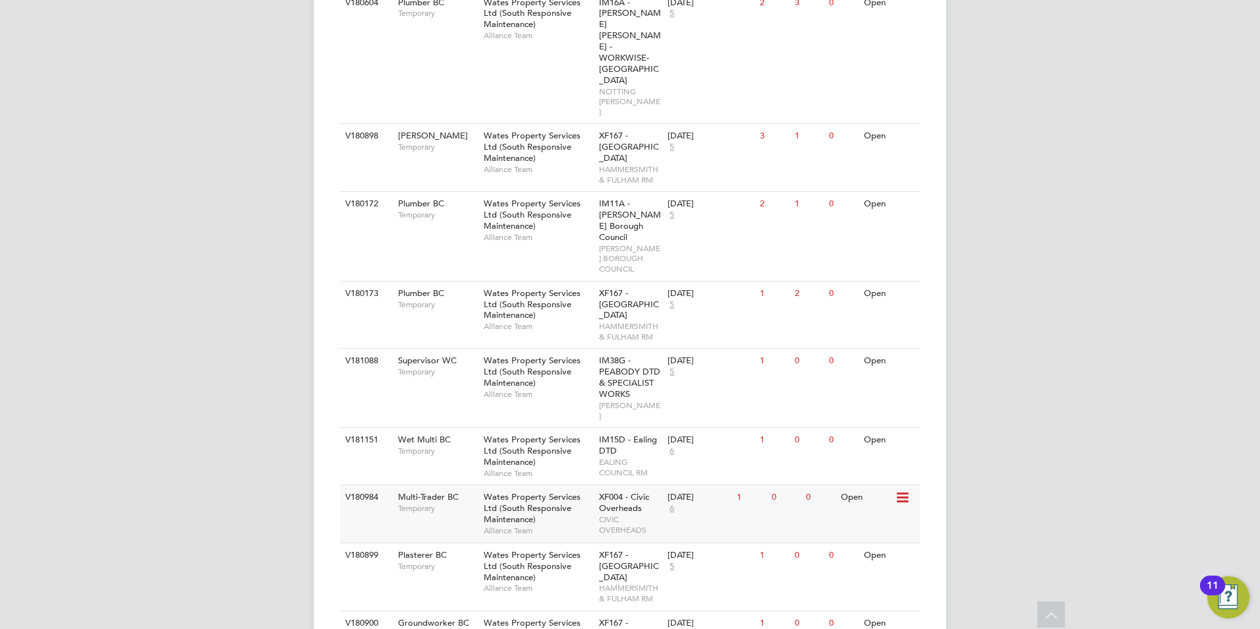
click at [597, 485] on div "XF004 - Civic Overheads CIVIC OVERHEADS" at bounding box center [630, 513] width 69 height 56
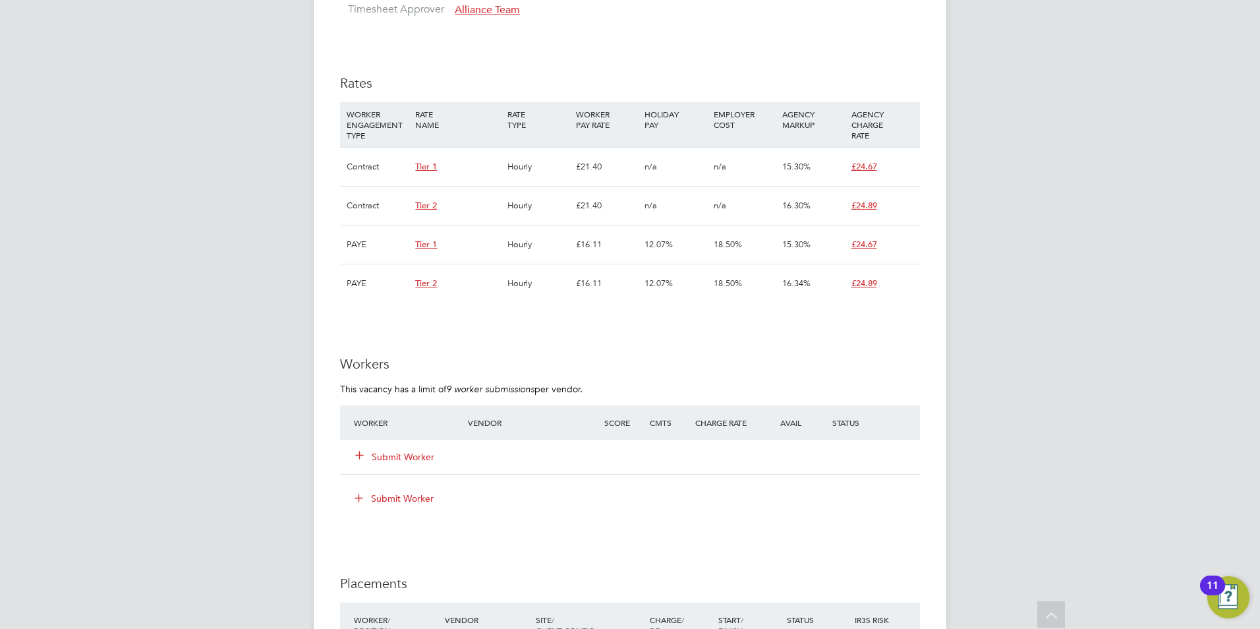
scroll to position [791, 0]
click at [393, 454] on button "Submit Worker" at bounding box center [395, 455] width 79 height 13
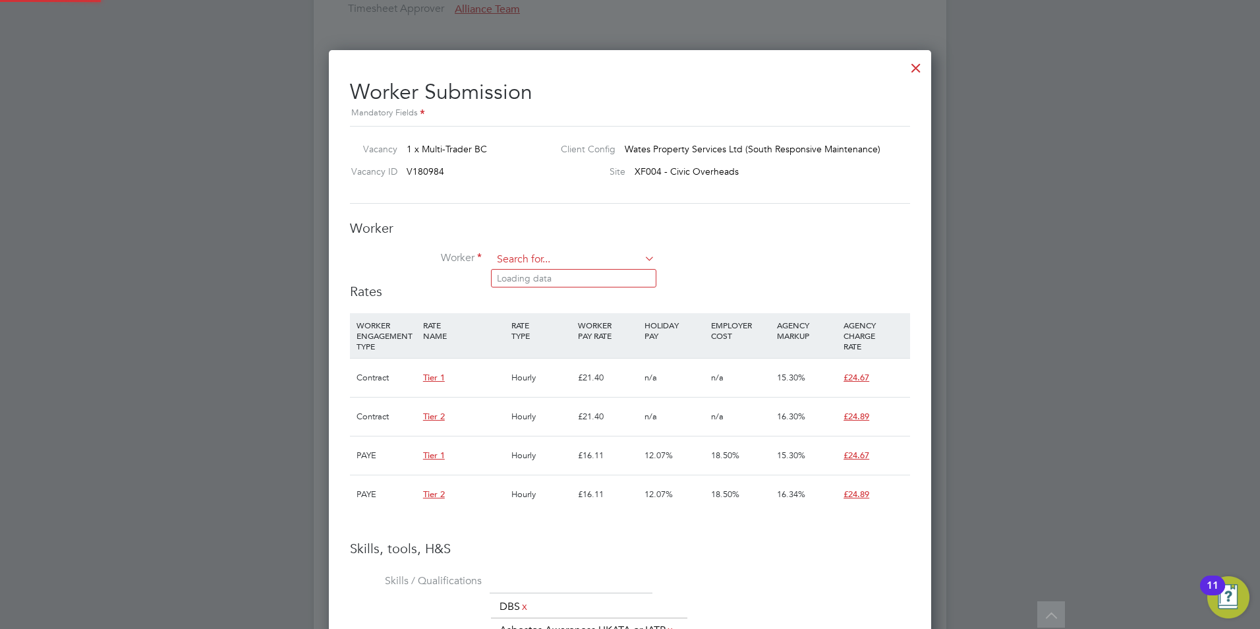
click at [551, 260] on input at bounding box center [573, 260] width 163 height 20
click at [588, 267] on input "[PERSON_NAME]" at bounding box center [573, 260] width 163 height 20
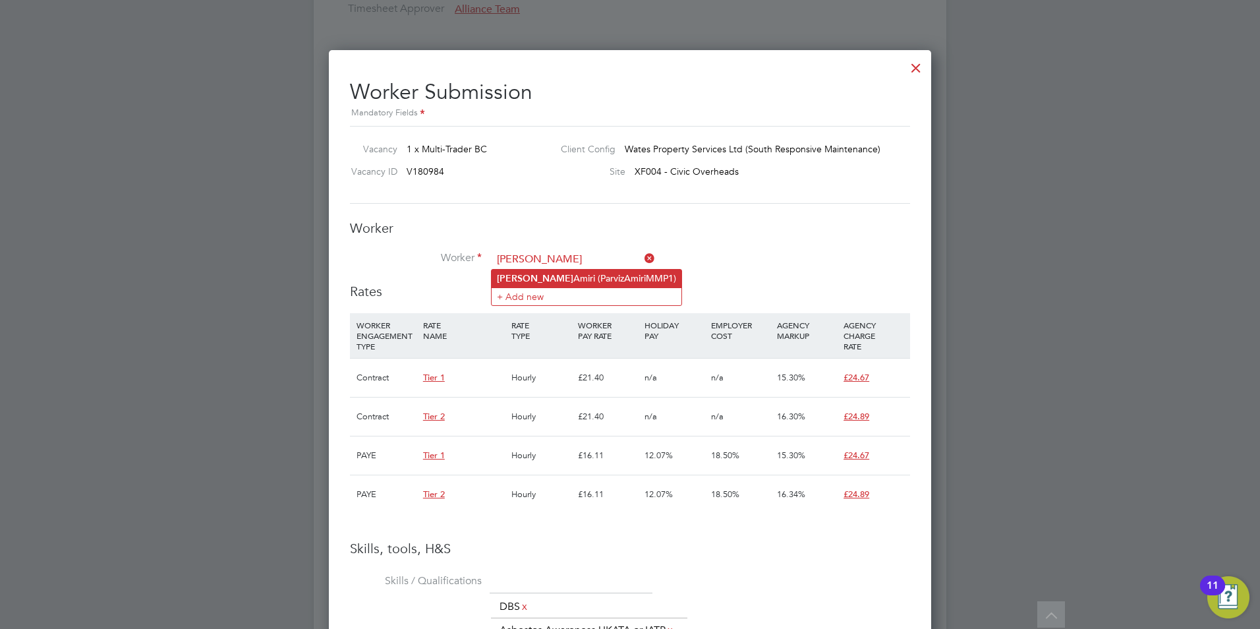
click at [590, 271] on li "[PERSON_NAME] (ParvizAmiriMMP1)" at bounding box center [587, 278] width 190 height 18
type input "[PERSON_NAME] (ParvizAmiriMMP1)"
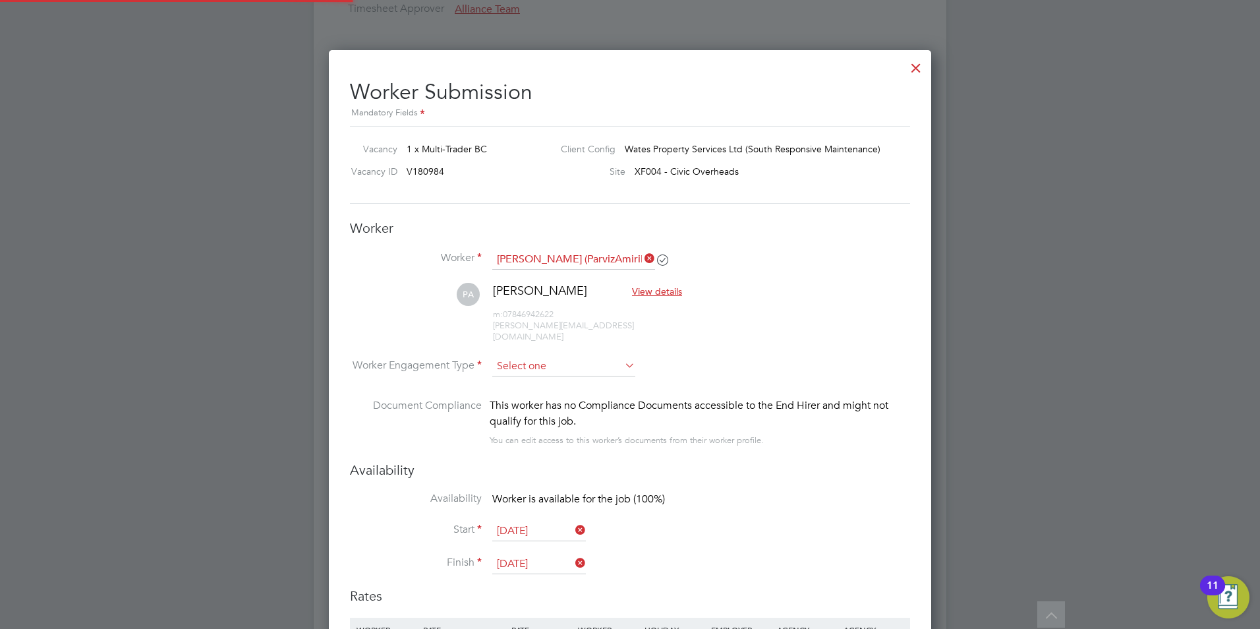
click at [555, 359] on input at bounding box center [563, 366] width 143 height 20
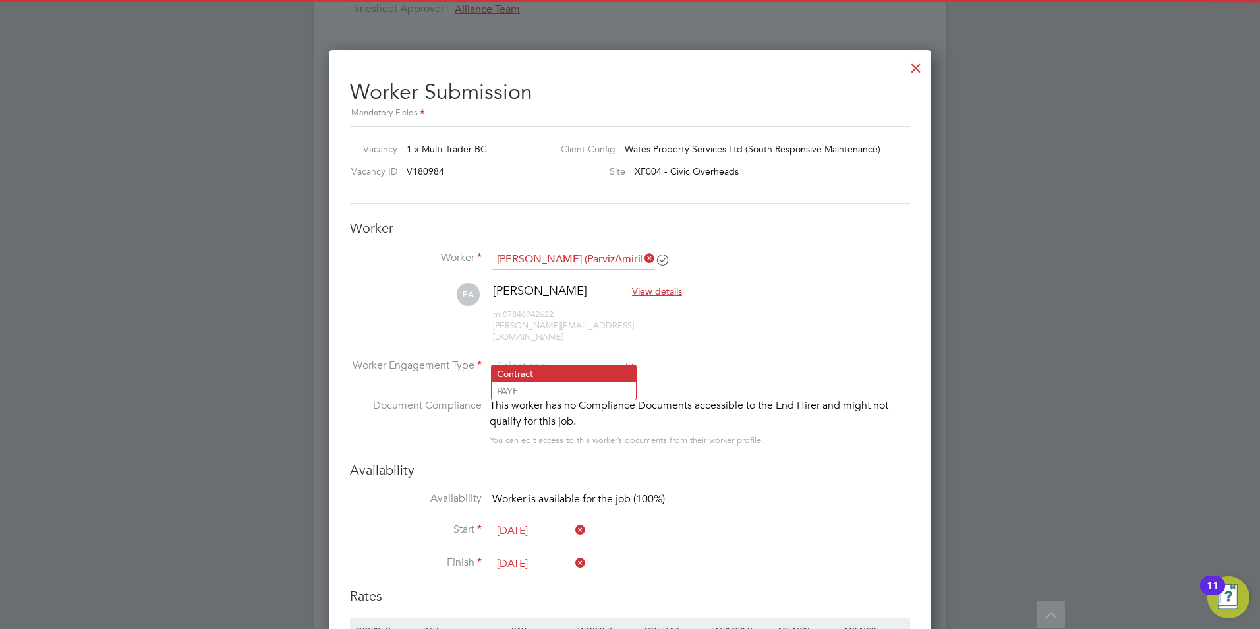
click at [559, 372] on li "Contract" at bounding box center [564, 373] width 144 height 17
type input "Contract"
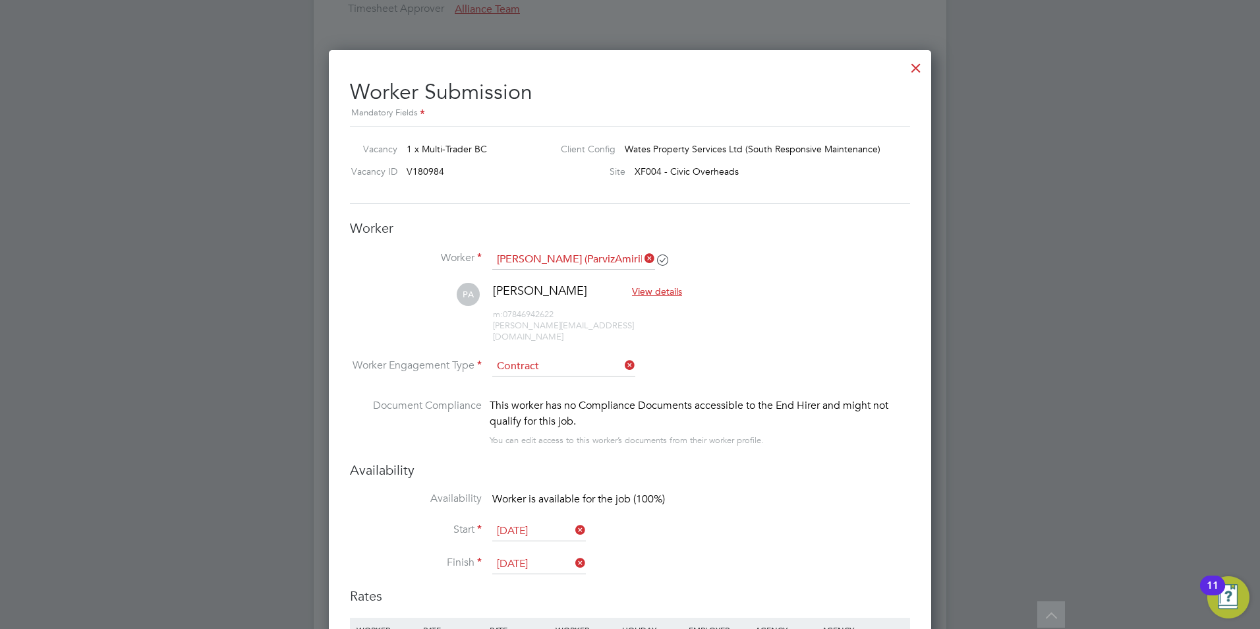
click at [512, 554] on input "[DATE]" at bounding box center [539, 564] width 94 height 20
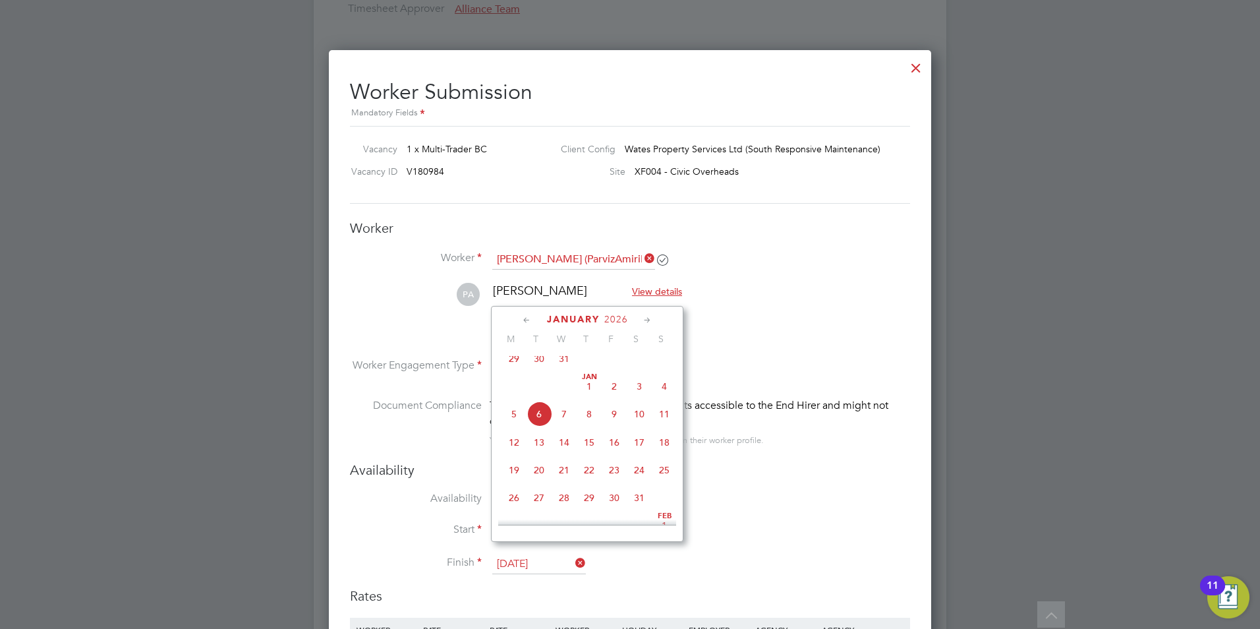
click at [648, 320] on icon at bounding box center [647, 320] width 13 height 14
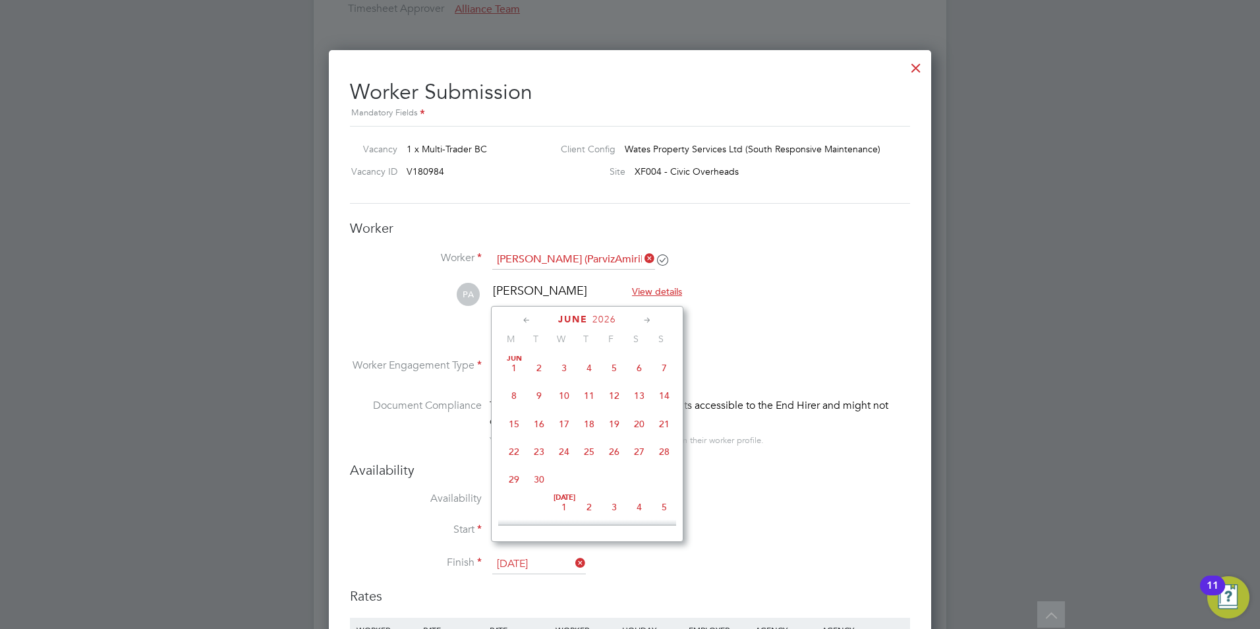
click at [648, 320] on icon at bounding box center [647, 320] width 13 height 14
click at [613, 453] on span "25" at bounding box center [614, 440] width 25 height 25
type input "[DATE]"
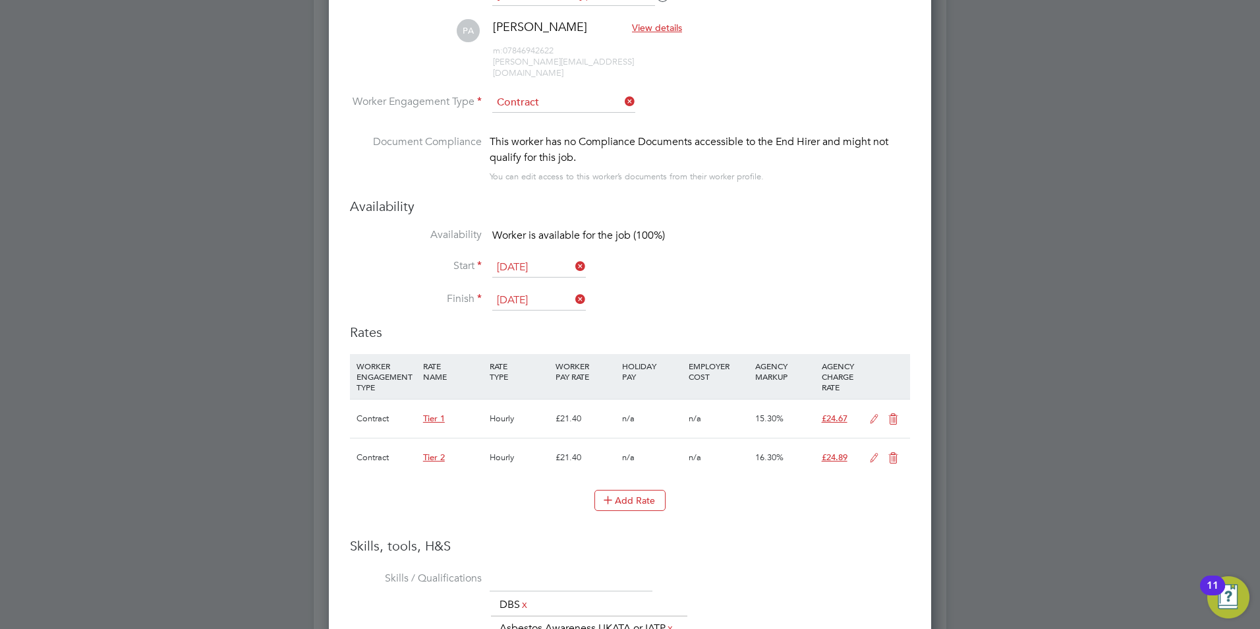
click at [891, 414] on icon at bounding box center [893, 419] width 16 height 11
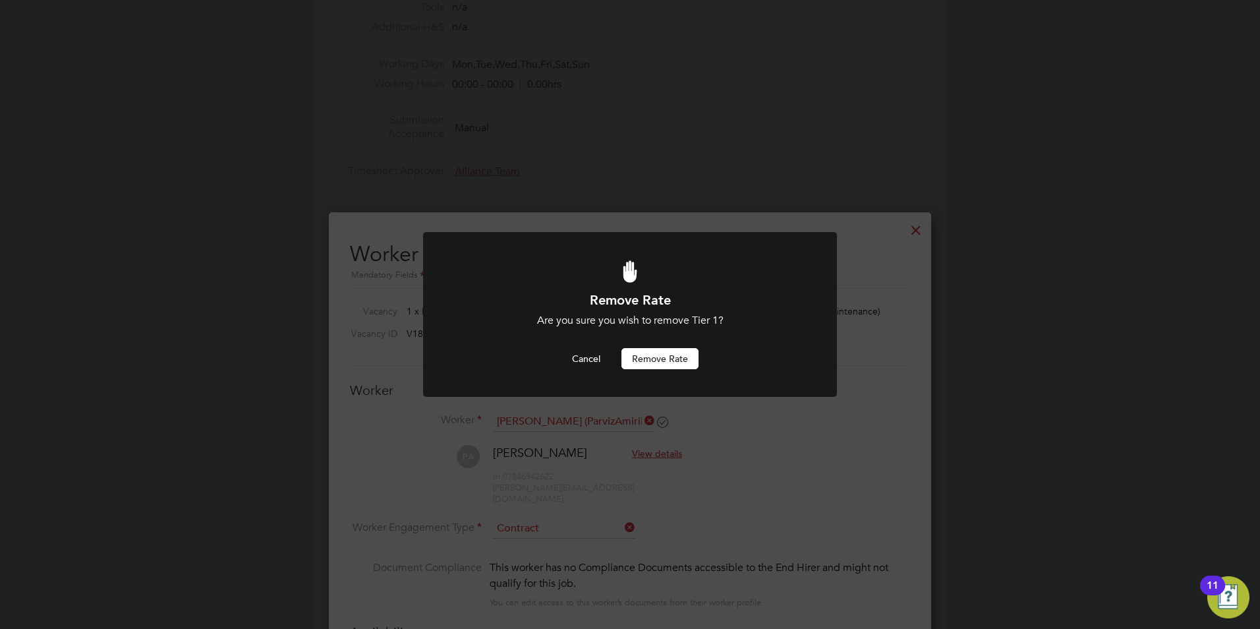
click at [654, 362] on button "Remove rate" at bounding box center [659, 358] width 77 height 21
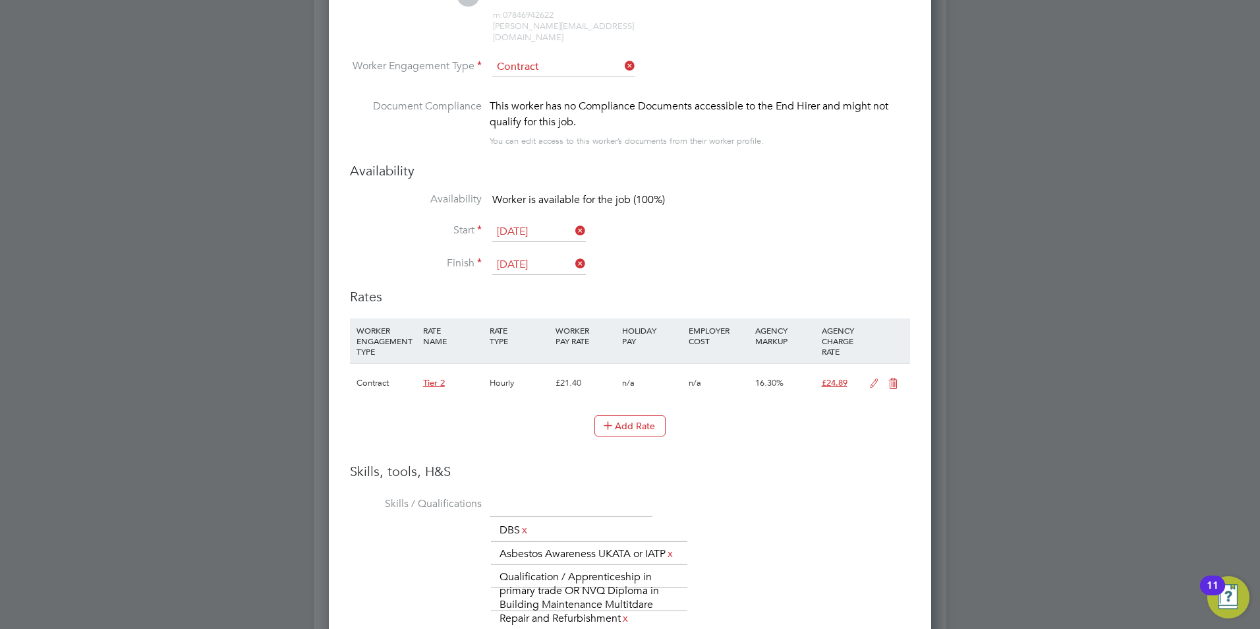
click at [866, 378] on icon at bounding box center [874, 383] width 16 height 11
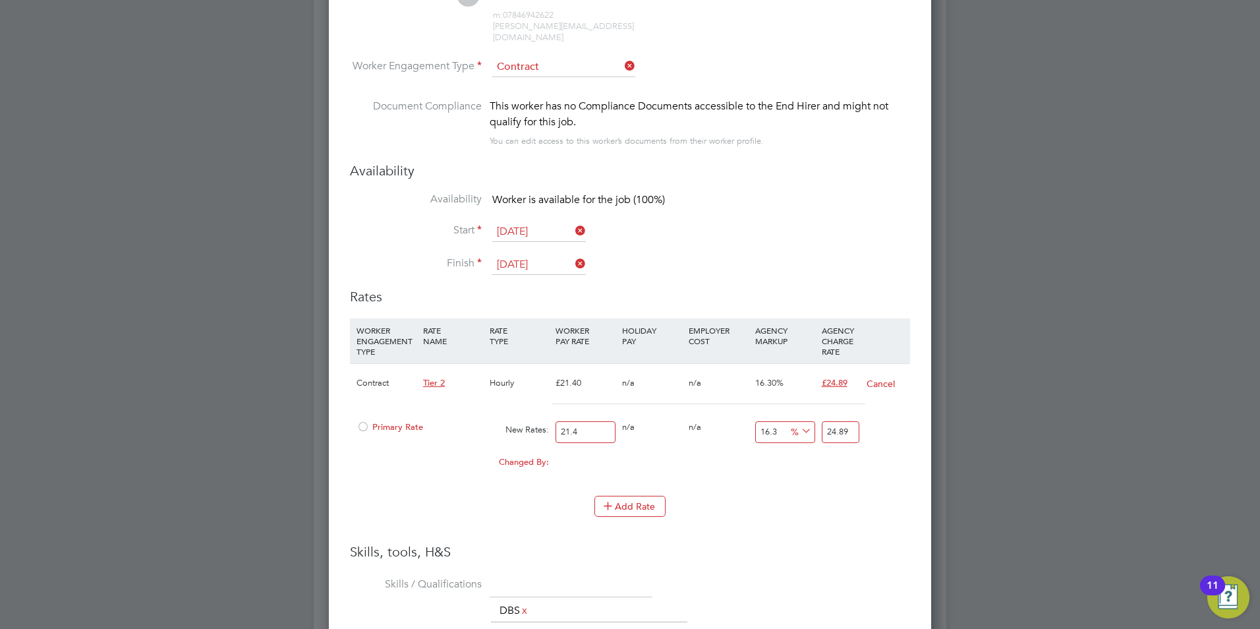
click at [358, 426] on div at bounding box center [362, 431] width 13 height 10
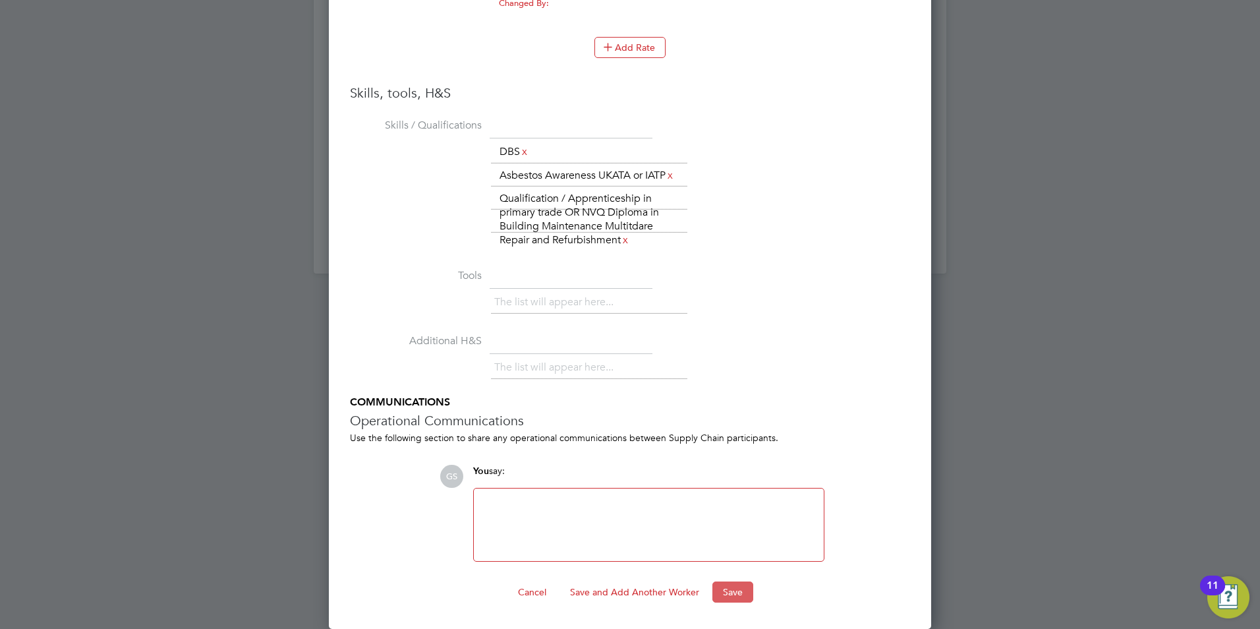
click at [731, 586] on button "Save" at bounding box center [732, 591] width 41 height 21
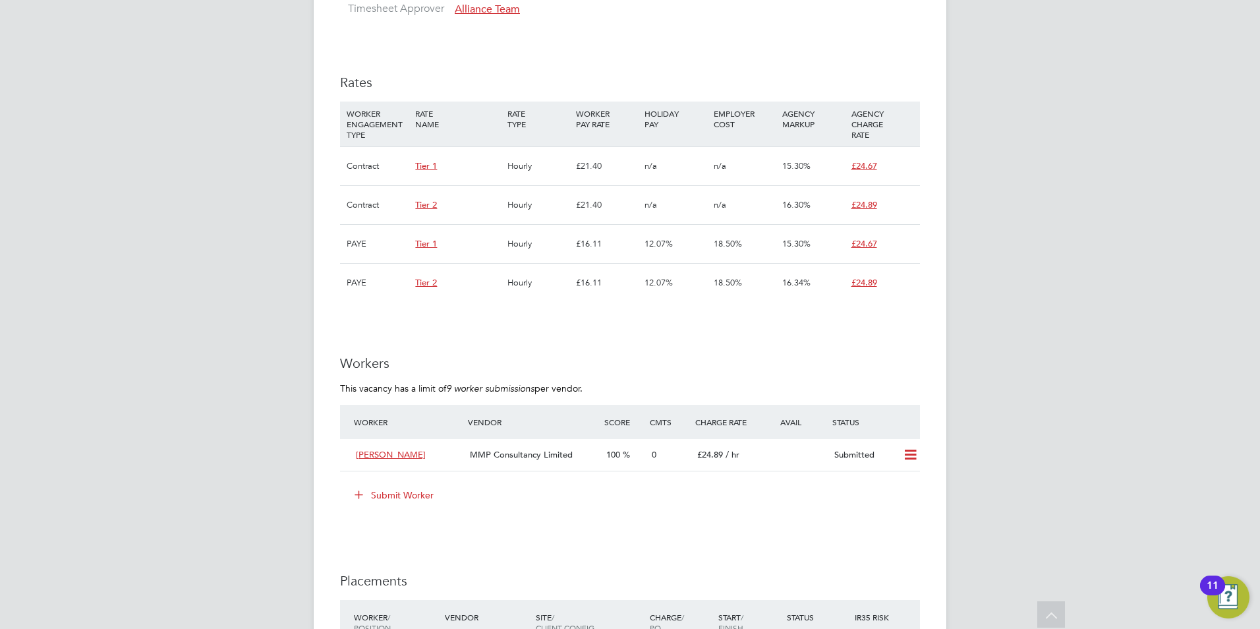
scroll to position [0, 0]
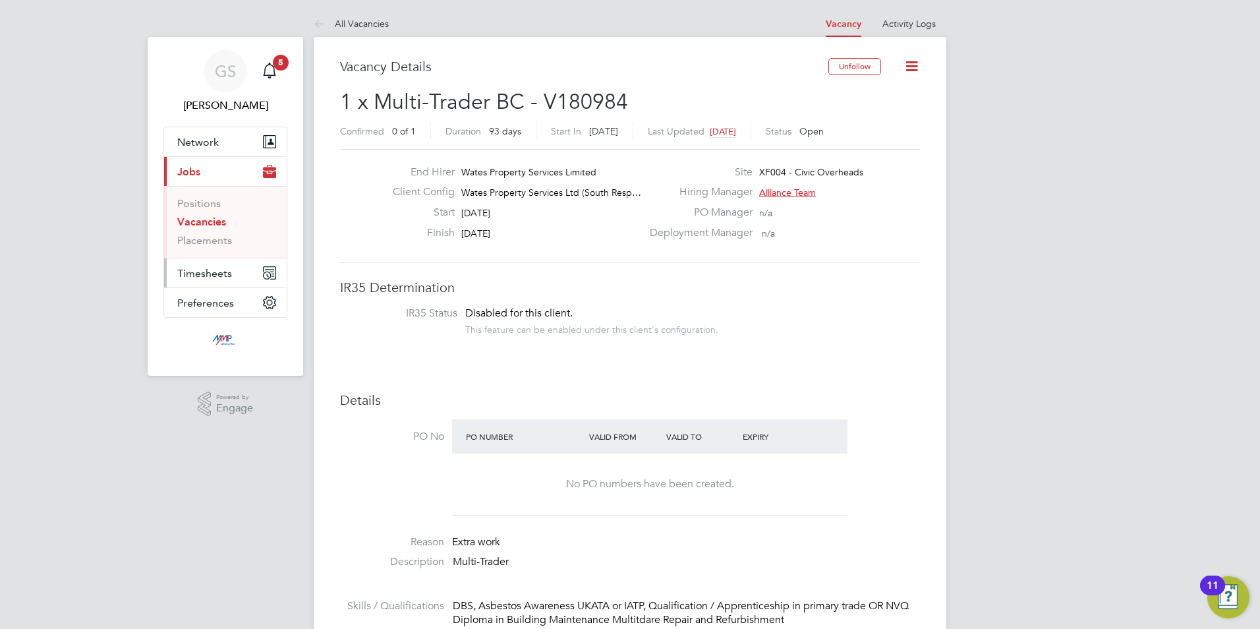
click at [210, 269] on span "Timesheets" at bounding box center [204, 273] width 55 height 13
click at [217, 235] on link "Timesheets" at bounding box center [204, 233] width 55 height 13
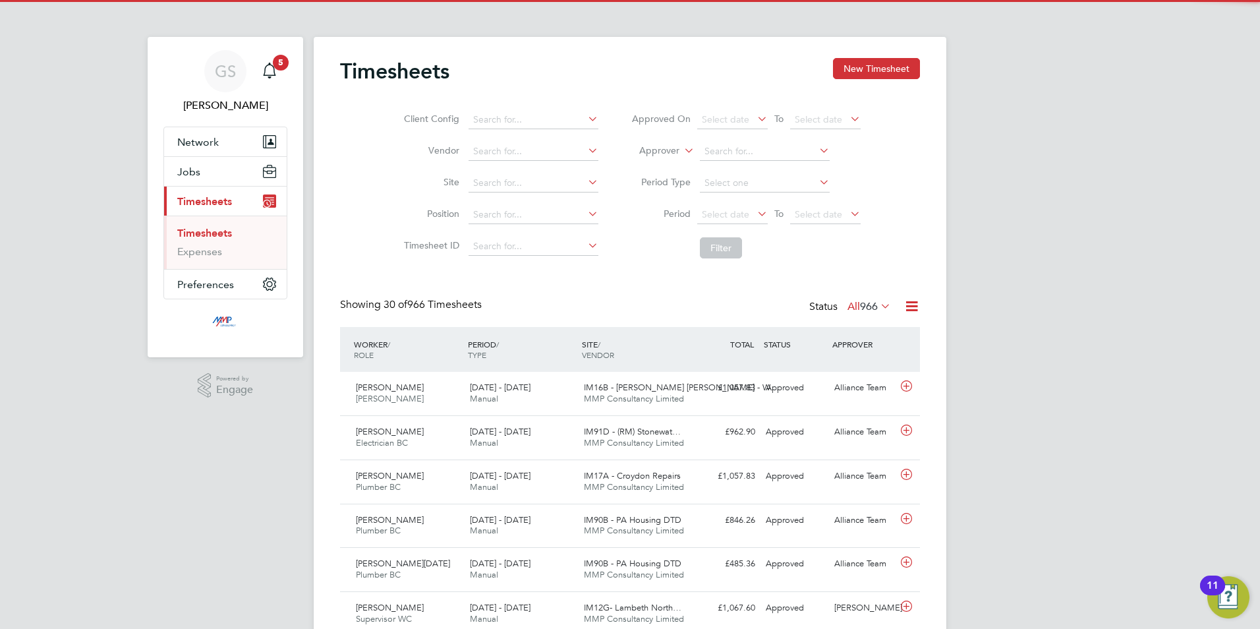
scroll to position [34, 115]
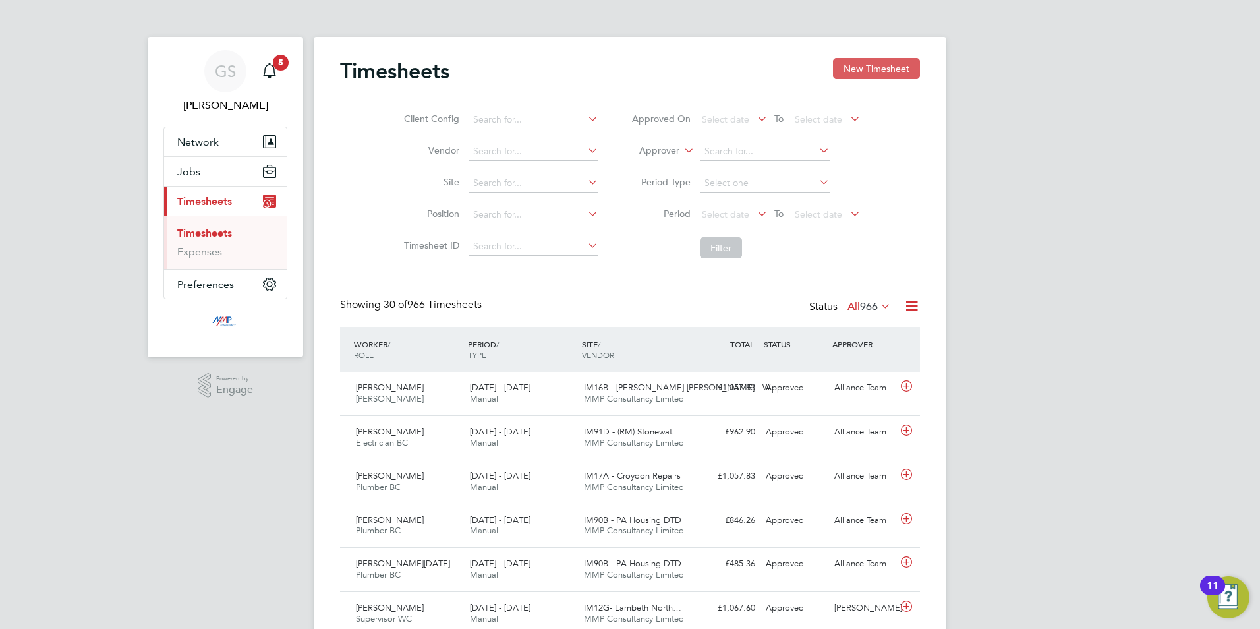
click at [845, 65] on button "New Timesheet" at bounding box center [876, 68] width 87 height 21
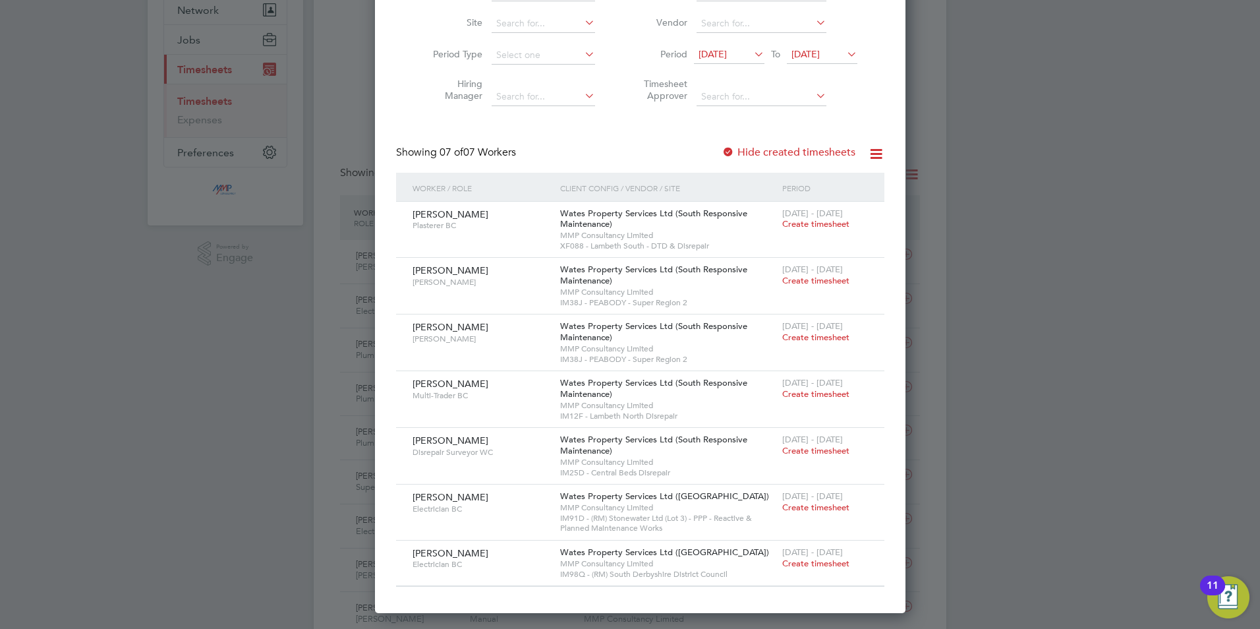
click at [810, 146] on label "Hide created timesheets" at bounding box center [788, 152] width 134 height 13
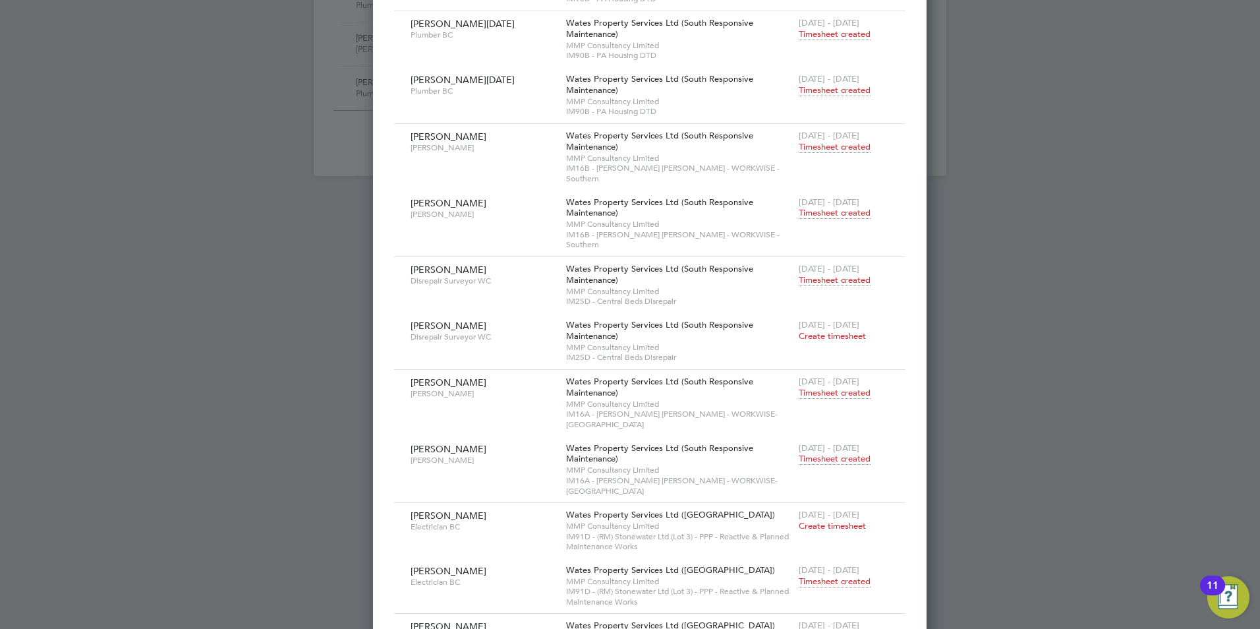
click at [799, 453] on span "Timesheet created" at bounding box center [835, 459] width 72 height 12
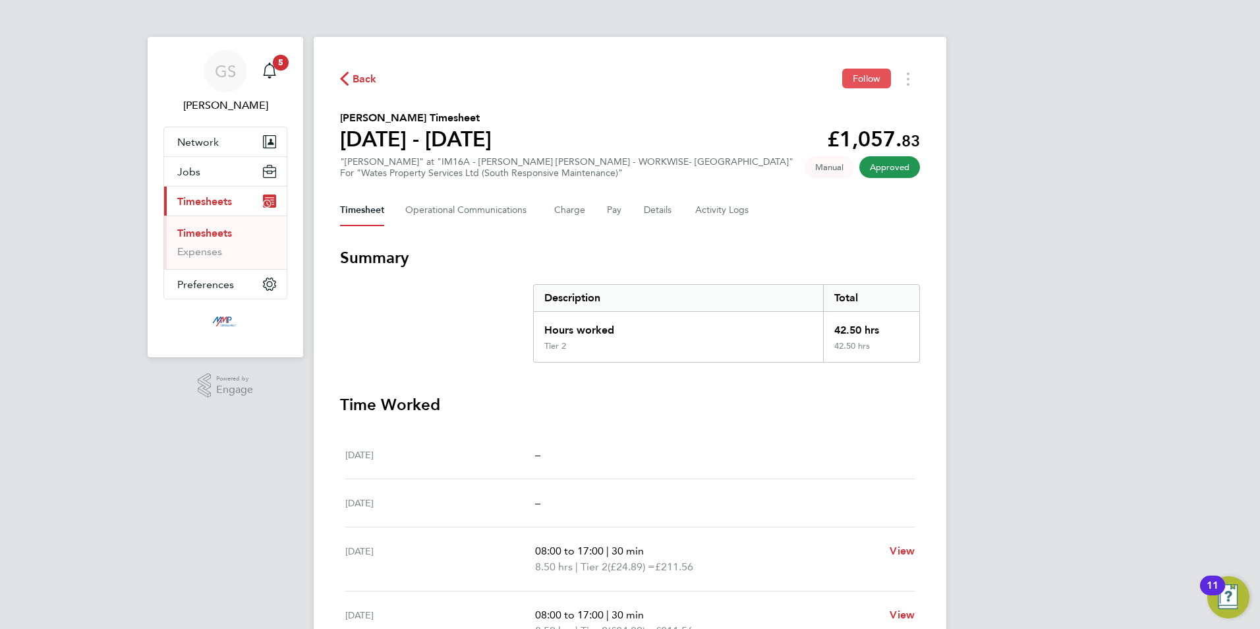
click at [858, 76] on span "Follow" at bounding box center [867, 78] width 28 height 12
click at [704, 202] on Logs-tab "Activity Logs" at bounding box center [722, 210] width 55 height 32
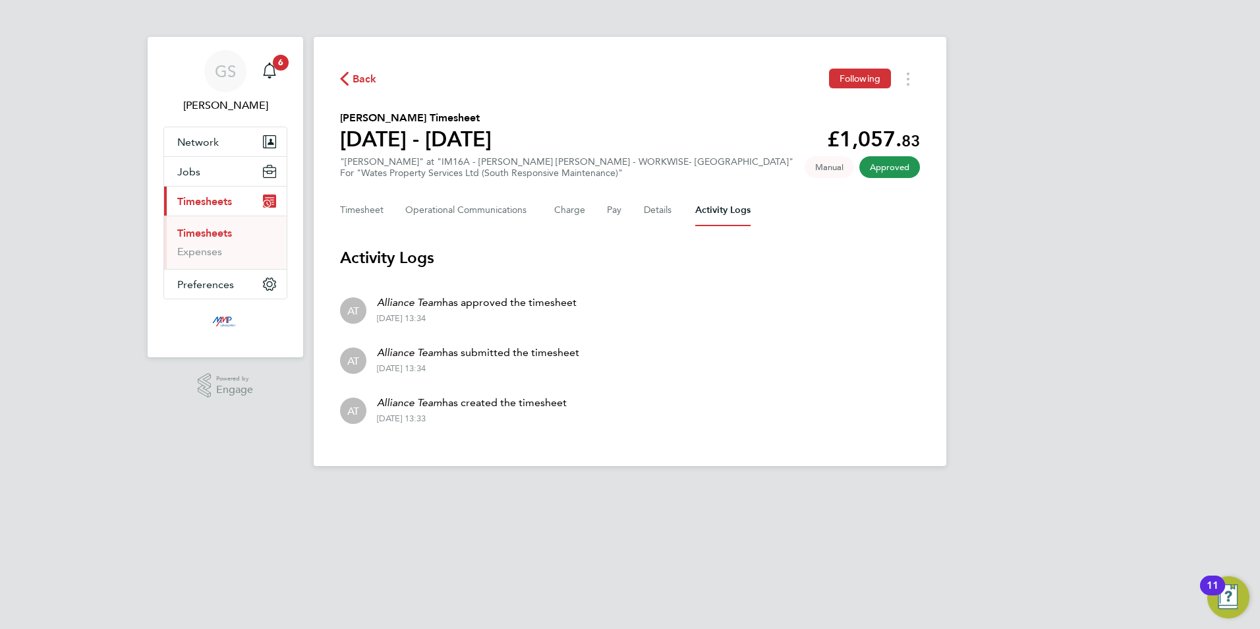
click at [223, 231] on link "Timesheets" at bounding box center [204, 233] width 55 height 13
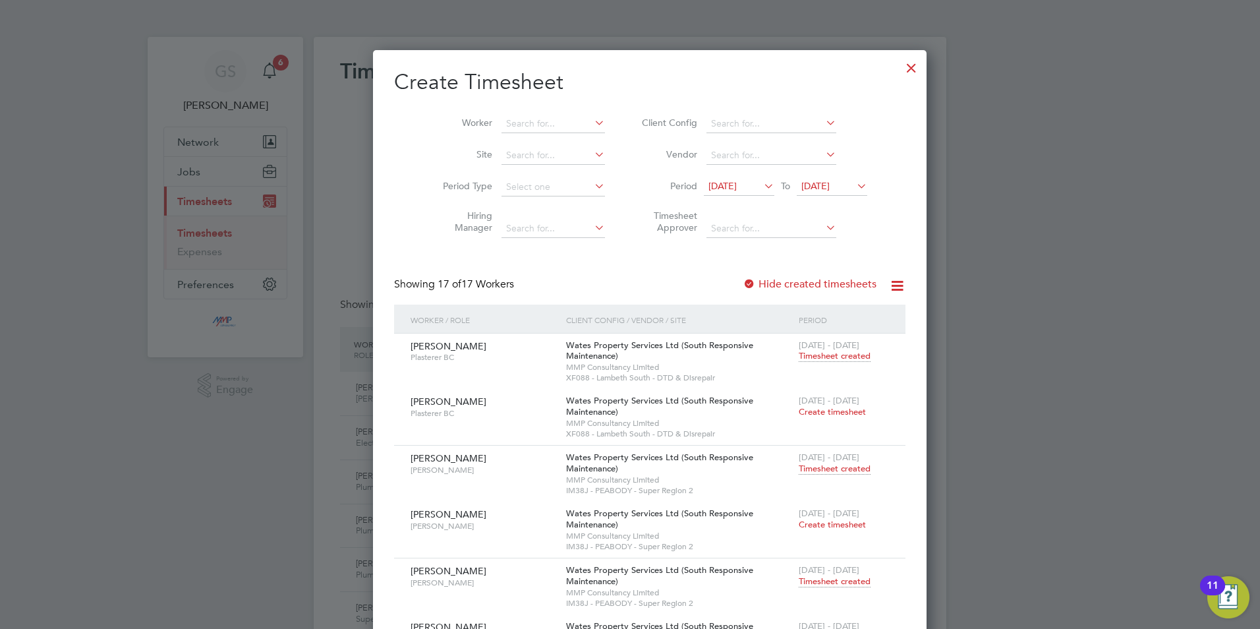
click at [899, 70] on div at bounding box center [911, 65] width 24 height 24
